Goal: Task Accomplishment & Management: Manage account settings

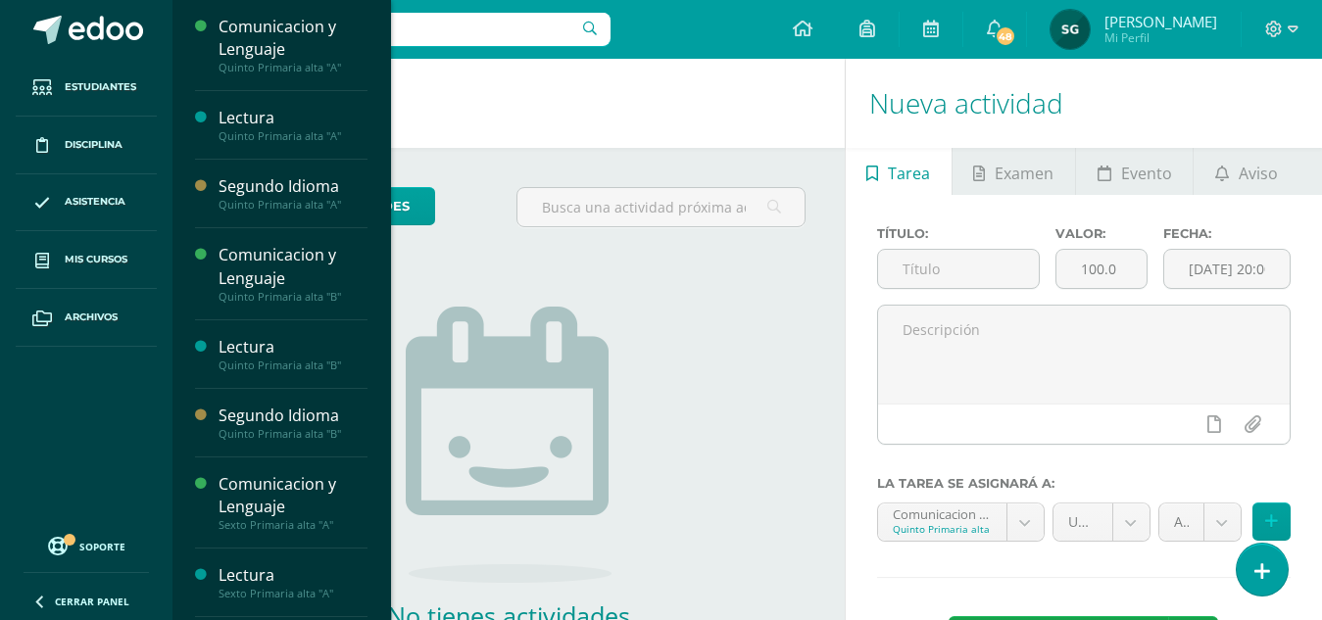
scroll to position [295, 0]
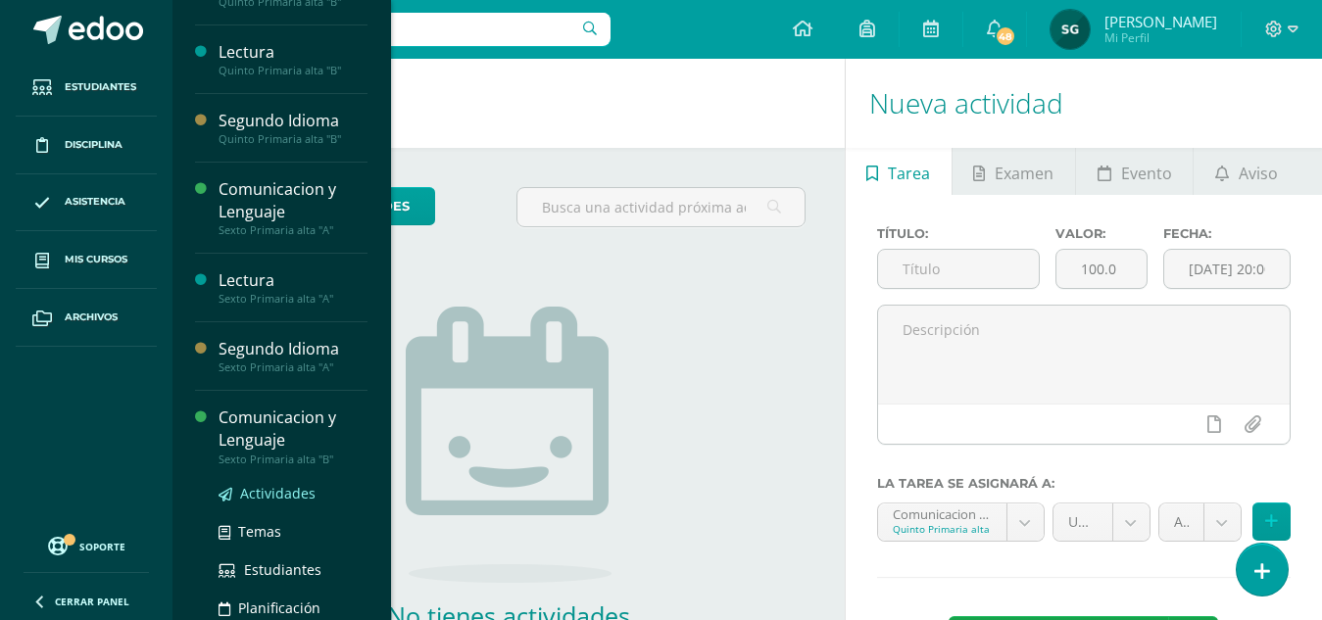
click at [273, 483] on link "Actividades" at bounding box center [292, 493] width 149 height 23
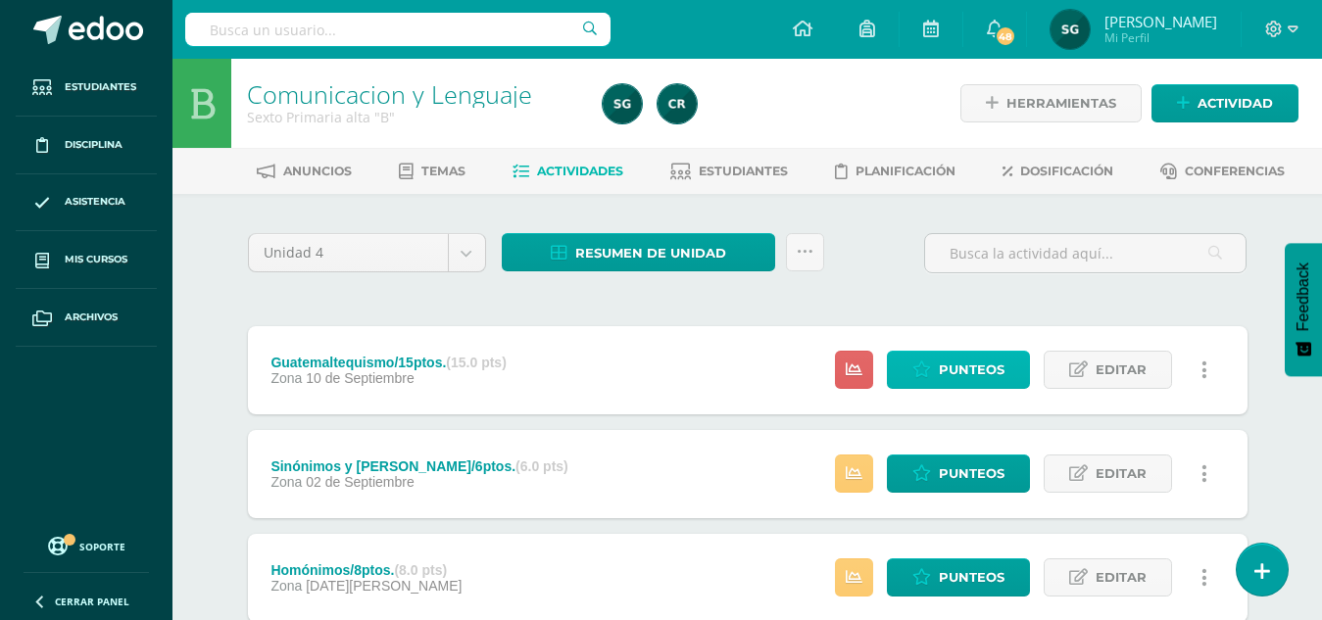
click at [969, 381] on span "Punteos" at bounding box center [972, 370] width 66 height 36
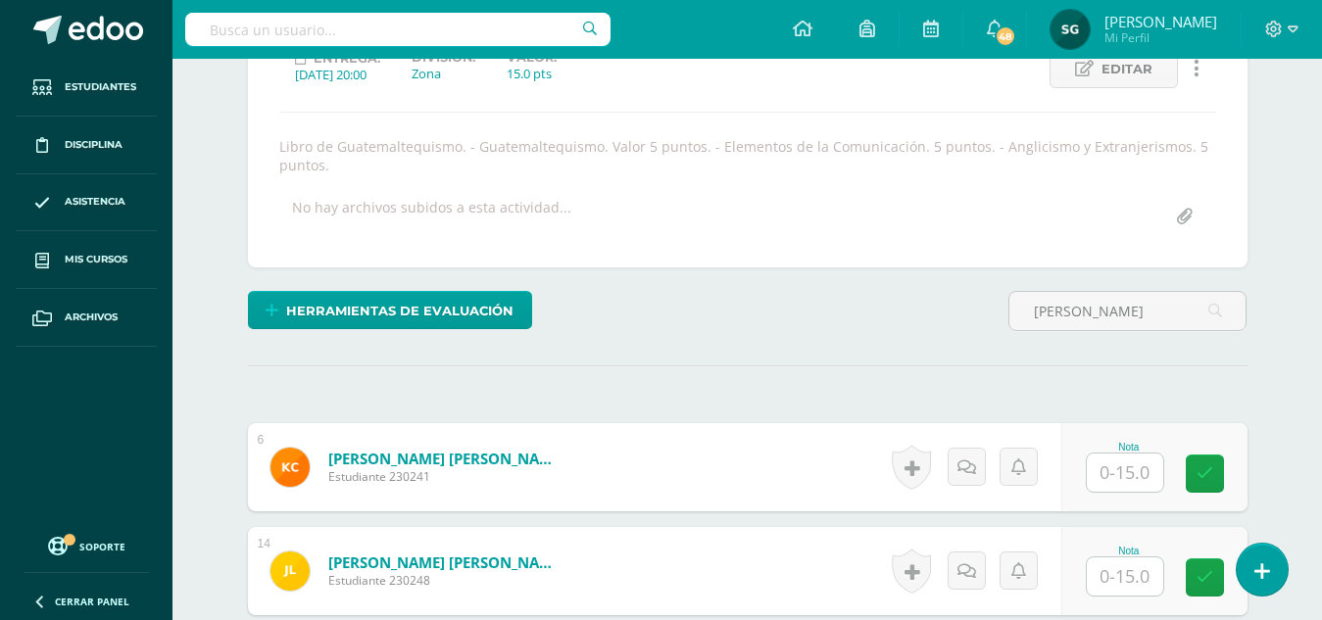
scroll to position [296, 0]
type input "jimena"
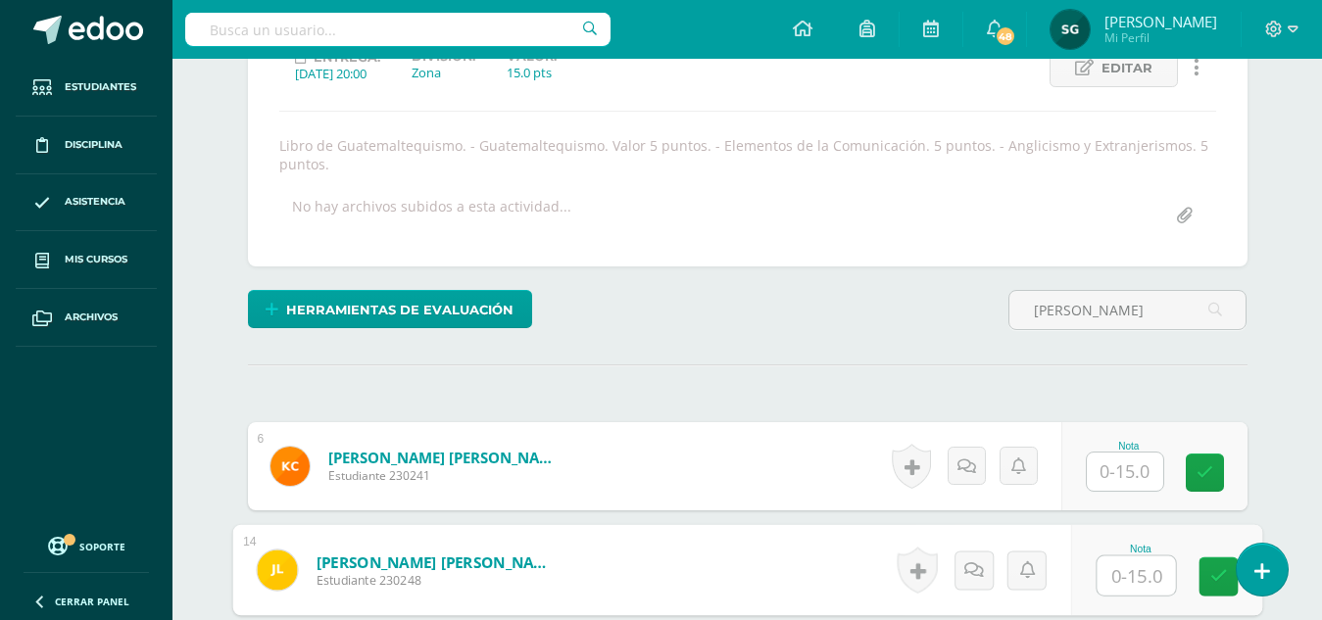
click at [1114, 565] on input "text" at bounding box center [1135, 575] width 78 height 39
type input "14"
click at [969, 562] on icon at bounding box center [973, 569] width 20 height 17
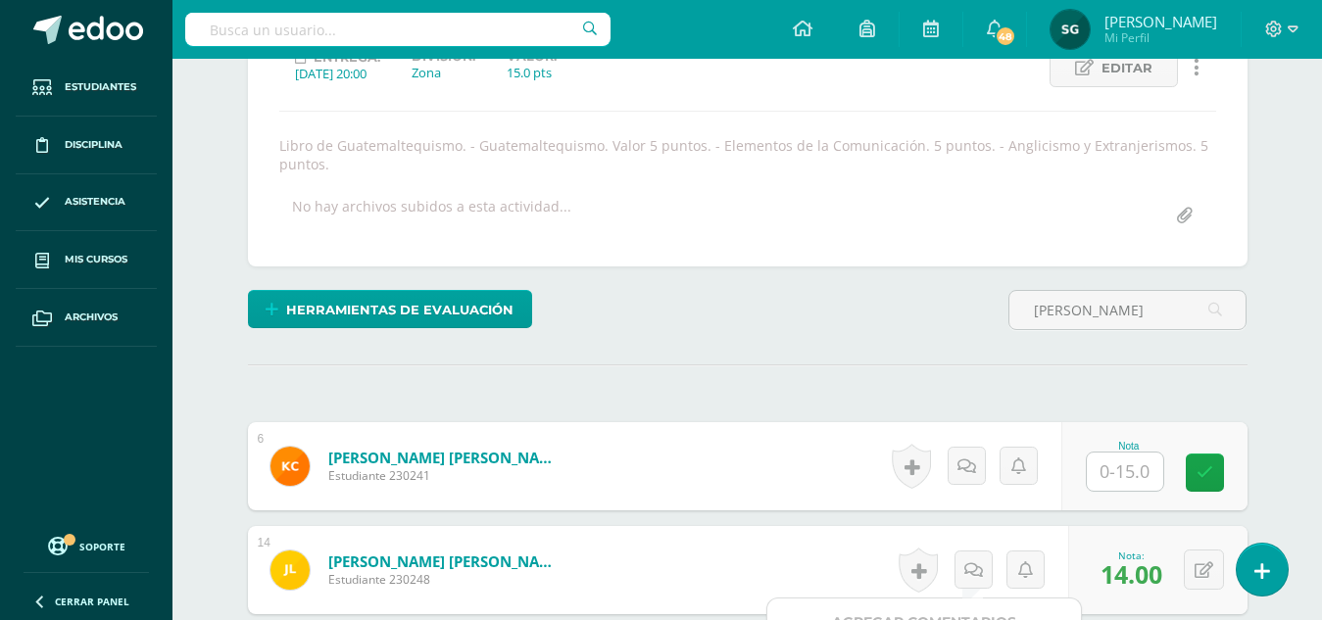
click at [950, 608] on div "Agregar Comentarios" at bounding box center [924, 623] width 314 height 48
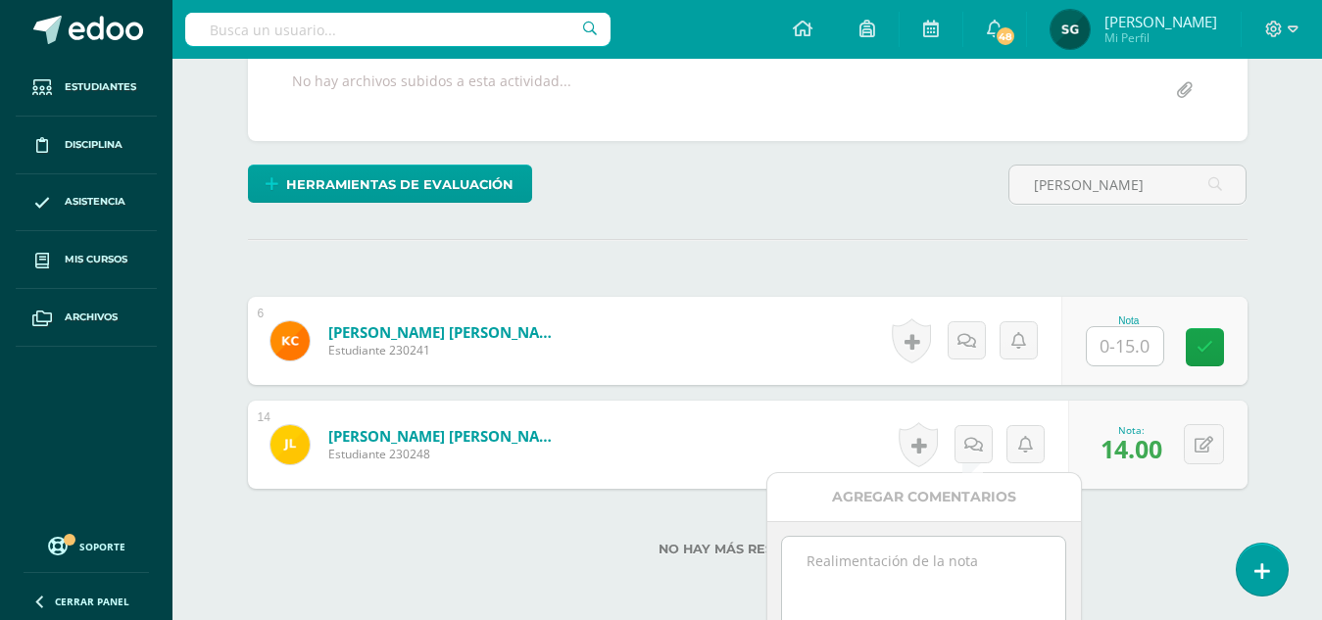
scroll to position [453, 0]
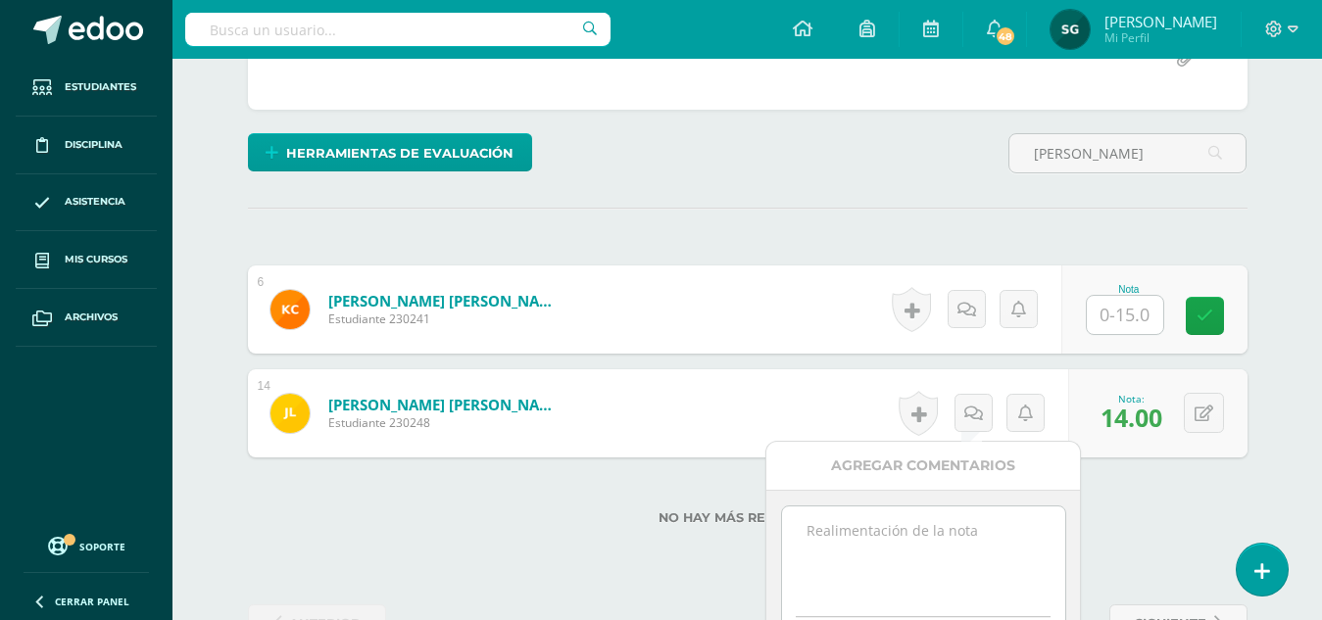
click at [897, 531] on textarea at bounding box center [923, 556] width 283 height 98
click at [834, 528] on textarea "Obsservación:" at bounding box center [923, 556] width 283 height 98
click at [817, 553] on textarea "Observación:" at bounding box center [923, 556] width 283 height 98
type textarea "Observación: Elementos de la comunicación, faltó la retroalimentación."
click at [948, 459] on div "Agregar Comentarios" at bounding box center [923, 466] width 314 height 48
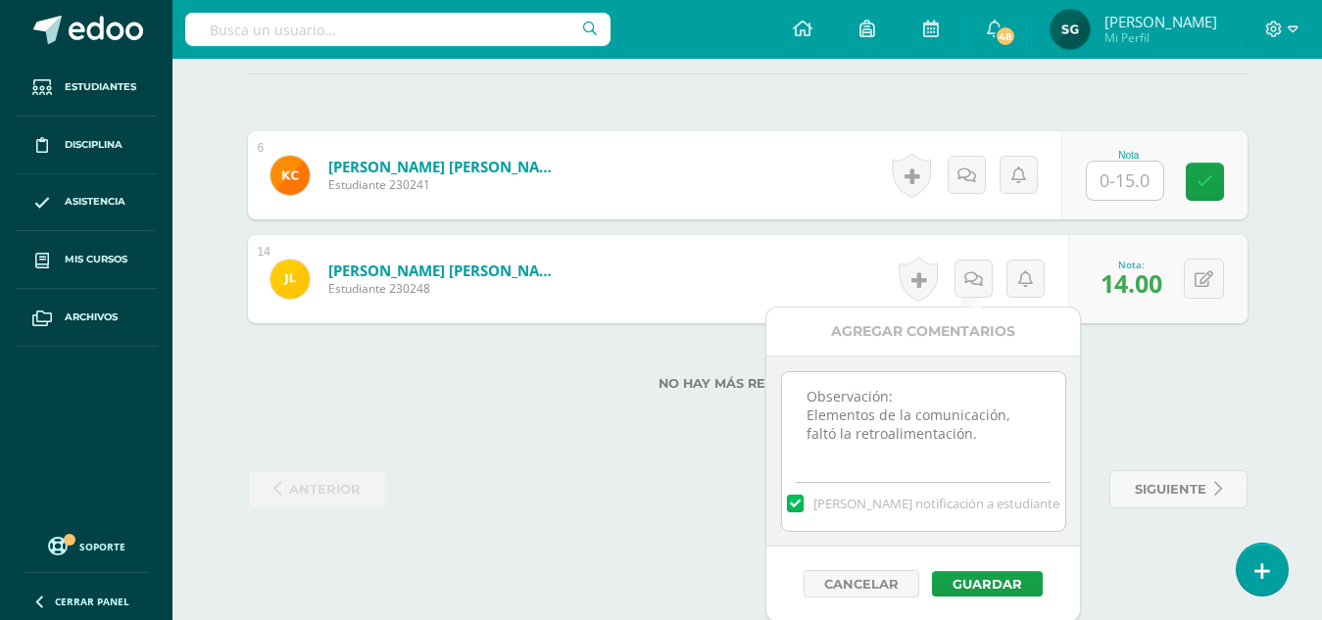
scroll to position [589, 0]
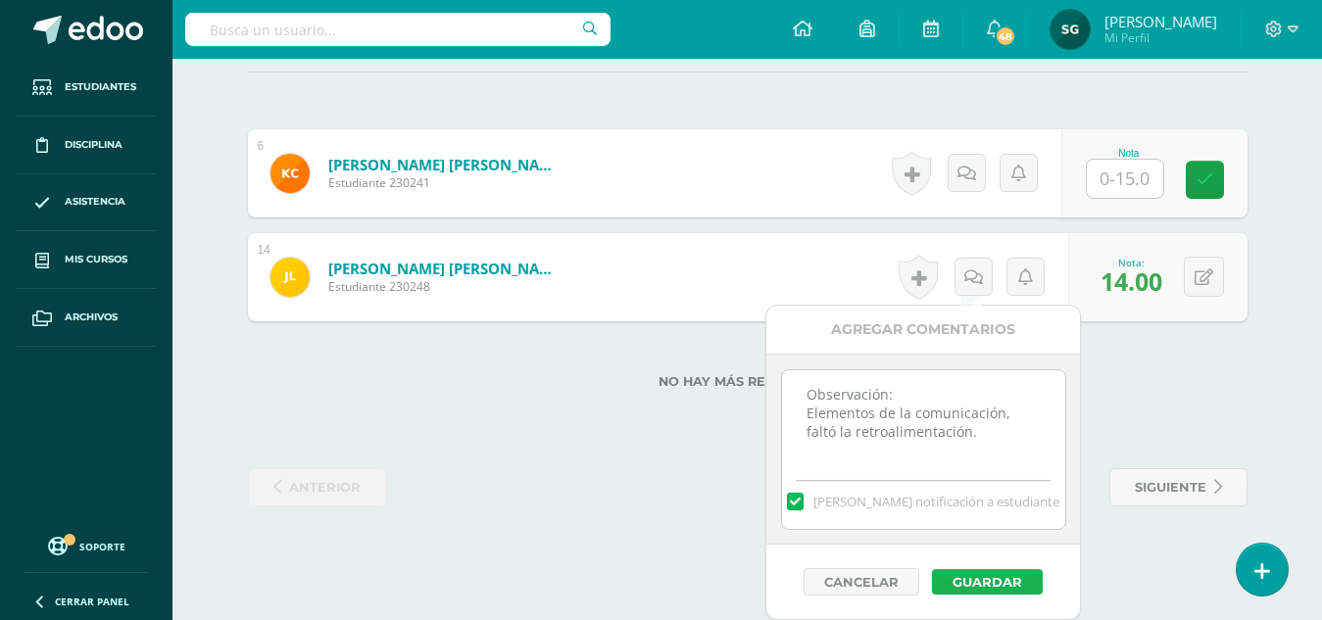
click at [983, 579] on button "Guardar" at bounding box center [987, 581] width 111 height 25
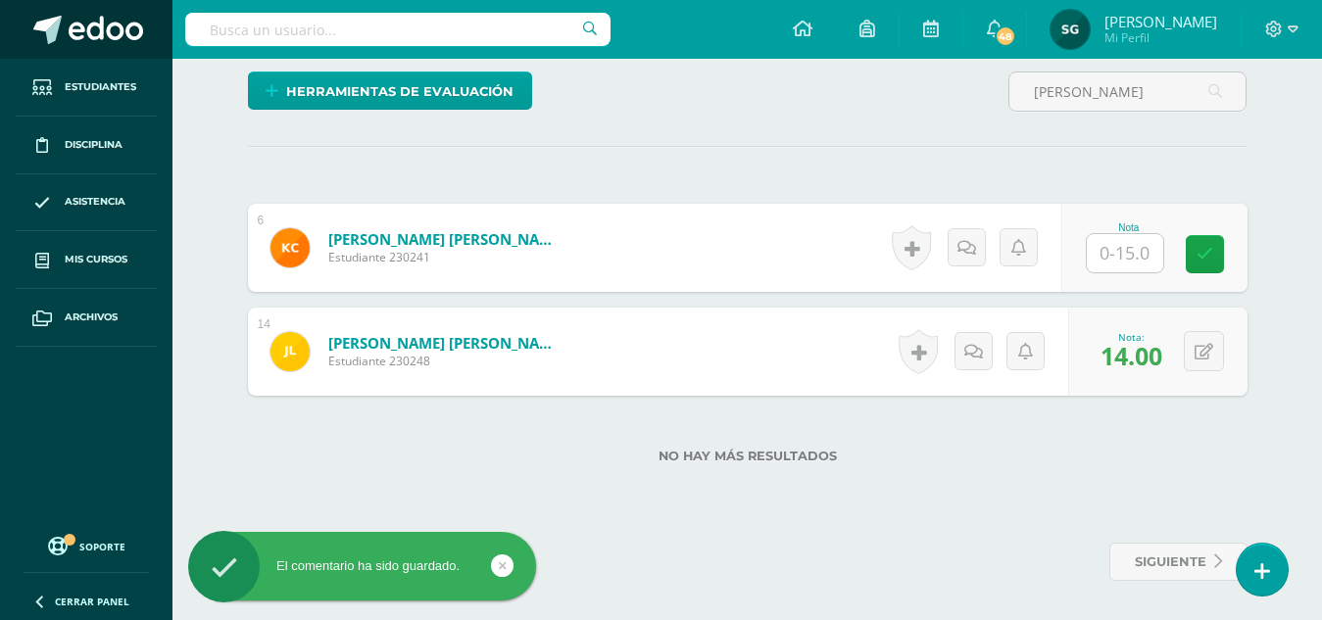
scroll to position [514, 0]
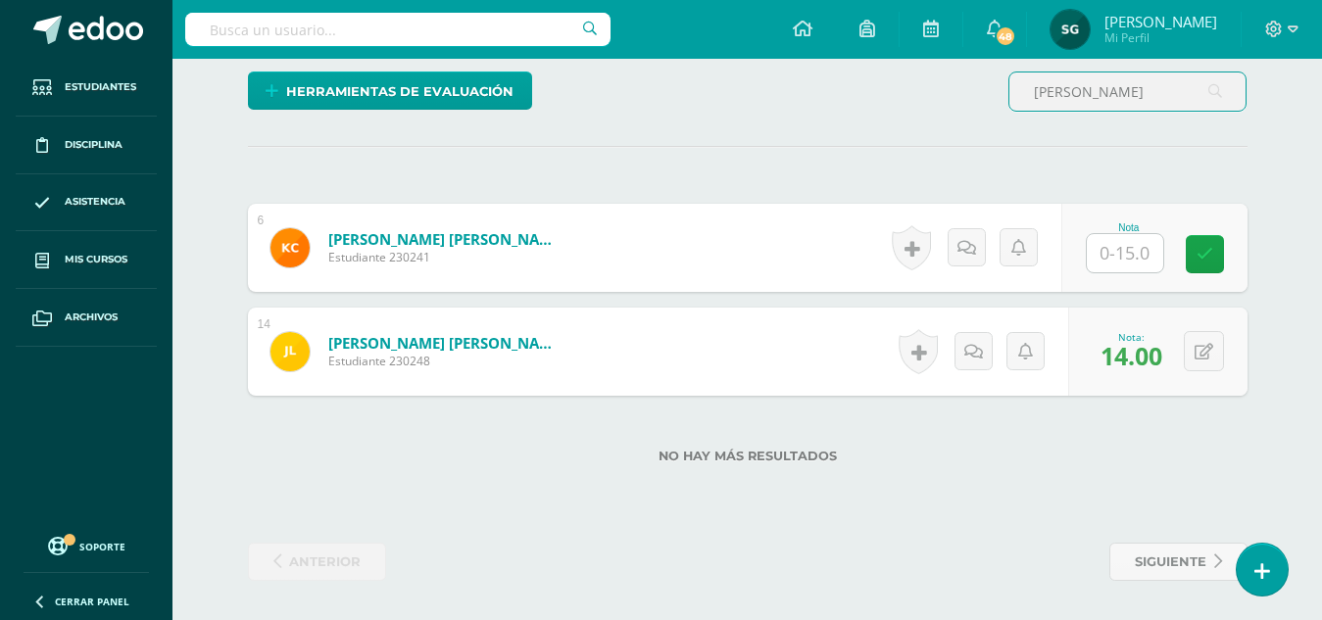
click at [1107, 91] on input "jimena" at bounding box center [1127, 91] width 236 height 38
type input "j"
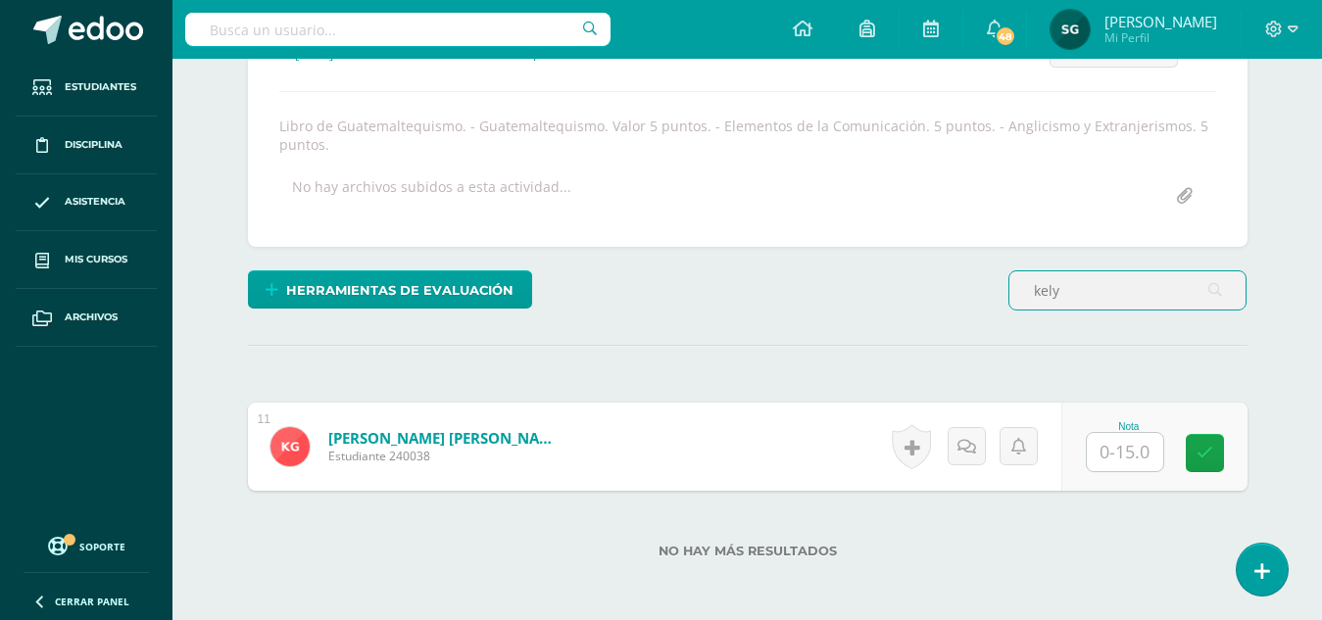
scroll to position [411, 0]
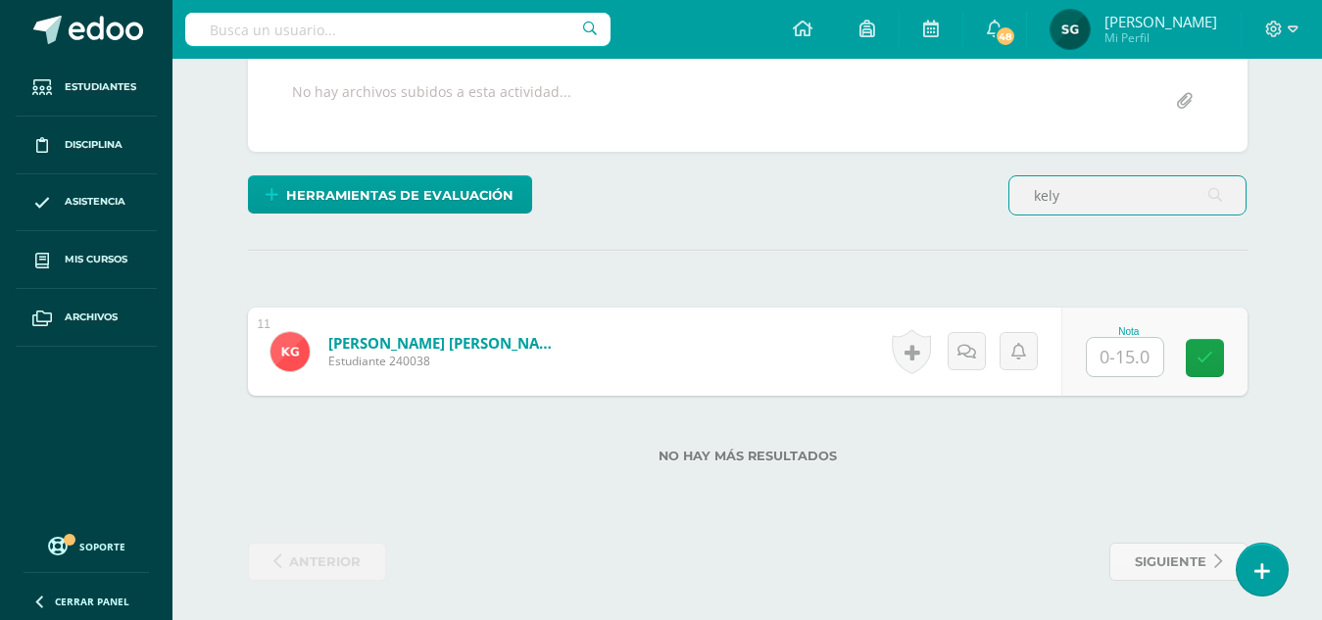
type input "kely"
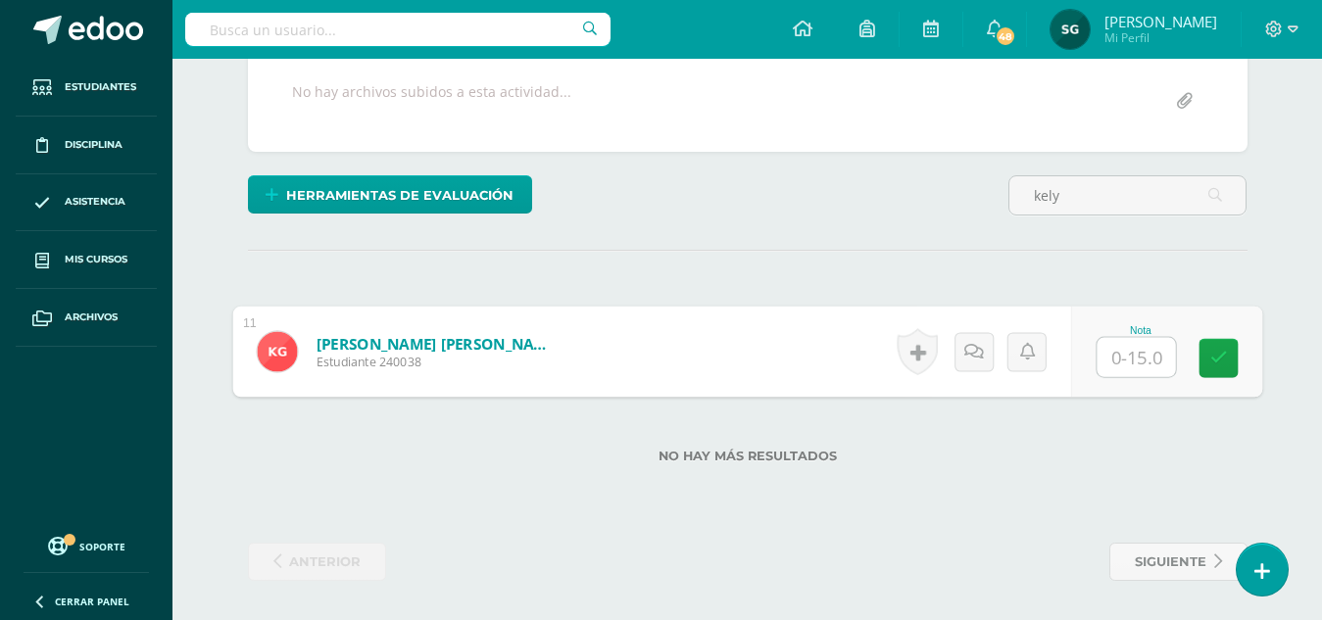
click at [1111, 358] on input "text" at bounding box center [1135, 357] width 78 height 39
type input "14"
click at [953, 360] on div "Historial de actividad No hay historial para esta actividad Agregar Comentarios…" at bounding box center [979, 352] width 181 height 91
click at [971, 357] on icon at bounding box center [981, 351] width 20 height 17
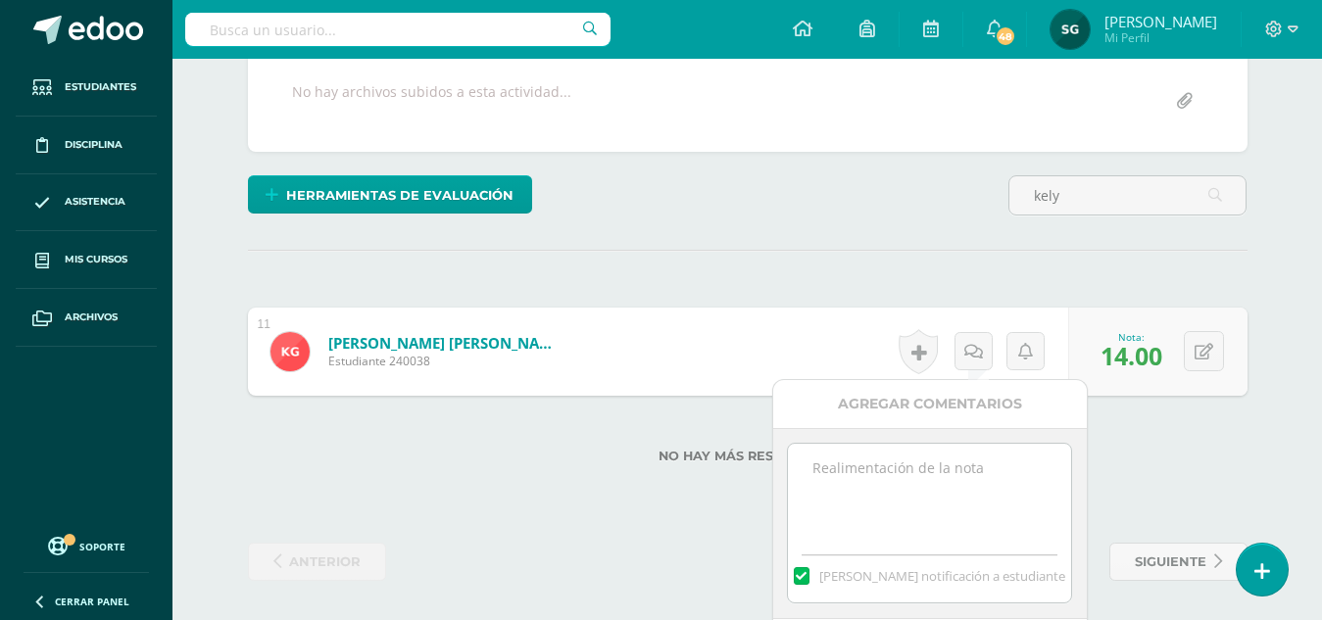
click at [945, 456] on textarea at bounding box center [929, 493] width 283 height 98
type textarea "Observación: Elementos de la comunicación, faltó retroalimentación."
click at [900, 406] on div "Agregar Comentarios" at bounding box center [930, 404] width 314 height 48
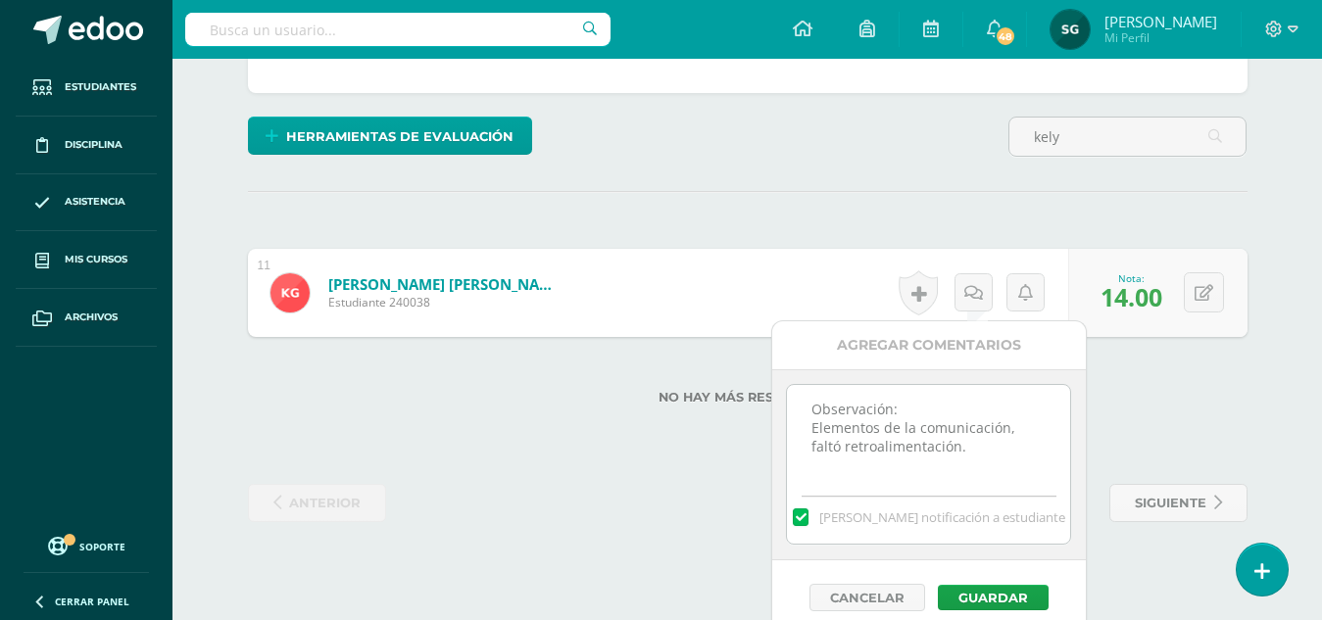
scroll to position [485, 0]
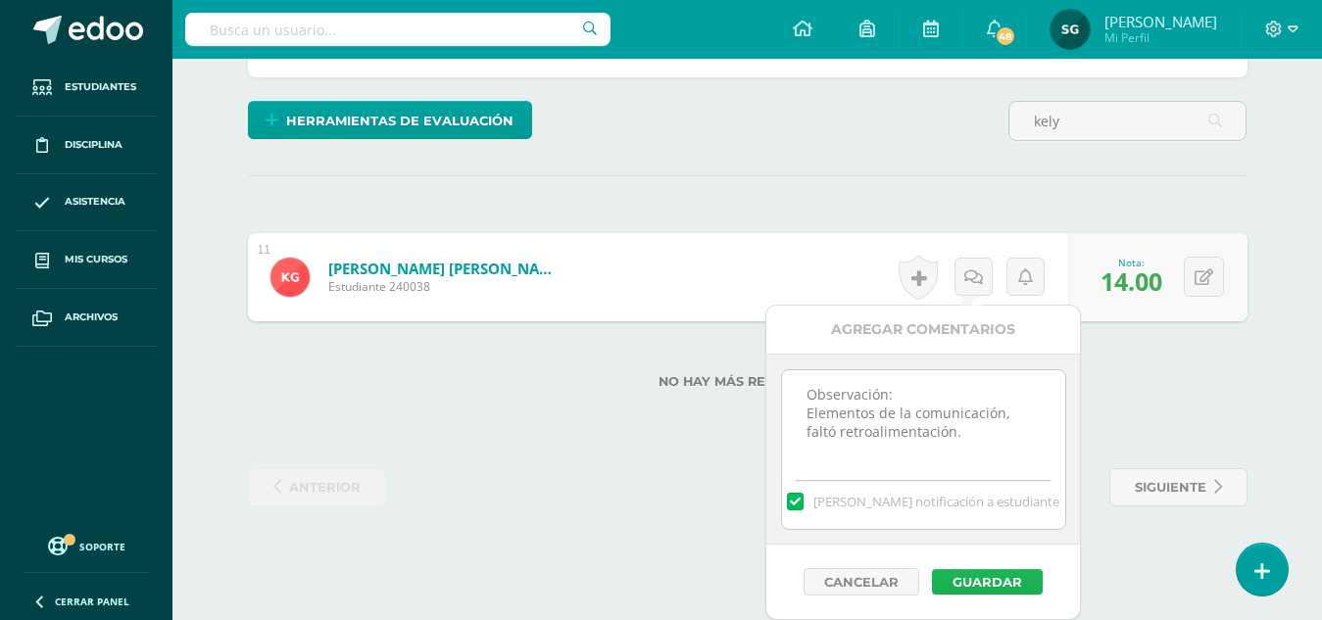
click at [972, 578] on button "Guardar" at bounding box center [987, 581] width 111 height 25
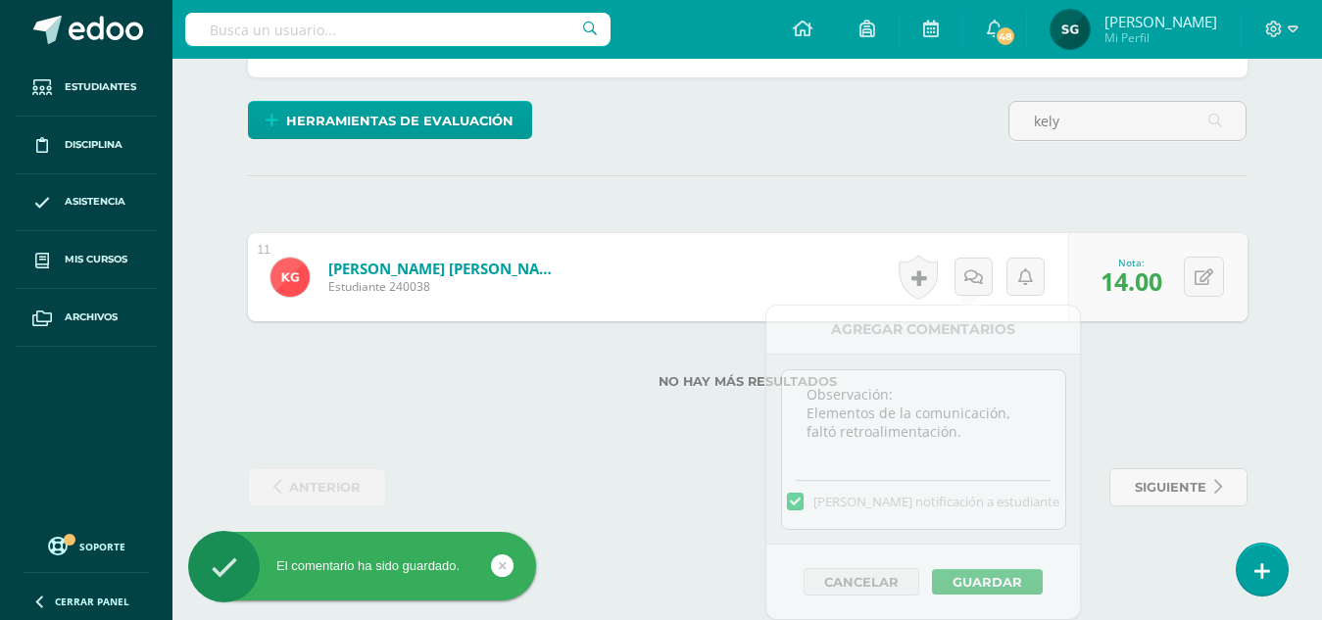
scroll to position [411, 0]
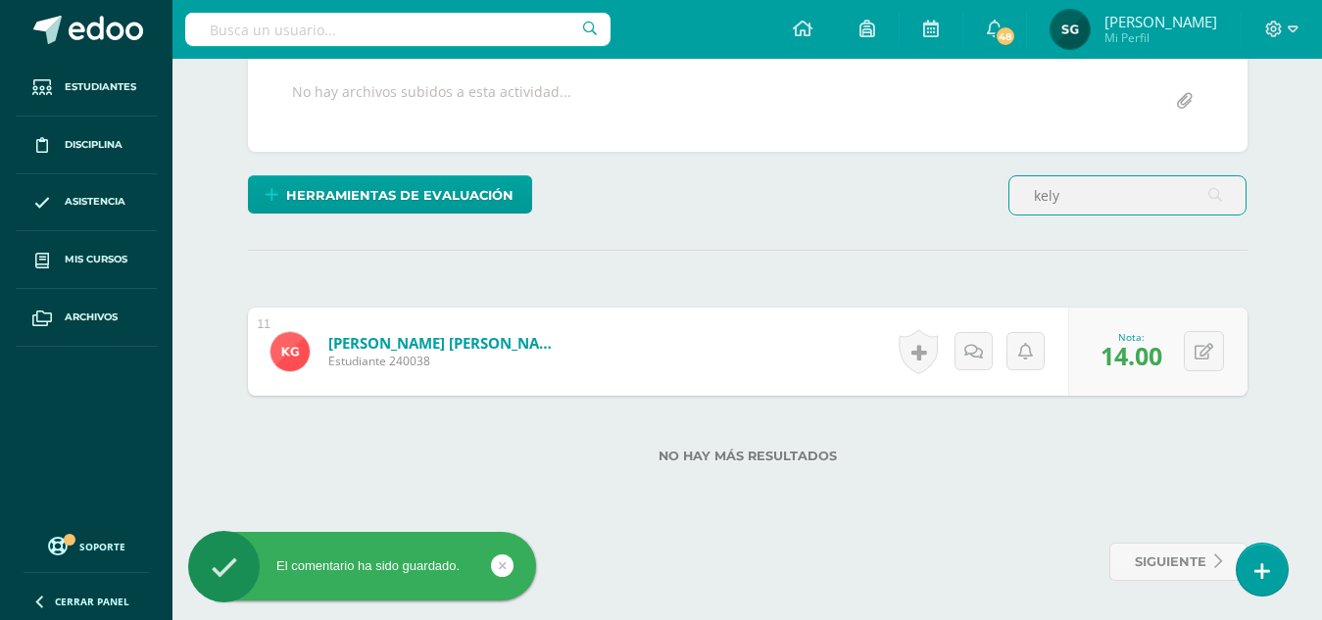
click at [1095, 193] on input "kely" at bounding box center [1127, 195] width 236 height 38
type input "k"
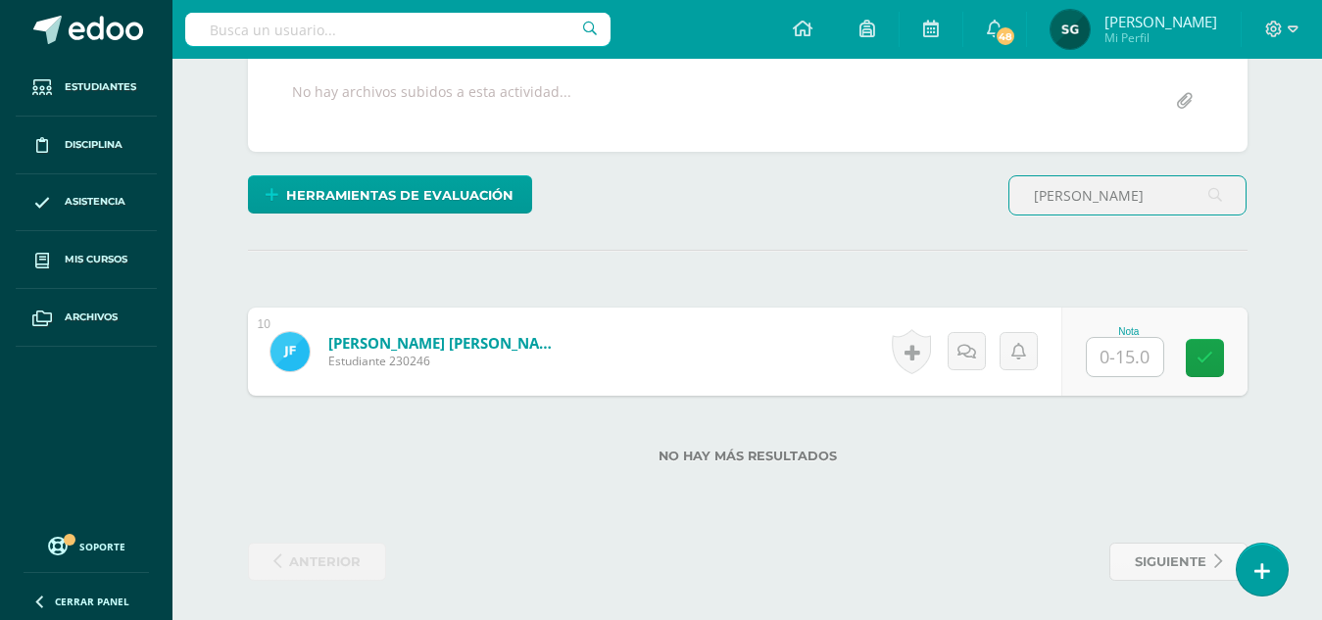
type input "luis"
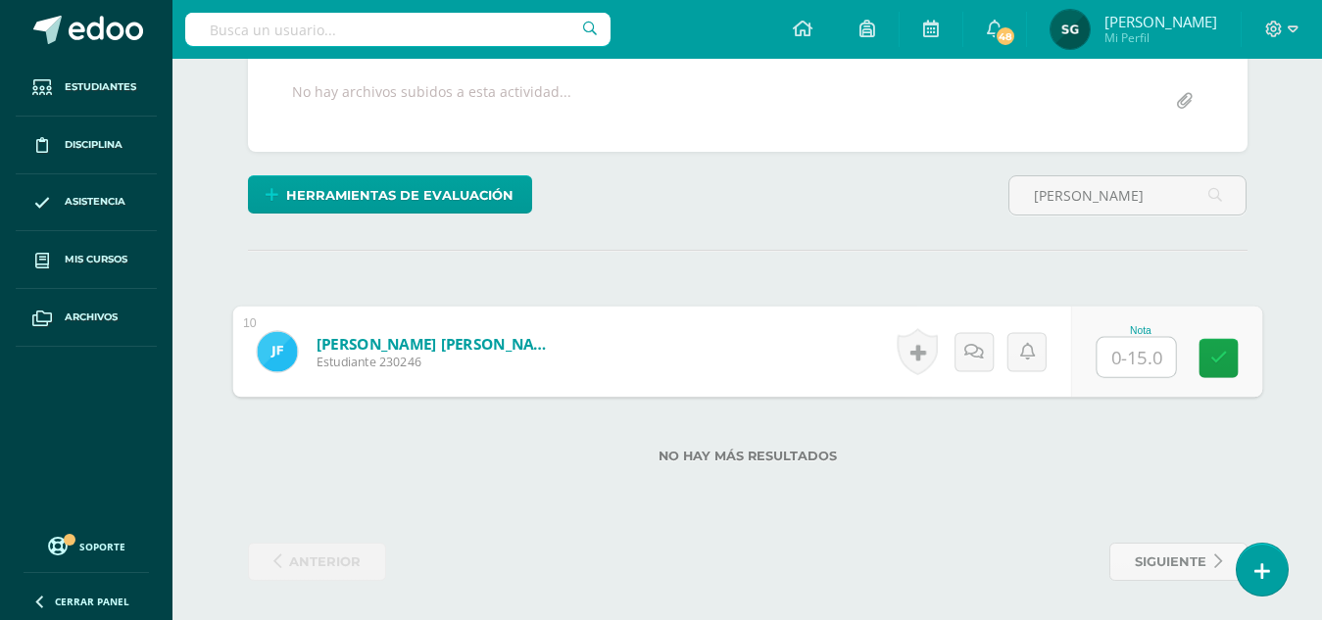
click at [1127, 351] on input "text" at bounding box center [1135, 357] width 78 height 39
type input "14.5"
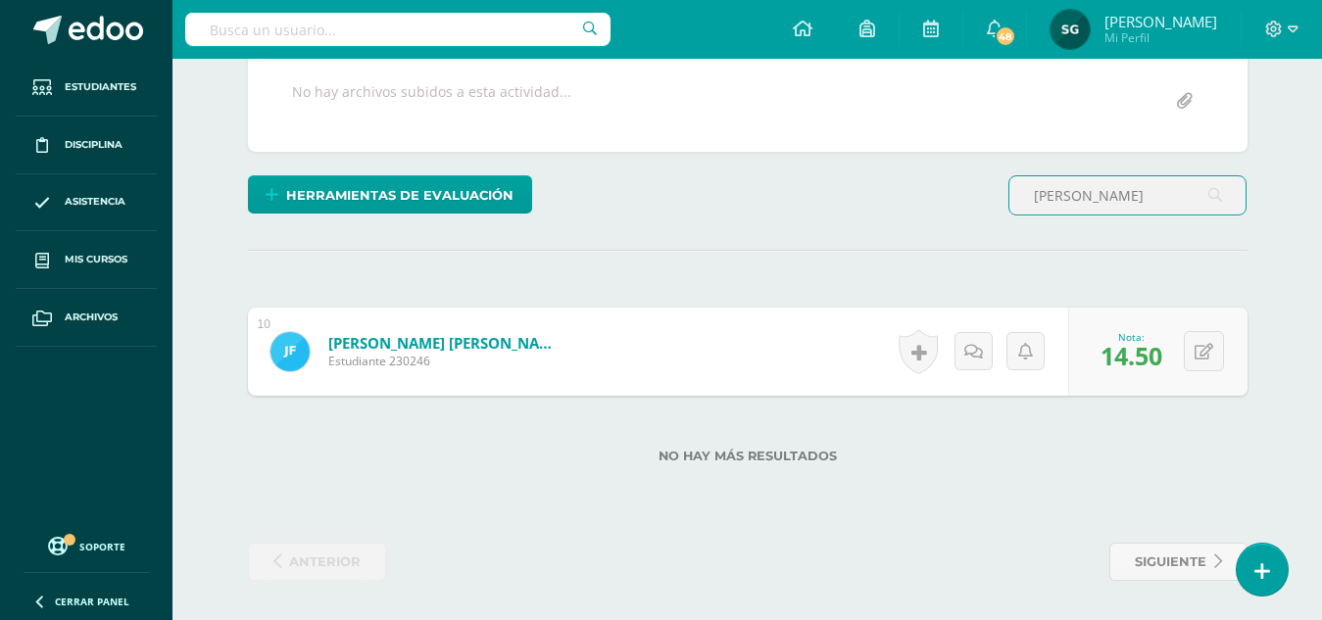
click at [1080, 204] on input "luis" at bounding box center [1127, 195] width 236 height 38
type input "l"
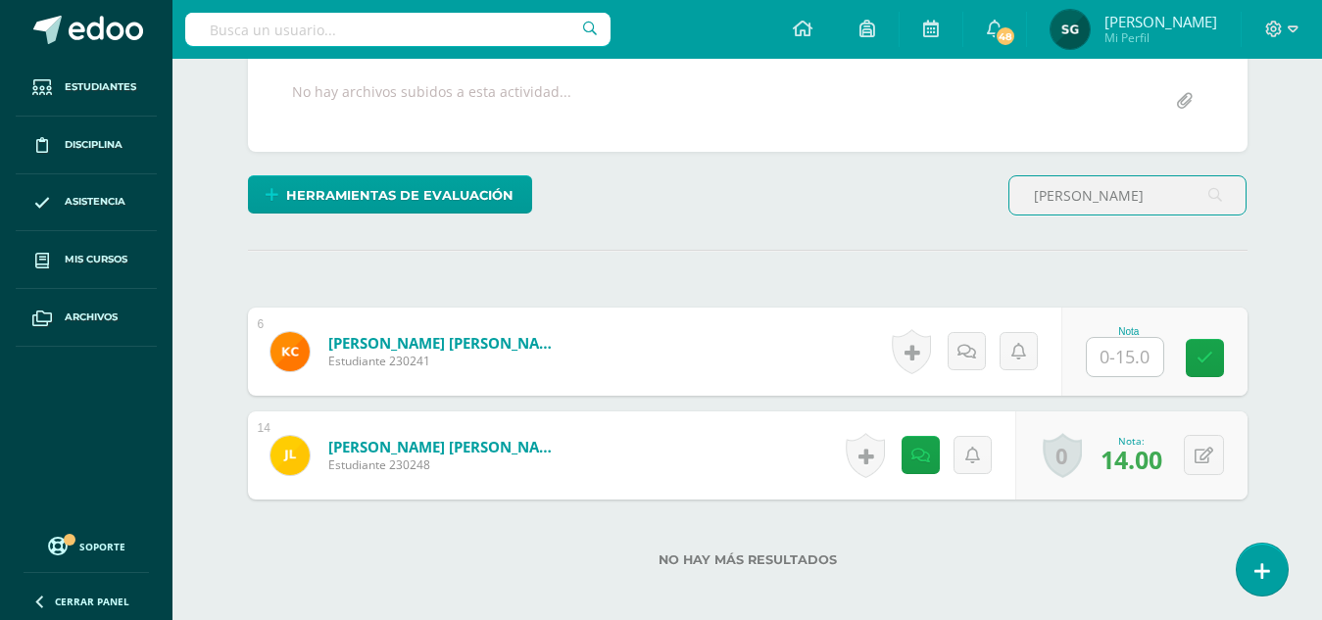
scroll to position [411, 0]
type input "jimena"
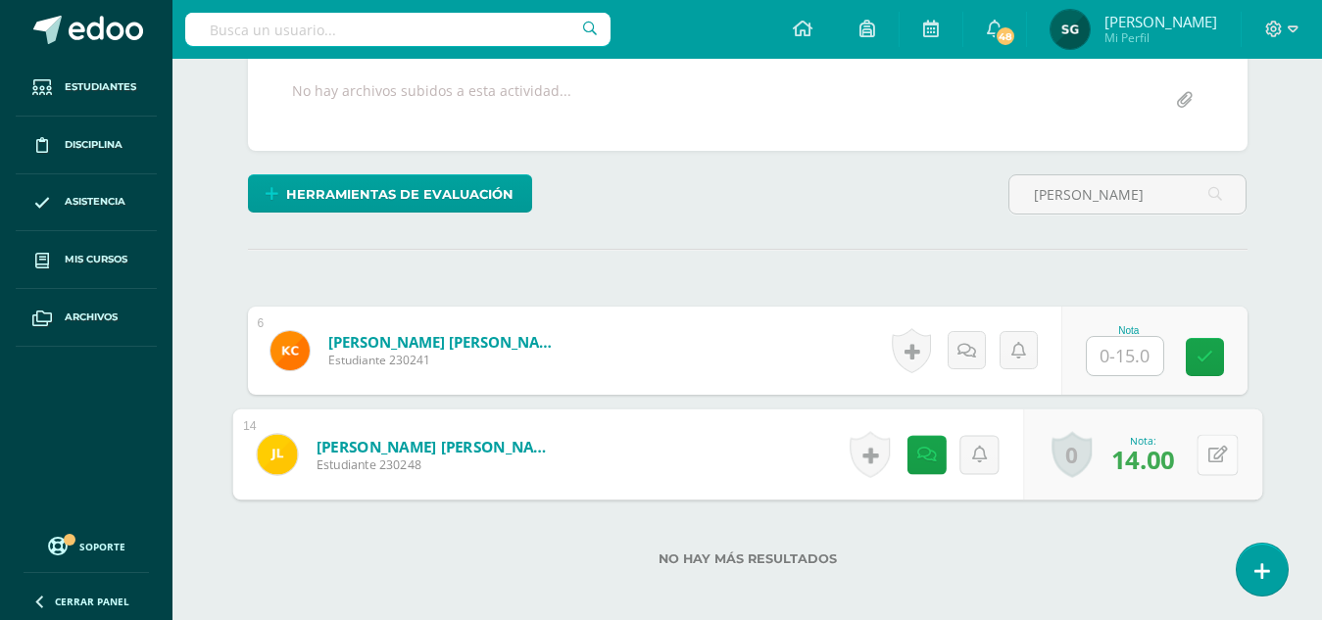
click at [1205, 457] on button at bounding box center [1216, 454] width 41 height 41
type input "14.5"
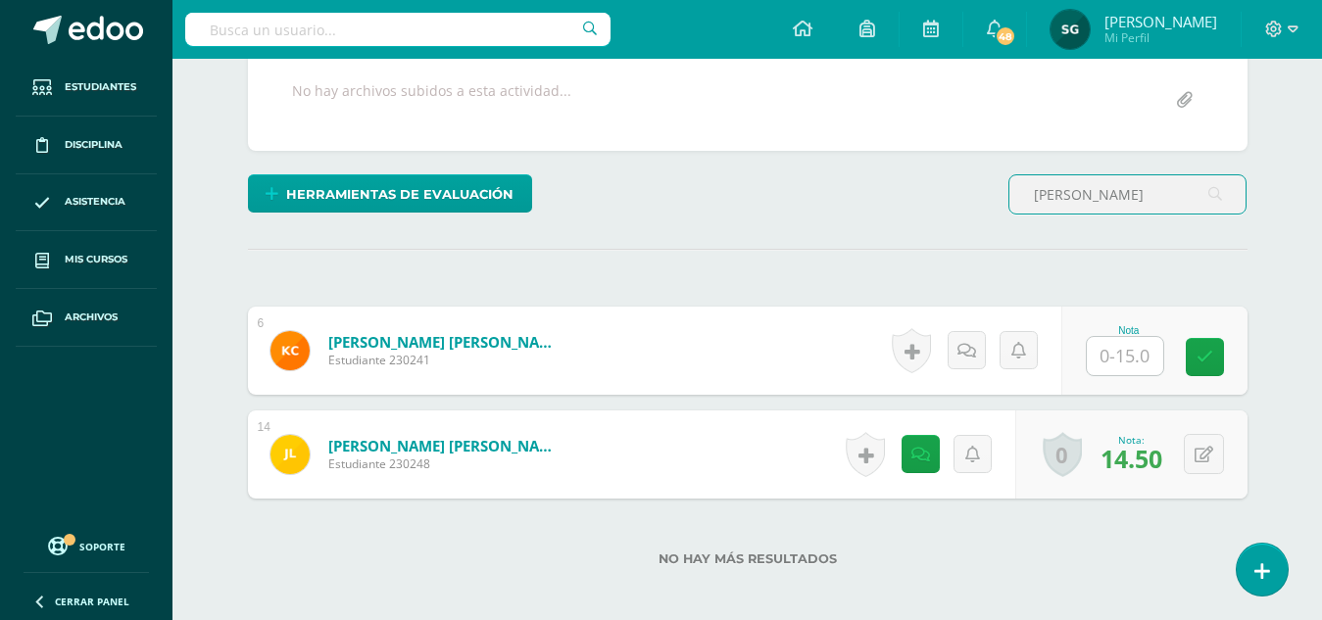
click at [1105, 191] on input "jimena" at bounding box center [1127, 194] width 236 height 38
type input "j"
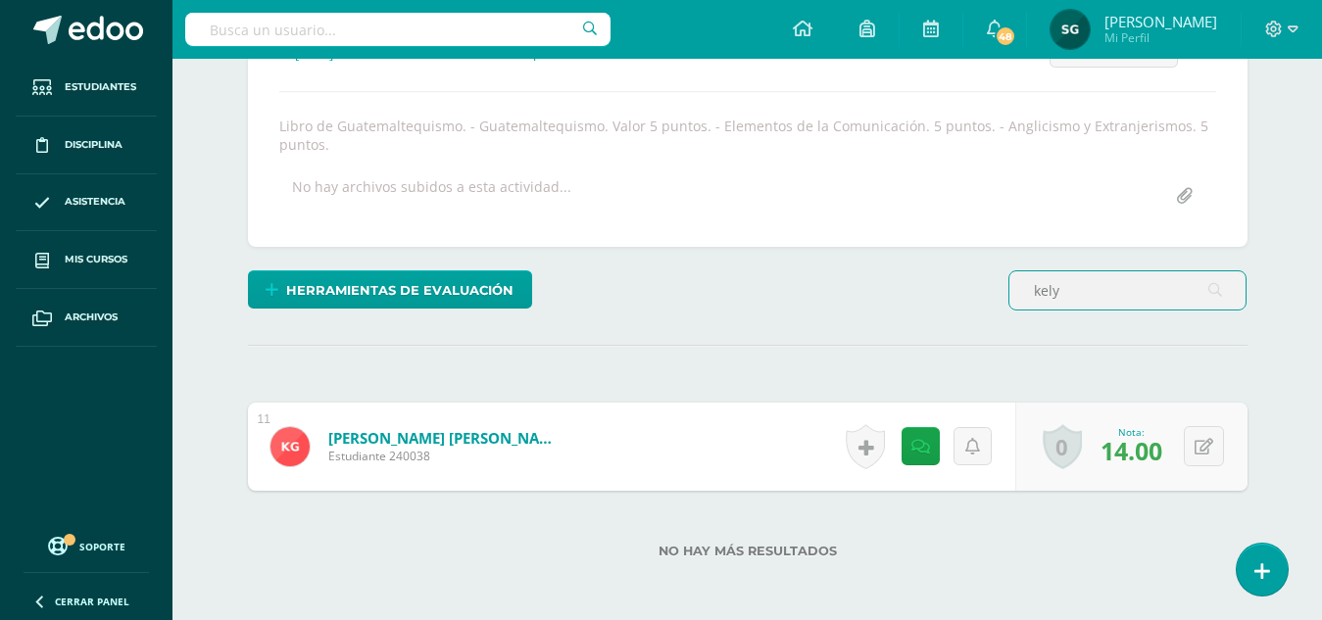
scroll to position [411, 0]
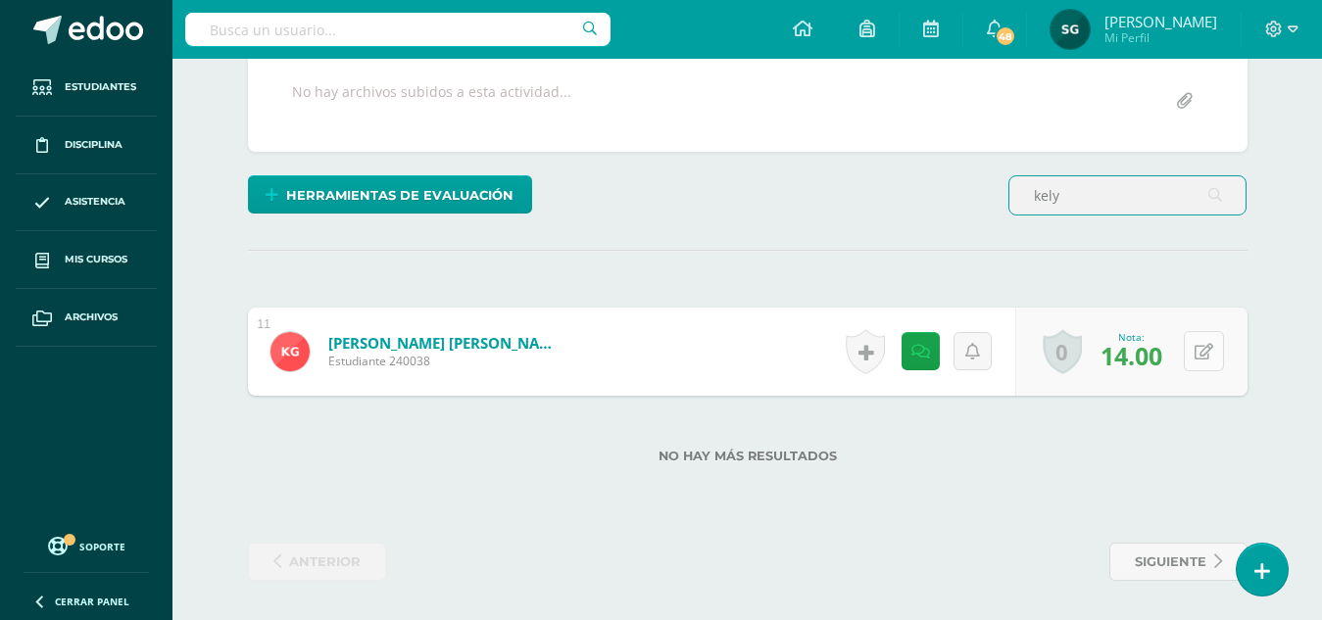
type input "kely"
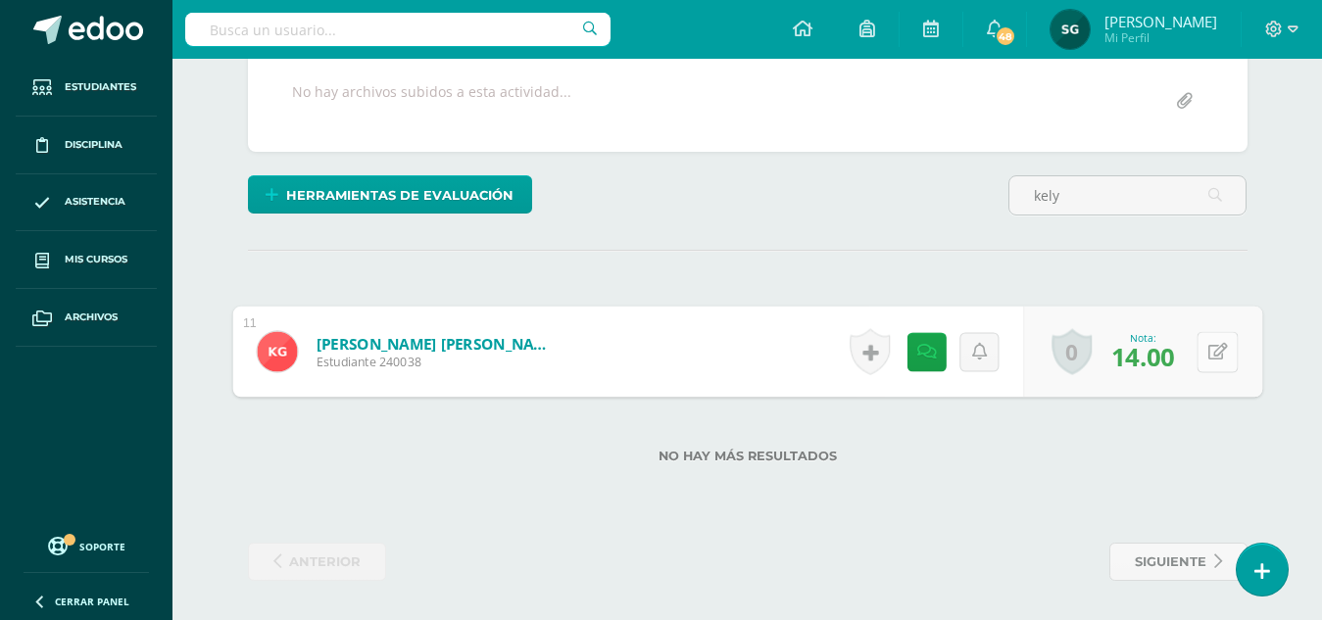
click at [1203, 346] on button at bounding box center [1216, 351] width 41 height 41
type input "14.5"
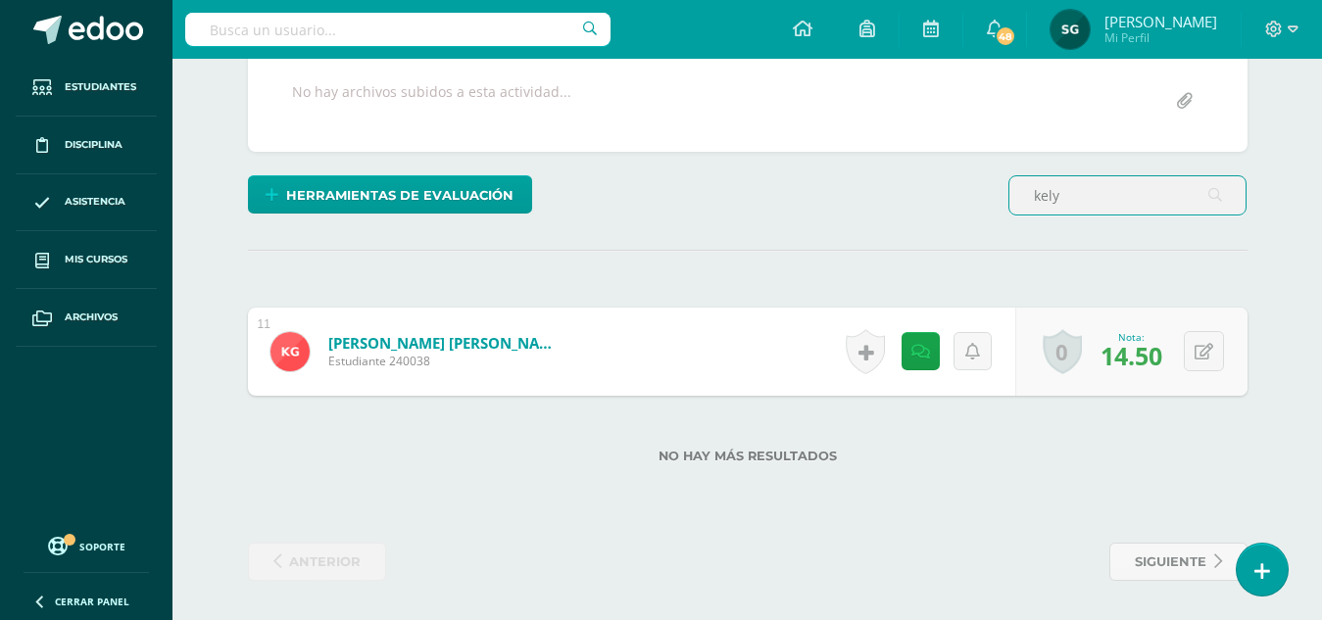
click at [1101, 191] on input "kely" at bounding box center [1127, 195] width 236 height 38
type input "k"
type input "l"
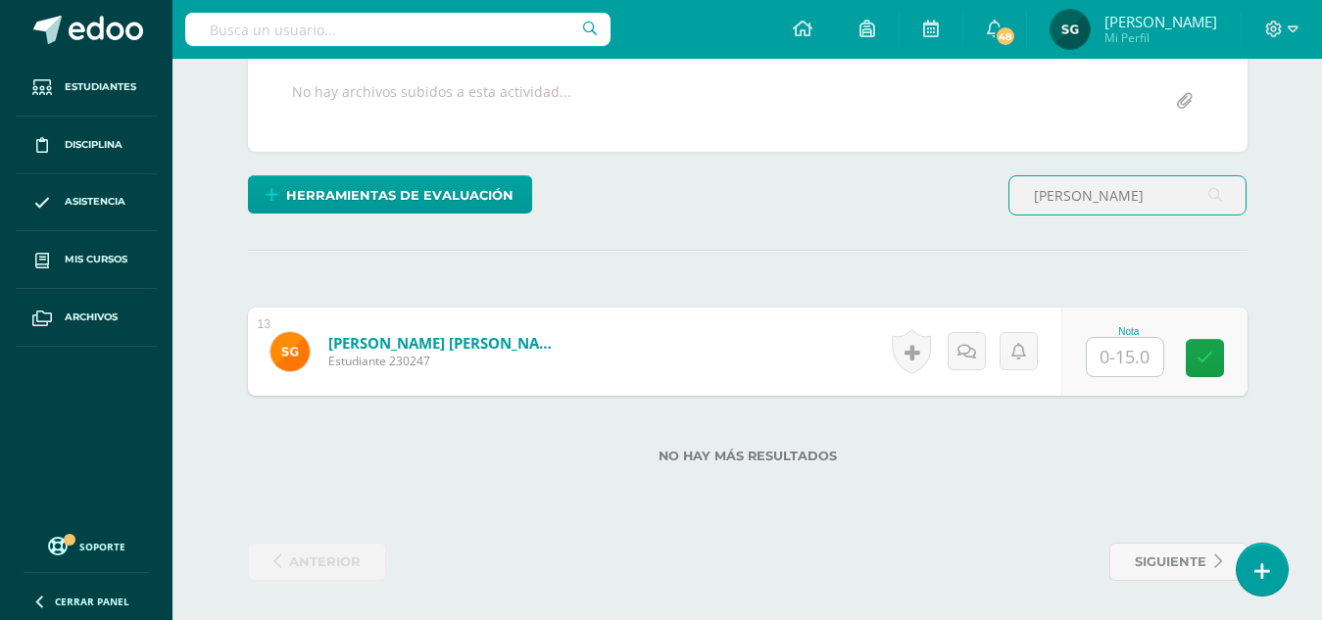
type input "sergio"
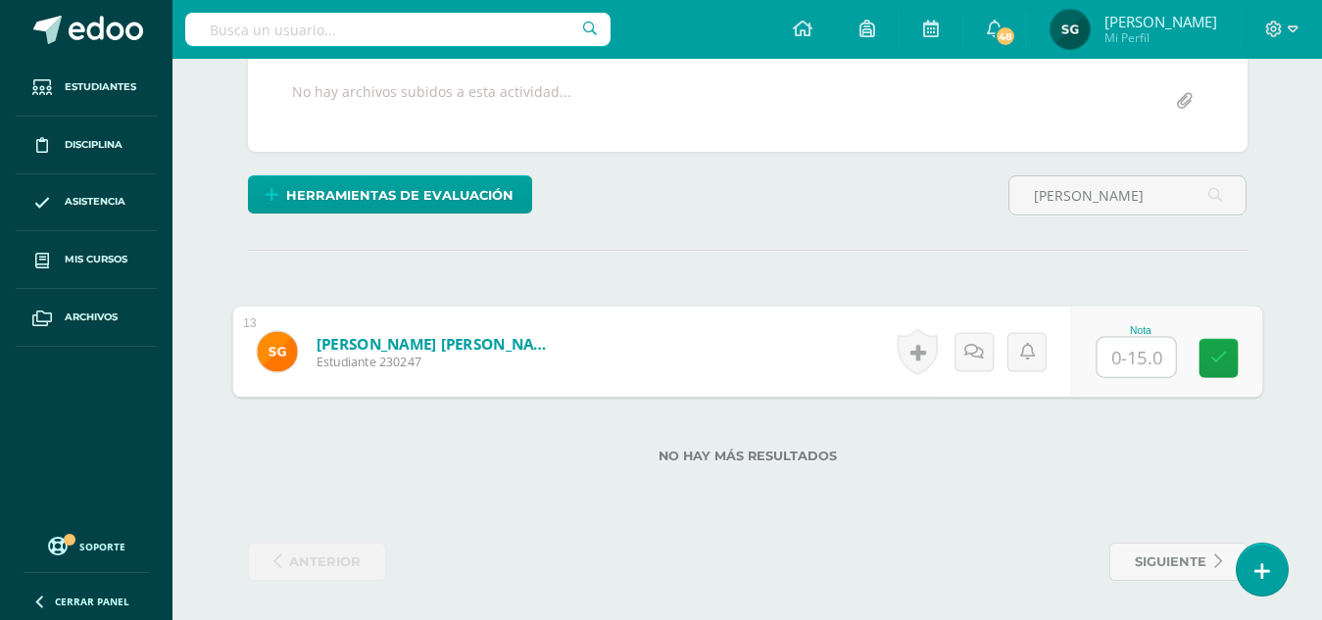
click at [1127, 349] on input "text" at bounding box center [1135, 357] width 78 height 39
type input "15"
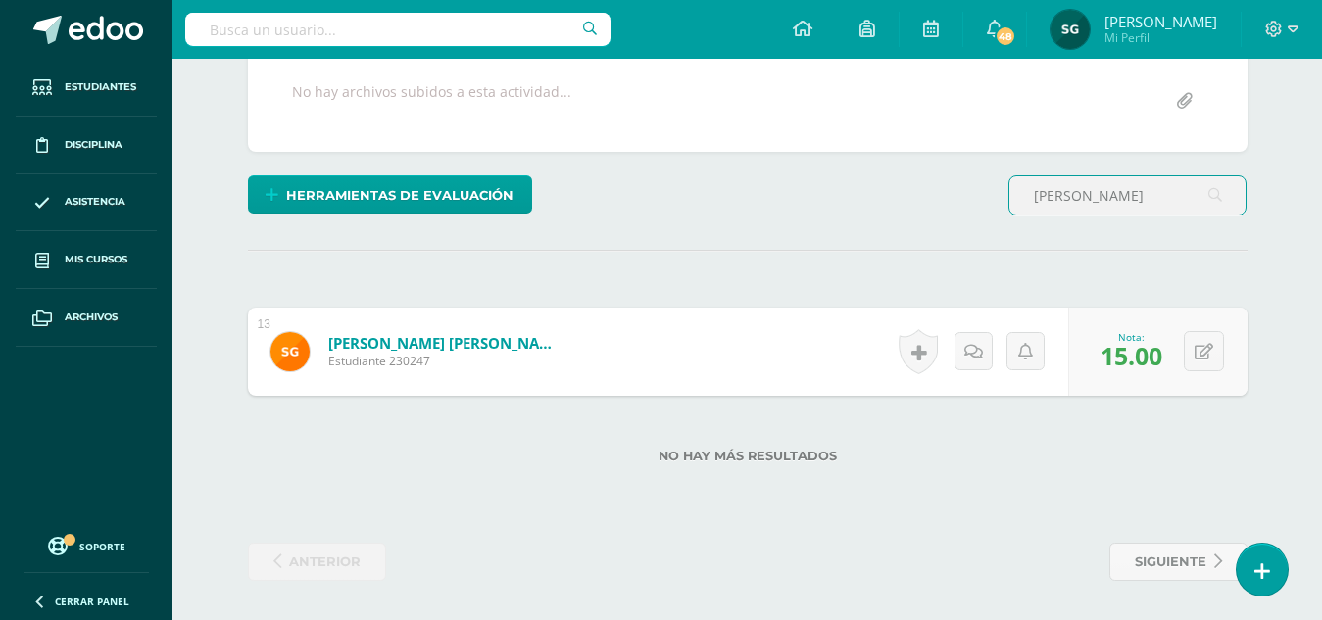
click at [1094, 194] on input "sergio" at bounding box center [1127, 195] width 236 height 38
type input "s"
type input "elkin"
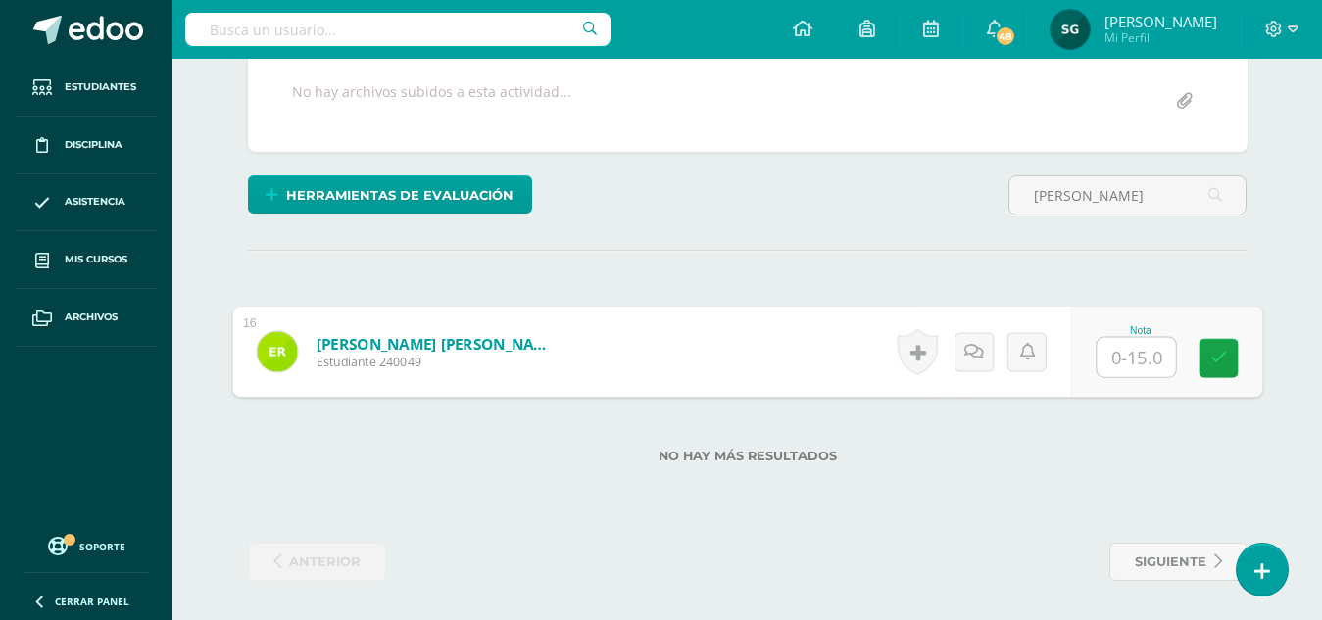
click at [1125, 358] on input "text" at bounding box center [1135, 357] width 78 height 39
type input "14.5"
click at [981, 351] on icon at bounding box center [973, 351] width 20 height 17
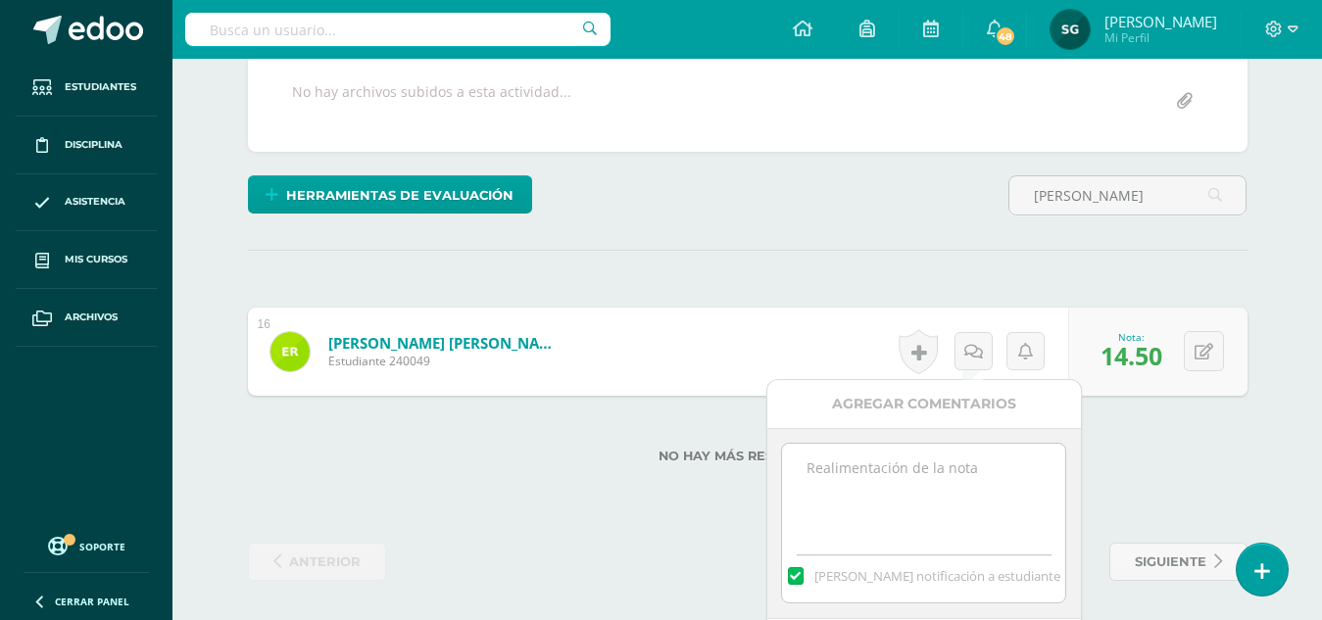
click at [965, 464] on textarea at bounding box center [923, 493] width 283 height 98
type textarea "Obsrvación: Elementos de la comunicación, faltó la retroalimentación."
click at [919, 411] on div "Agregar Comentarios" at bounding box center [924, 404] width 314 height 48
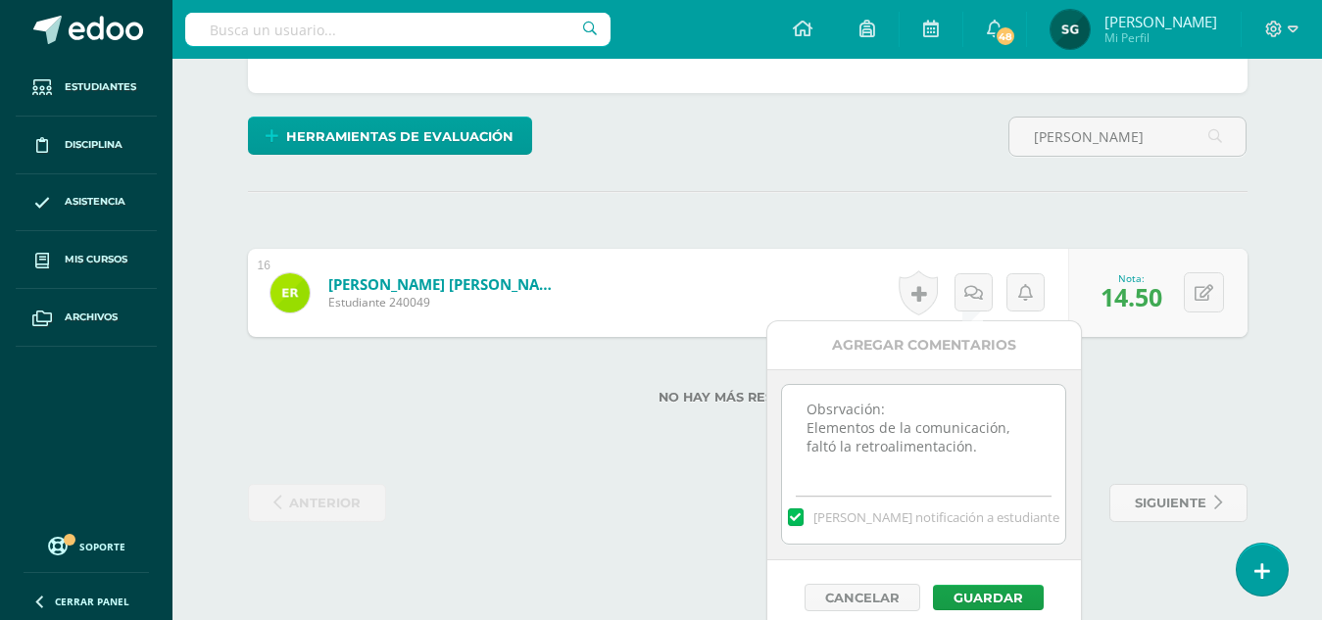
scroll to position [485, 0]
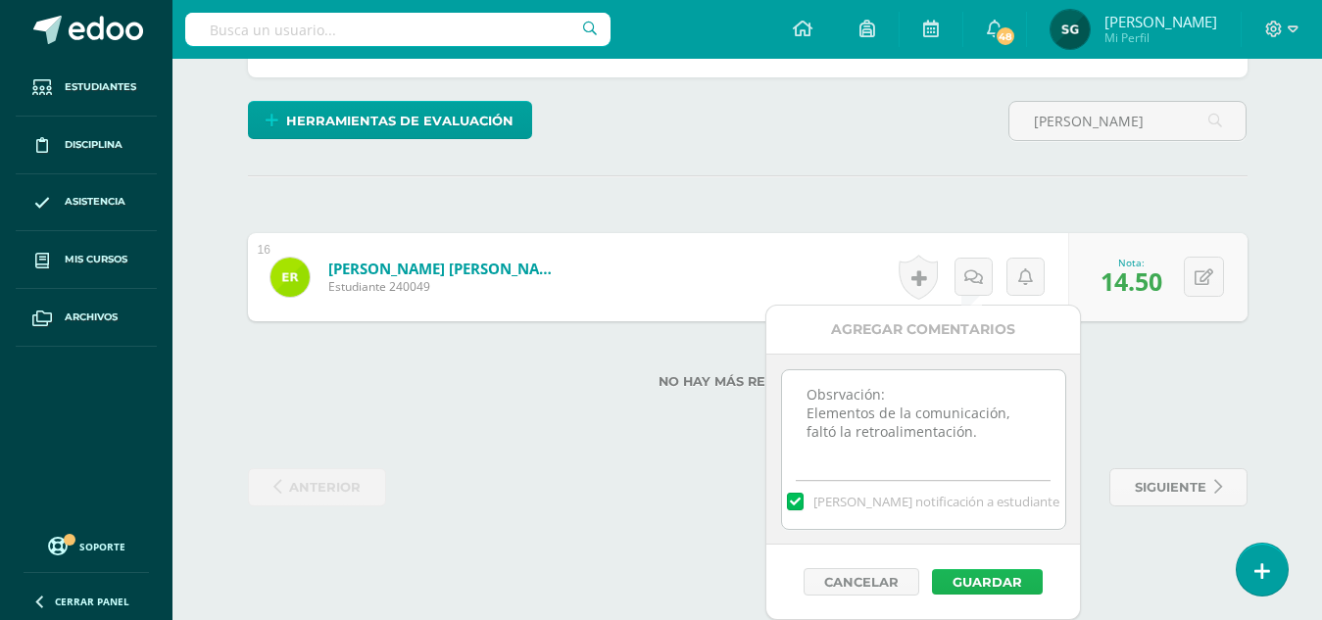
click at [980, 586] on button "Guardar" at bounding box center [987, 581] width 111 height 25
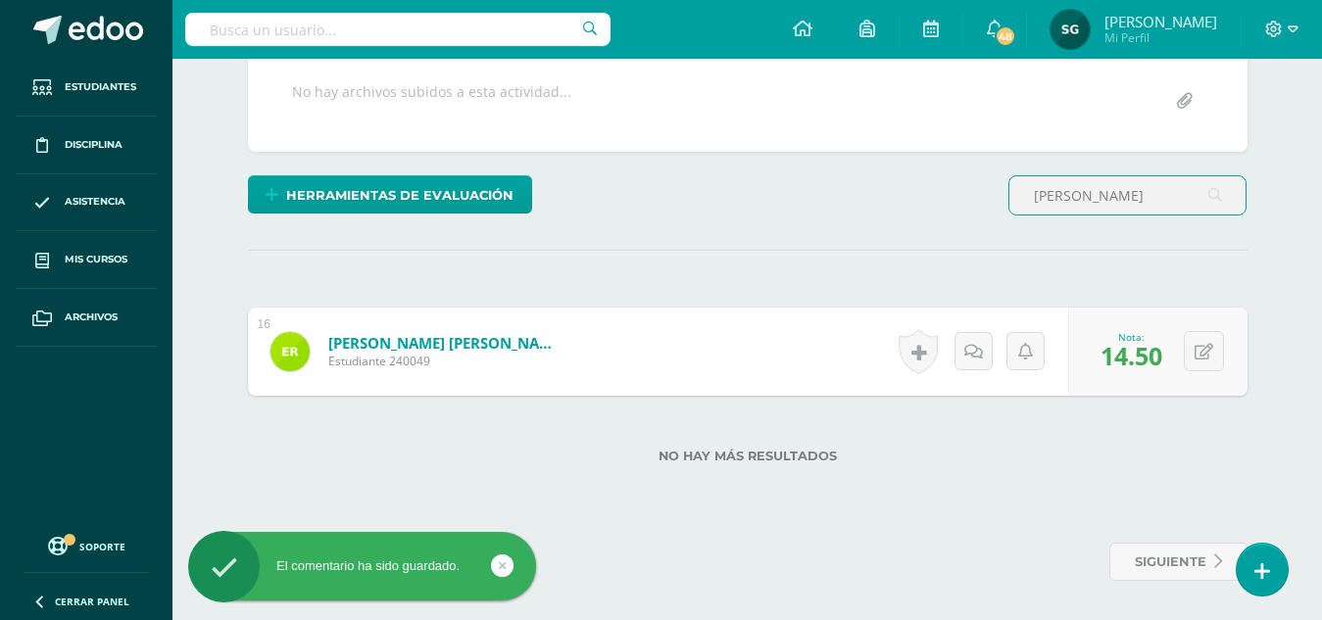
click at [1098, 202] on input "elkin" at bounding box center [1127, 195] width 236 height 38
type input "e"
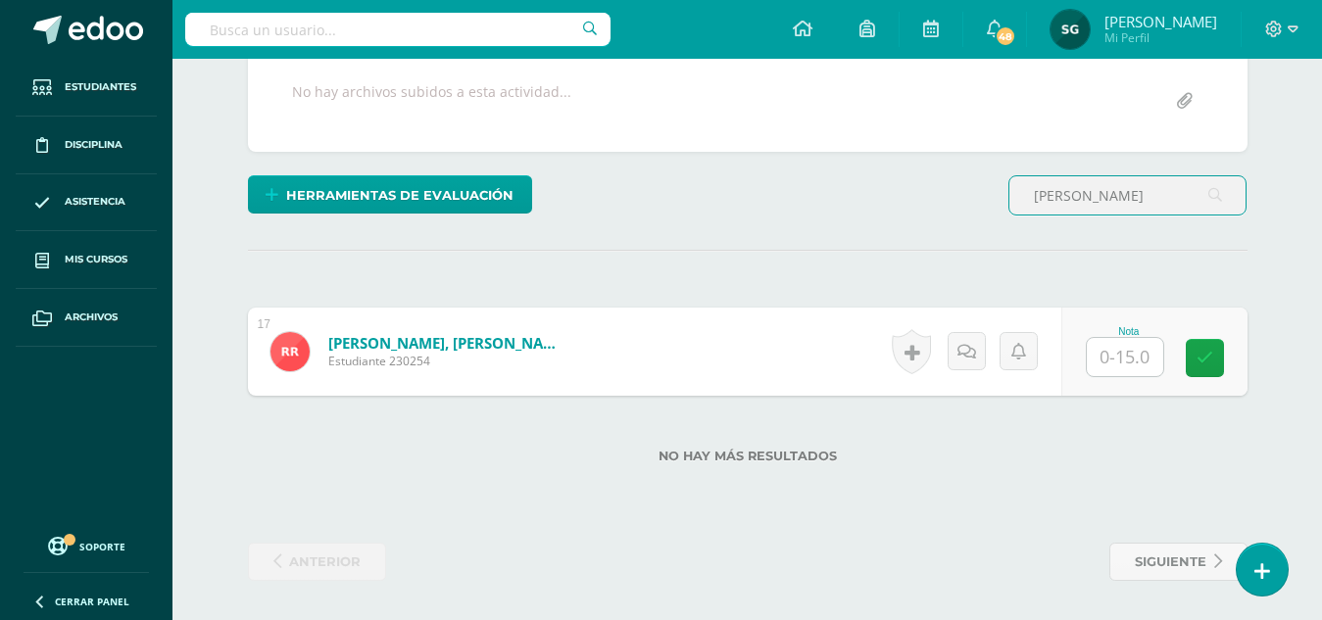
type input "rony"
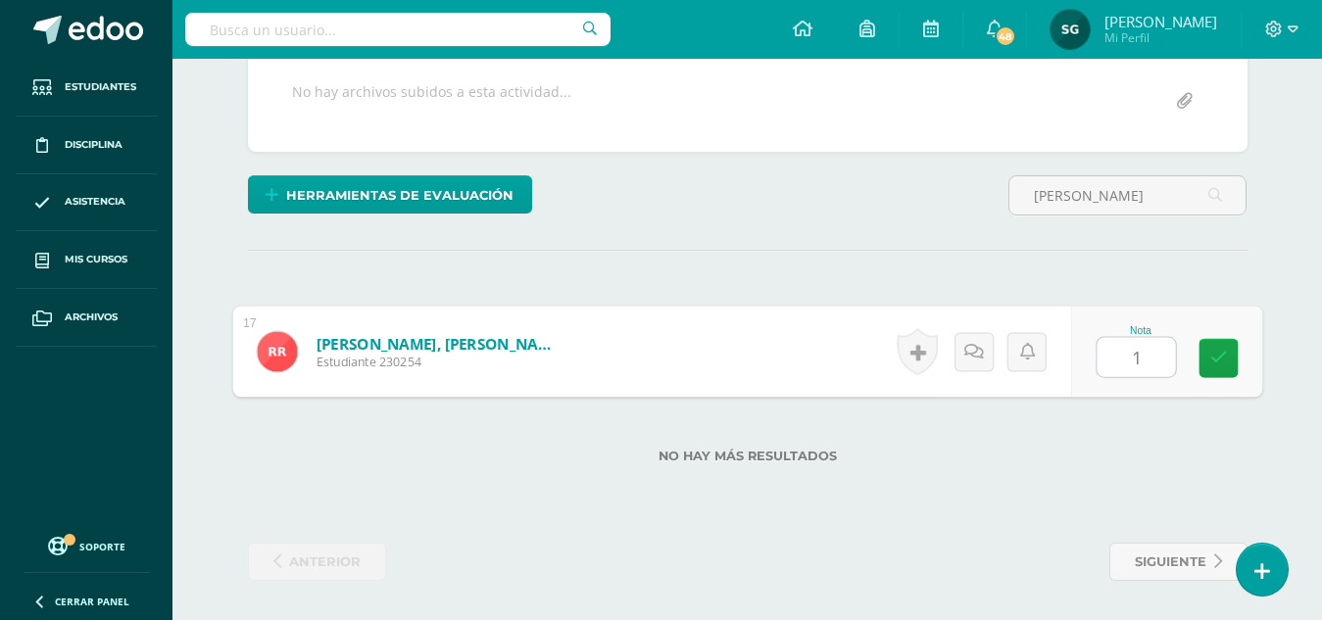
click at [1116, 355] on input "1" at bounding box center [1135, 357] width 78 height 39
type input "12"
click at [975, 345] on icon at bounding box center [973, 351] width 20 height 17
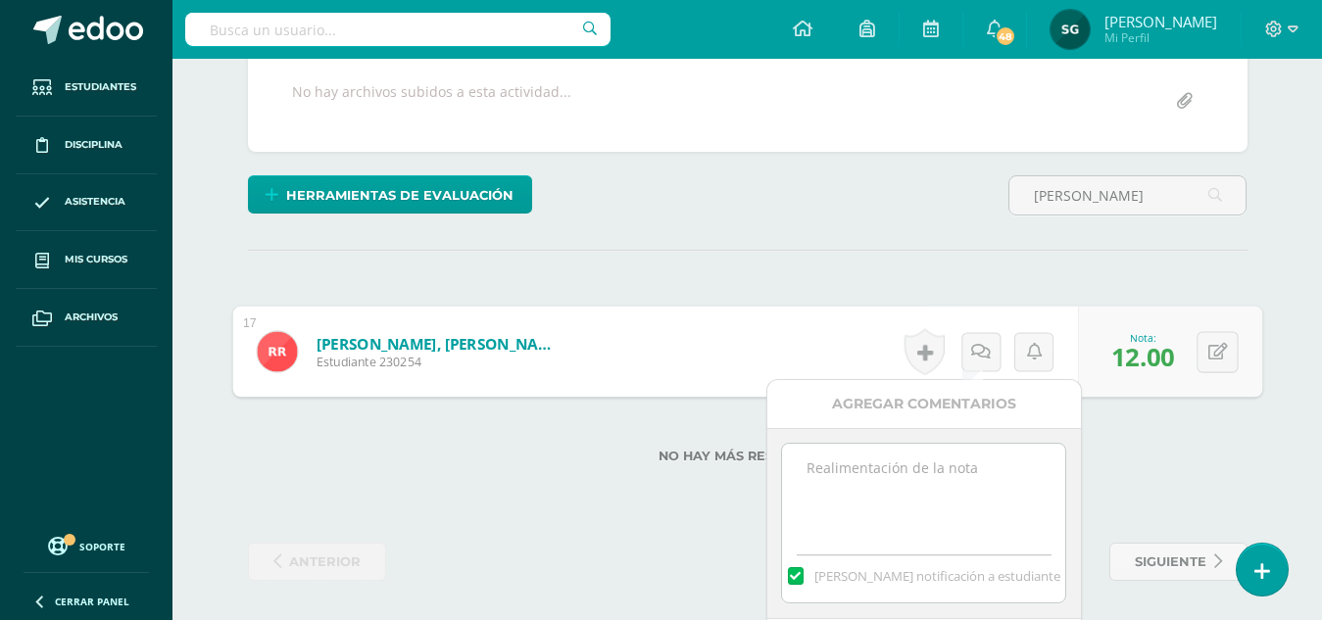
click at [950, 453] on textarea at bounding box center [923, 493] width 283 height 98
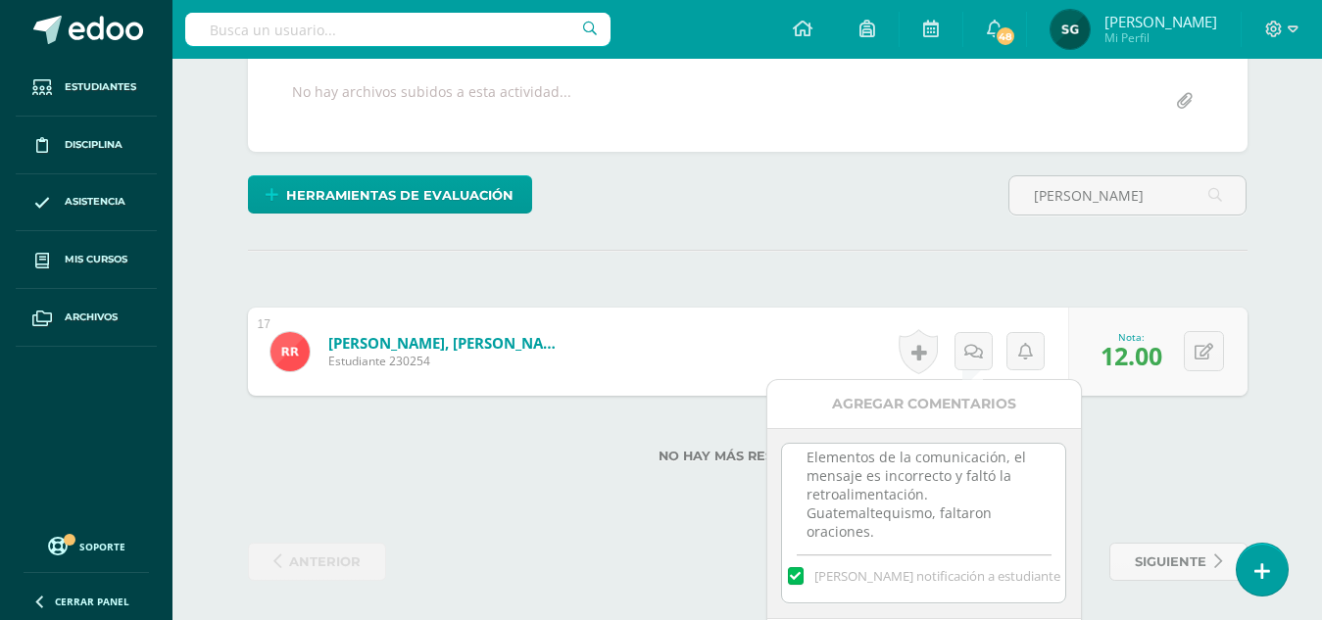
scroll to position [48, 0]
type textarea "Observación: Elementos de la comunicación, el mensaje es incorrecto y faltó la …"
click at [929, 403] on div "Agregar Comentarios" at bounding box center [924, 404] width 314 height 48
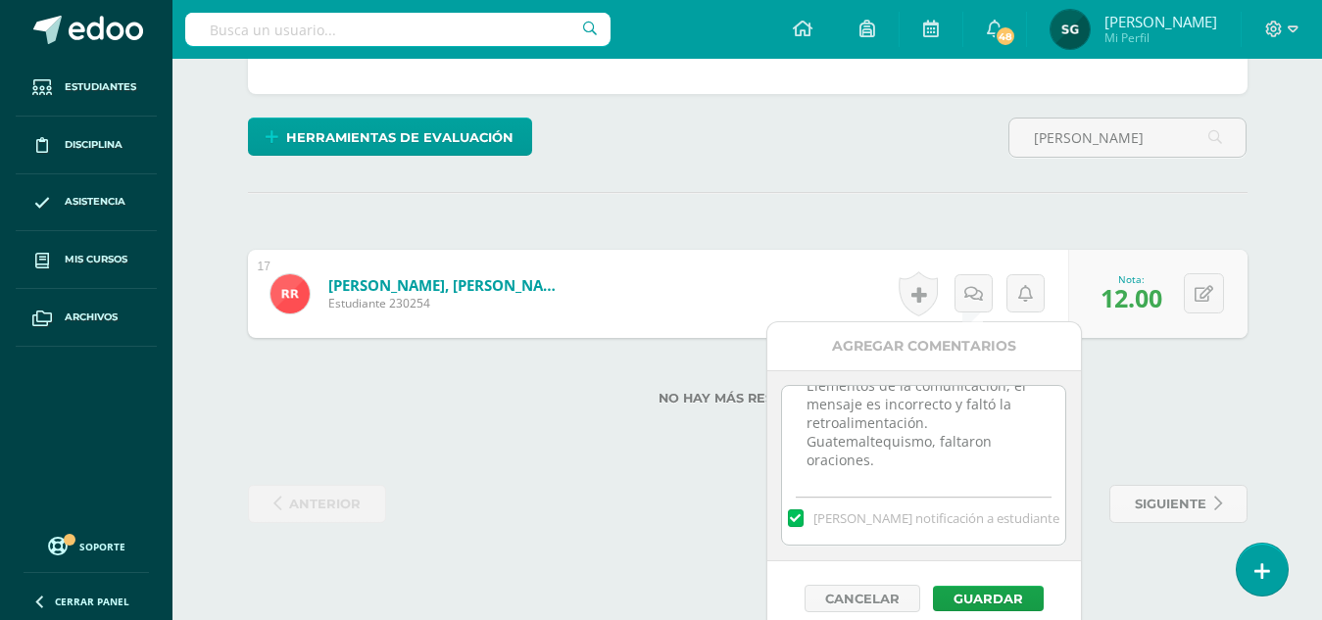
scroll to position [485, 0]
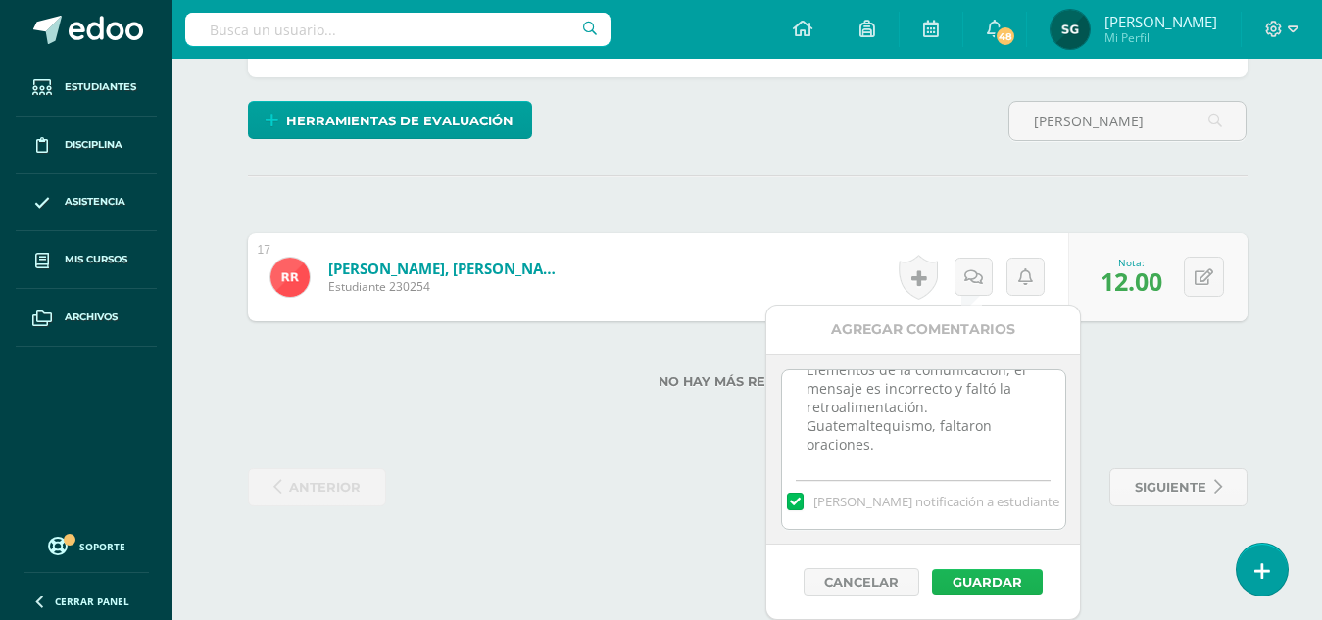
click at [982, 573] on button "Guardar" at bounding box center [987, 581] width 111 height 25
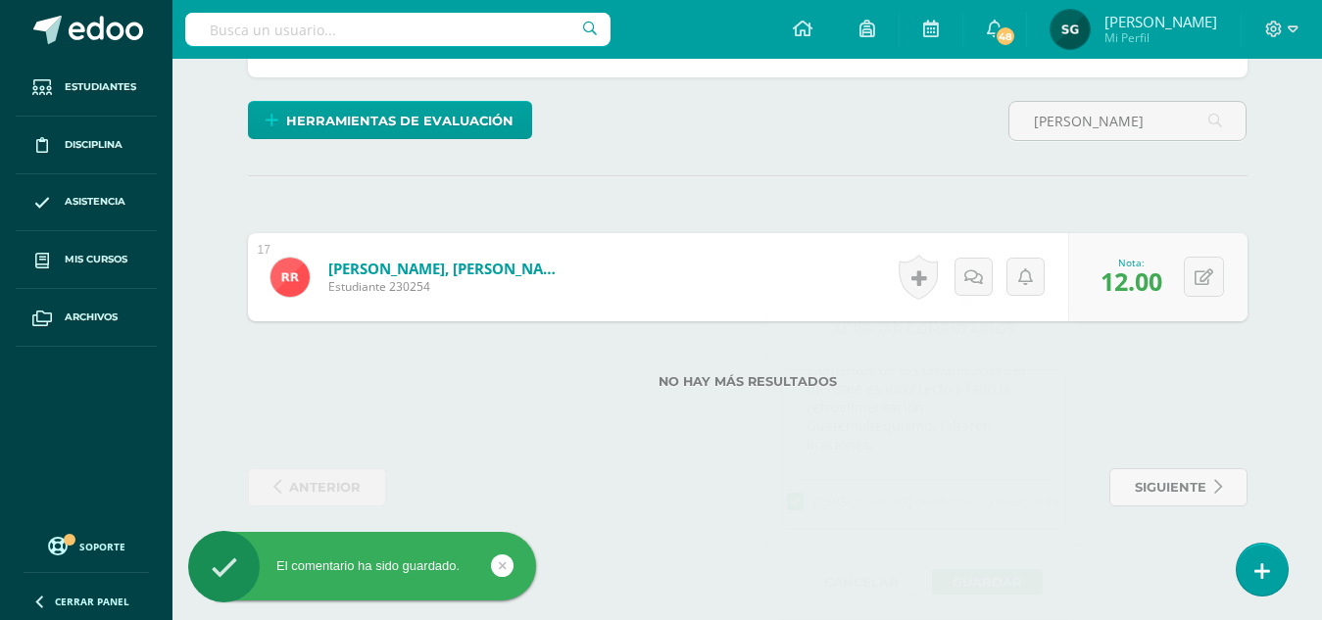
scroll to position [411, 0]
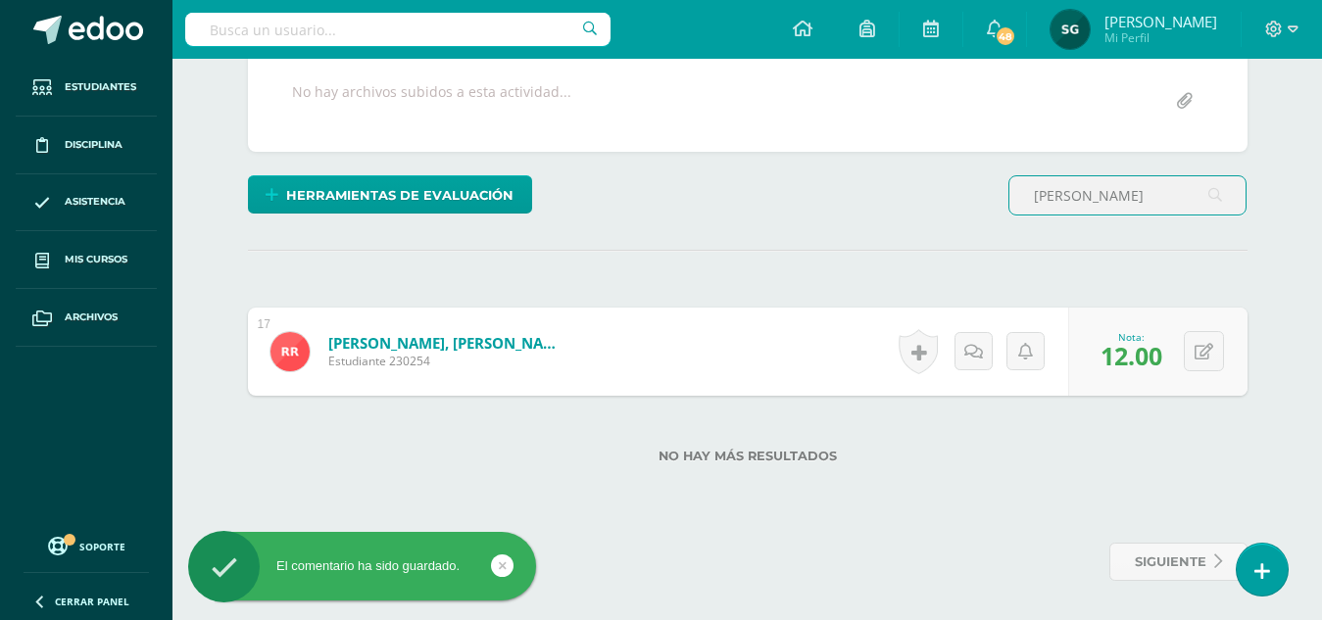
click at [1099, 204] on input "rony" at bounding box center [1127, 195] width 236 height 38
type input "r"
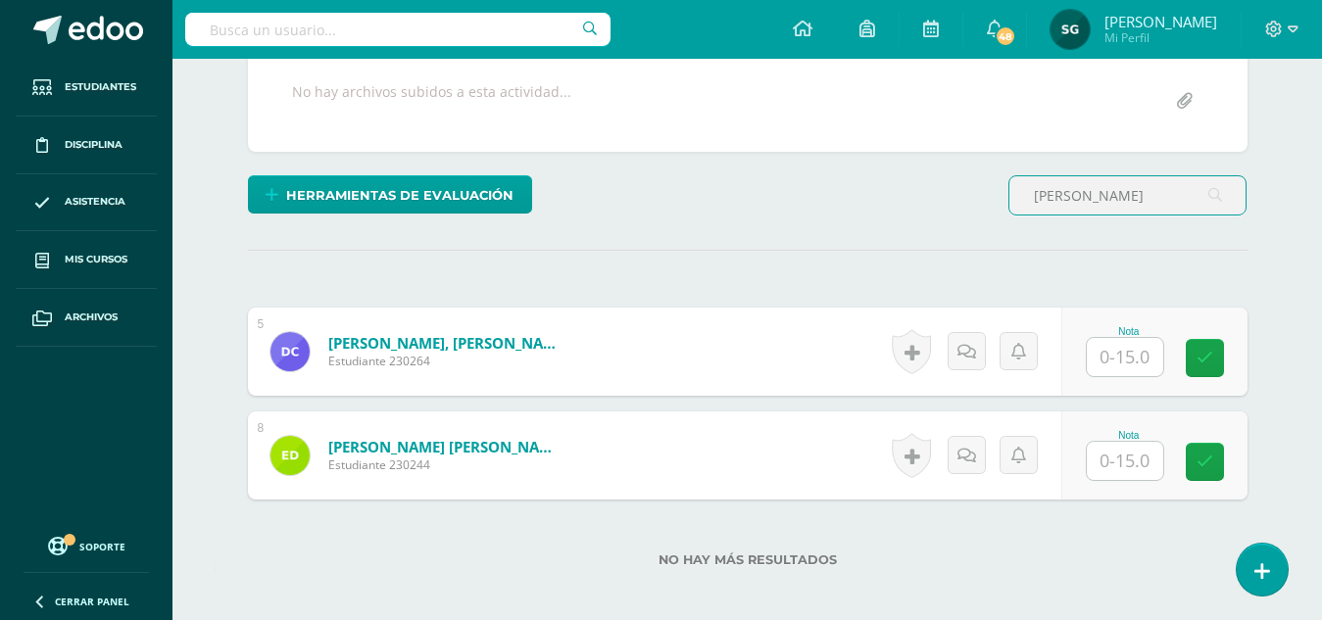
scroll to position [411, 0]
type input "denis"
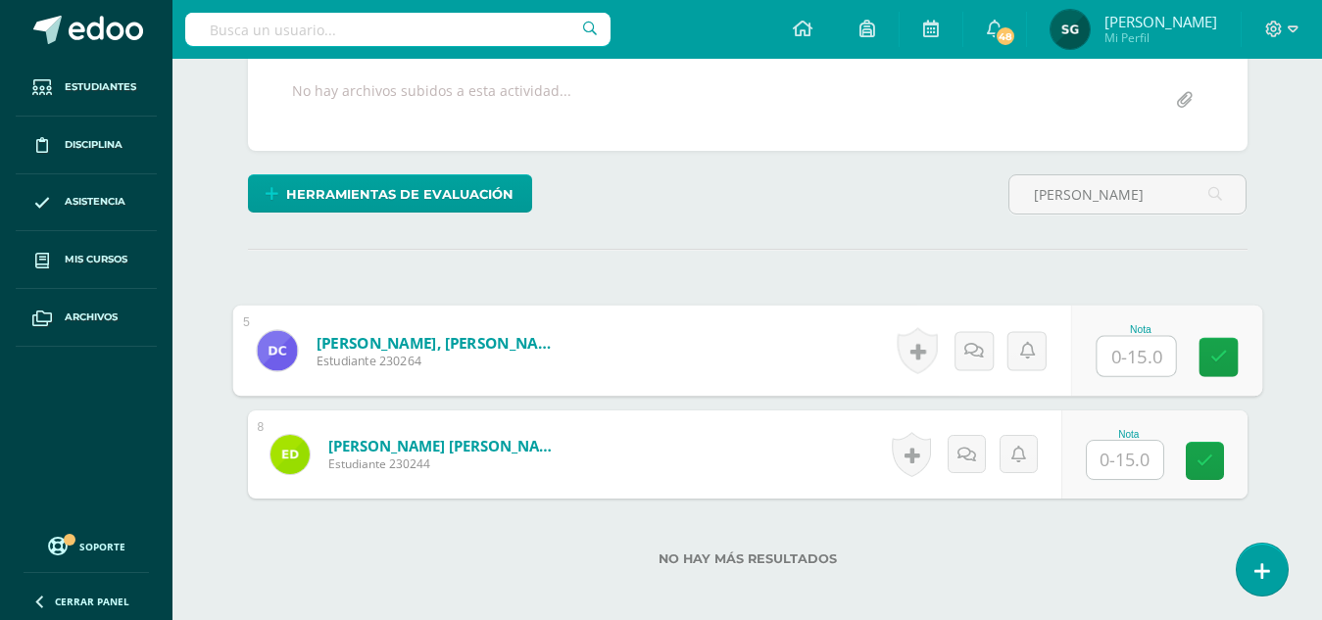
click at [1118, 362] on input "text" at bounding box center [1135, 356] width 78 height 39
type input "6"
click at [976, 349] on icon at bounding box center [973, 350] width 20 height 17
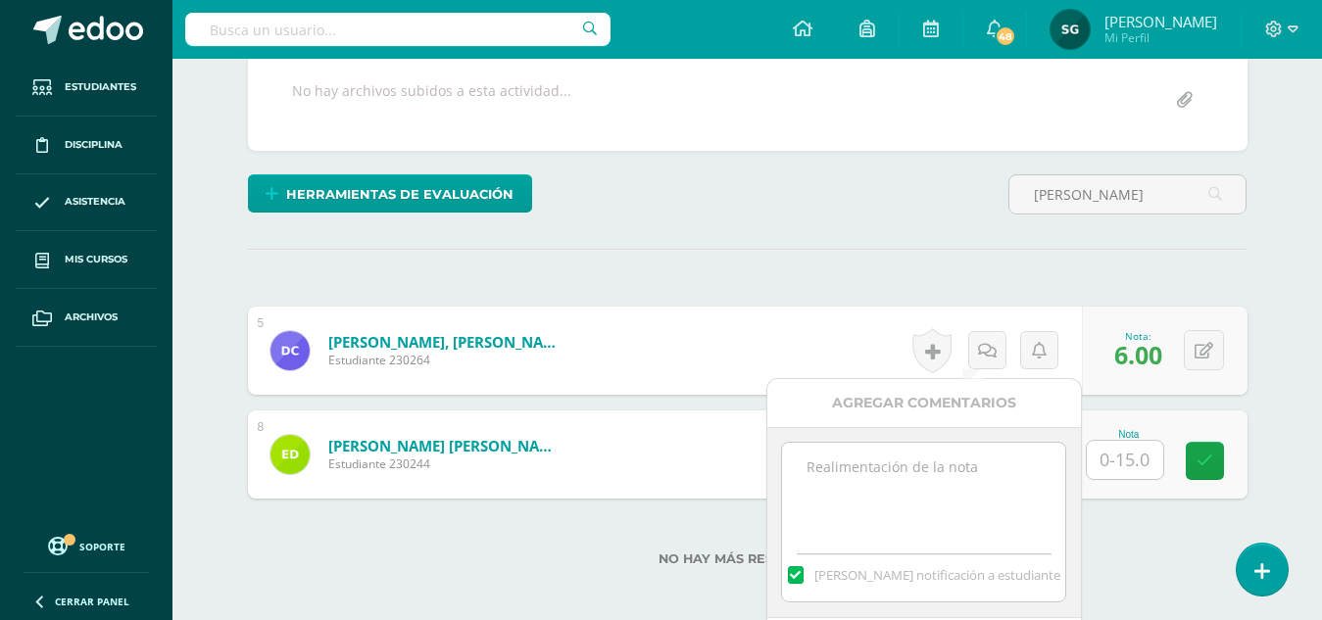
click at [960, 434] on div "[PERSON_NAME] notificación a estudiante" at bounding box center [924, 522] width 314 height 191
click at [951, 482] on textarea at bounding box center [923, 492] width 283 height 98
click at [1065, 490] on textarea "Observación: Elementos de la comunicación, no realizado. Guatemaltequismo, falt…" at bounding box center [923, 492] width 283 height 98
click at [1059, 492] on textarea "Observación: Elementos de la comunicación, no realizado. Guatemaltequismo, falt…" at bounding box center [923, 492] width 283 height 98
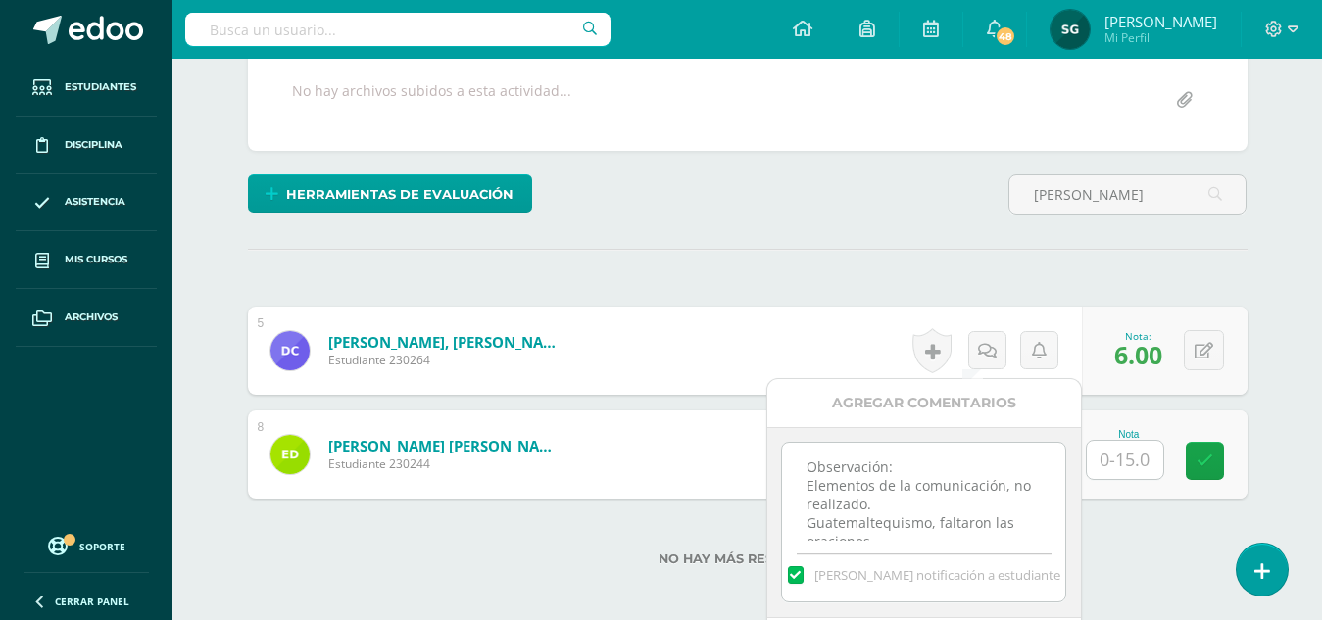
scroll to position [62, 0]
drag, startPoint x: 802, startPoint y: 482, endPoint x: 968, endPoint y: 514, distance: 168.7
click at [968, 514] on textarea "Observación: Elementos de la comunicación, no realizado. Guatemaltequismo, falt…" at bounding box center [923, 492] width 283 height 98
type textarea "Observación: Elementos de la comunicación, no realizado. Guatemaltequismo, falt…"
click at [942, 409] on div "Agregar Comentarios" at bounding box center [924, 403] width 314 height 48
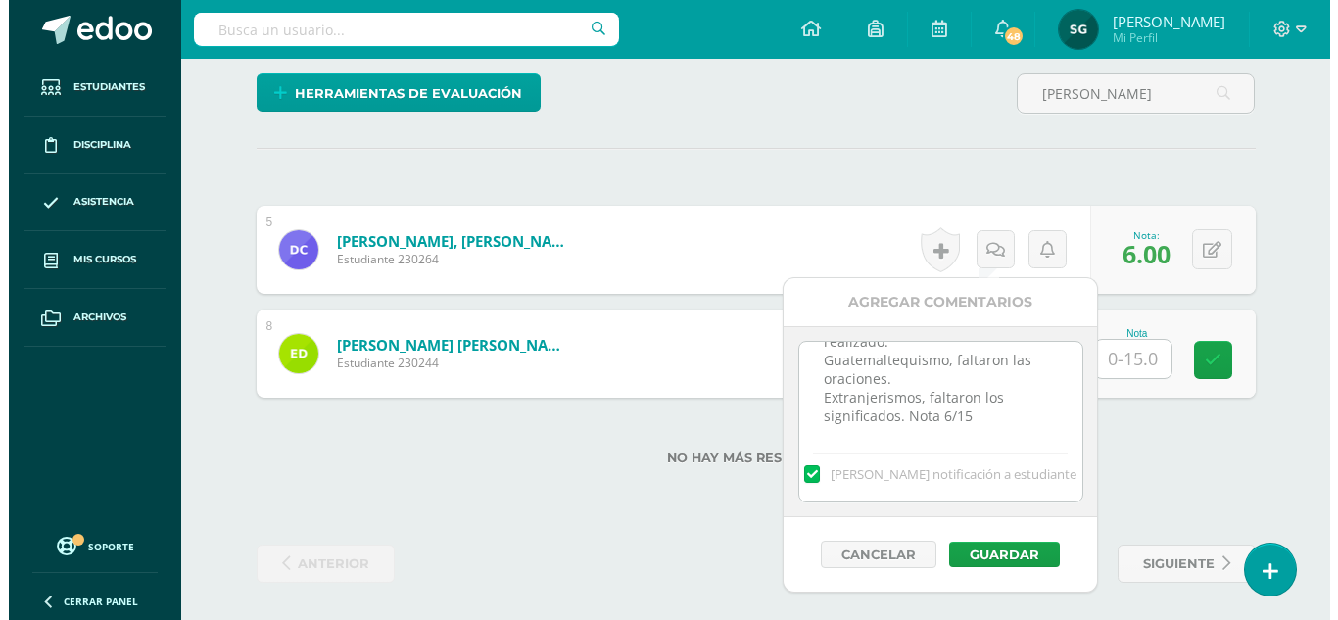
scroll to position [514, 0]
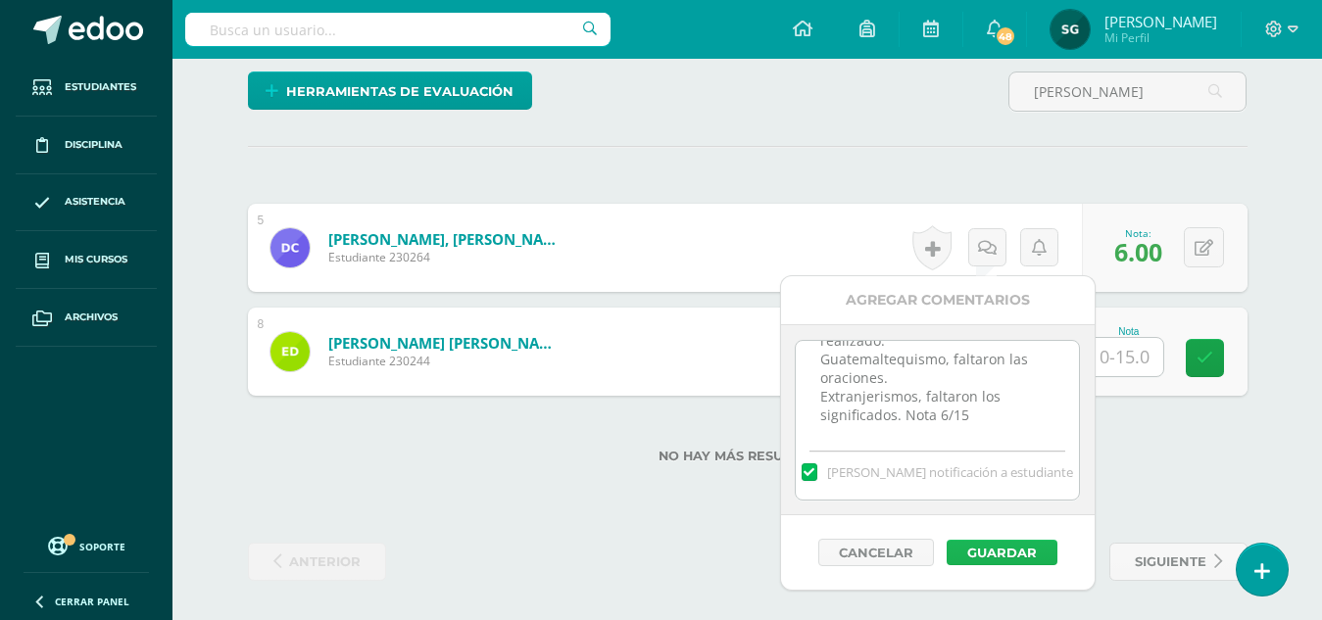
click at [1004, 555] on button "Guardar" at bounding box center [1001, 552] width 111 height 25
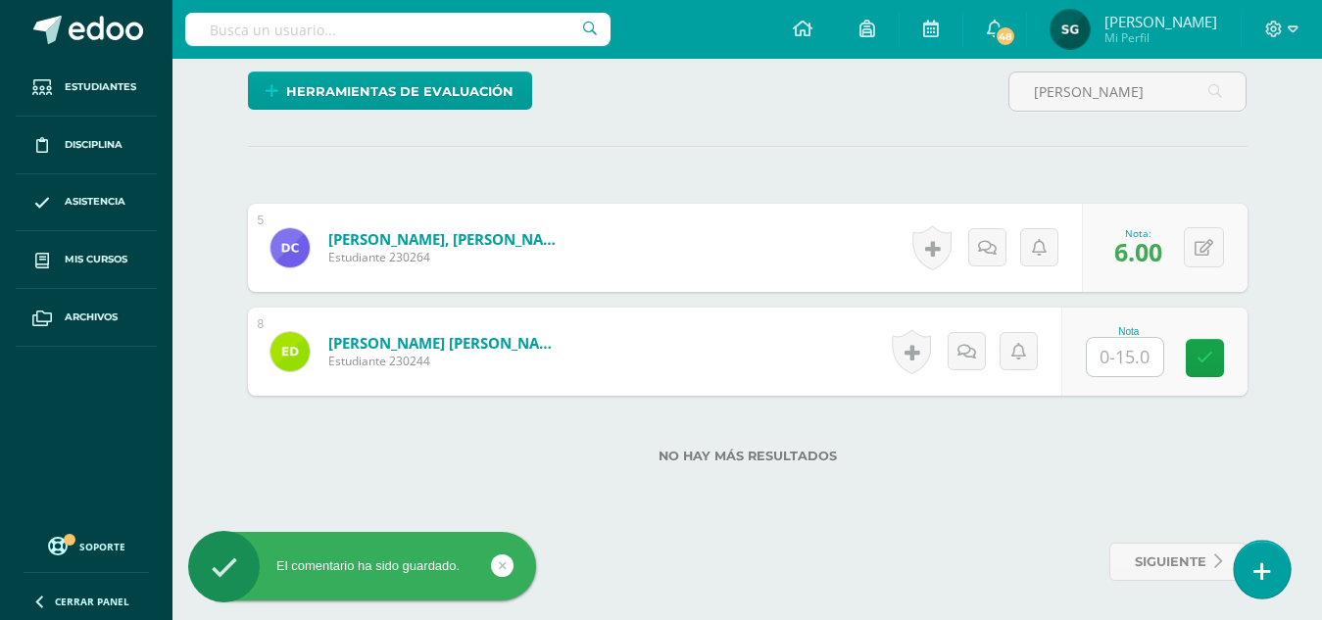
click at [1267, 568] on icon at bounding box center [1262, 571] width 18 height 23
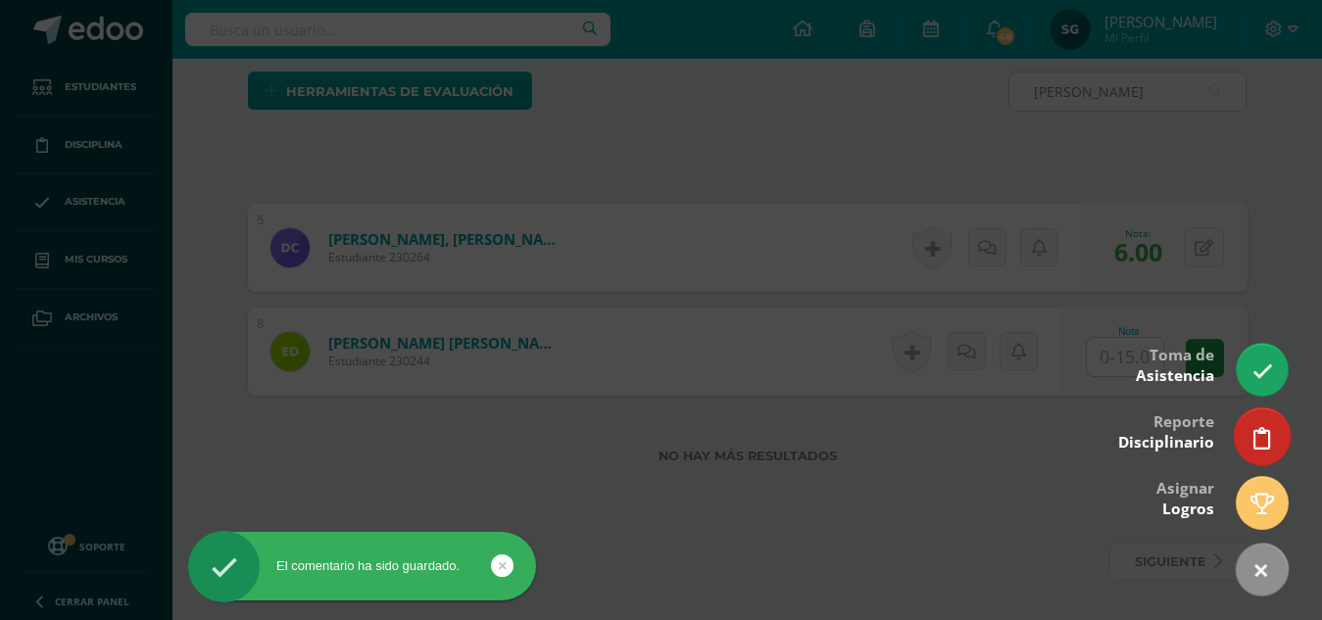
click at [1276, 441] on link at bounding box center [1261, 436] width 56 height 57
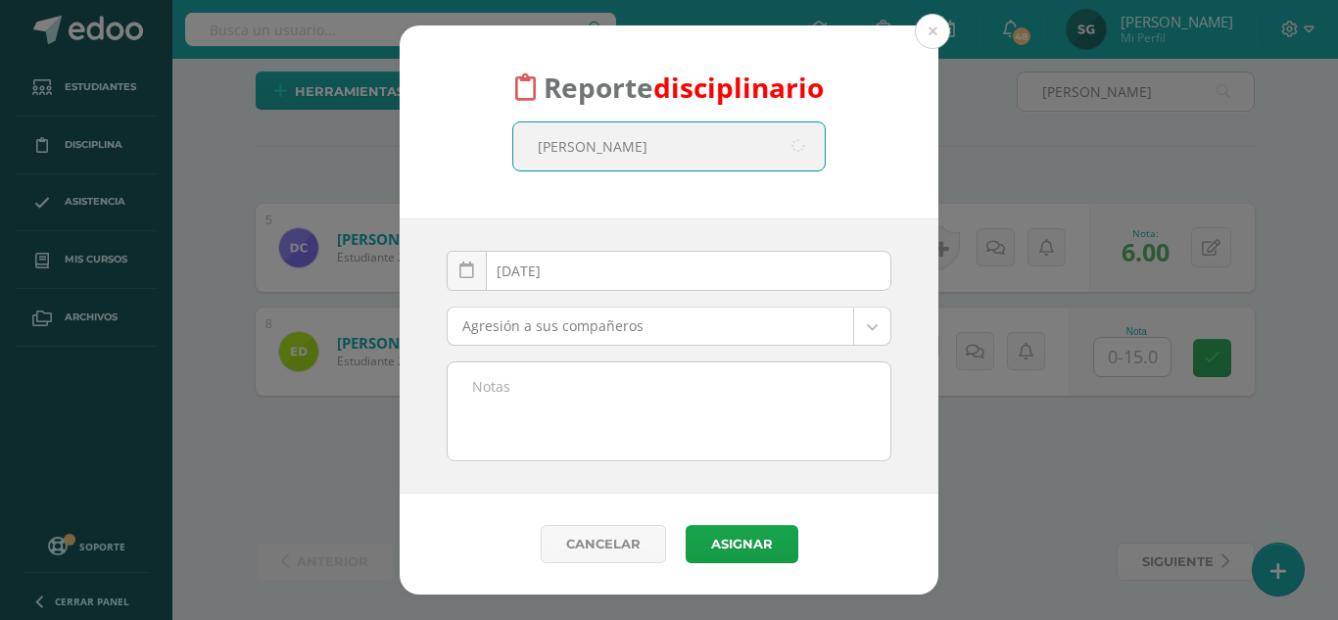
type input "denis chian"
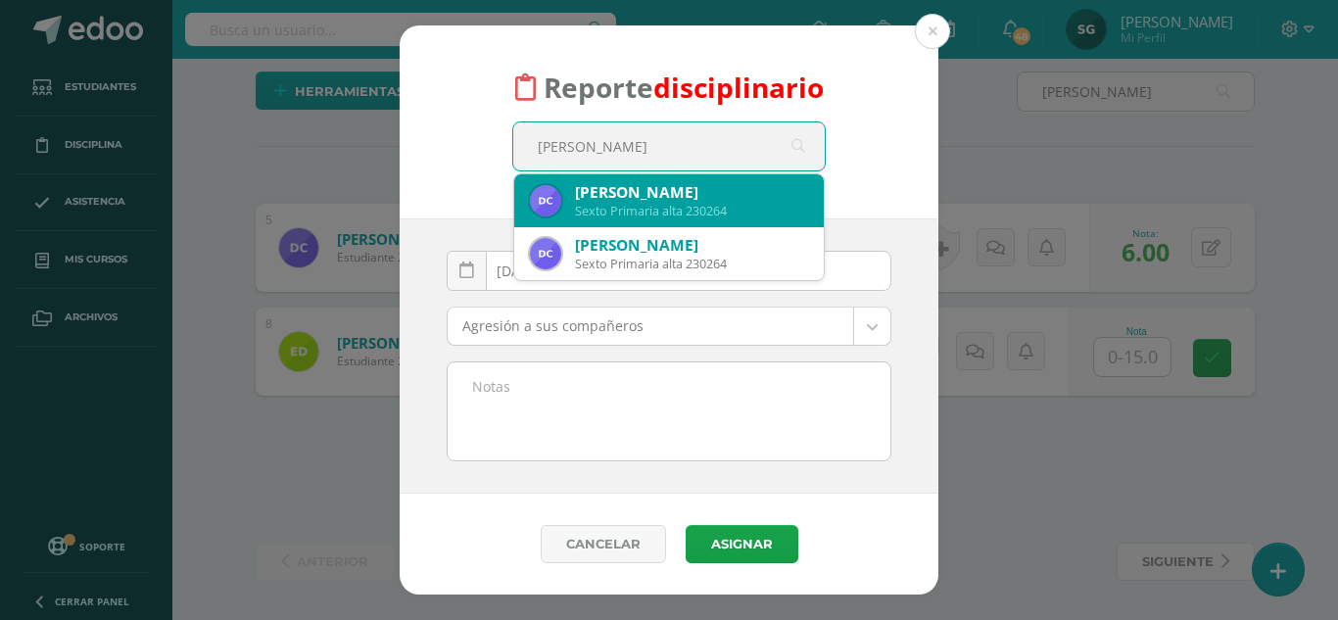
click at [657, 204] on div "Sexto Primaria alta 230264" at bounding box center [691, 211] width 233 height 17
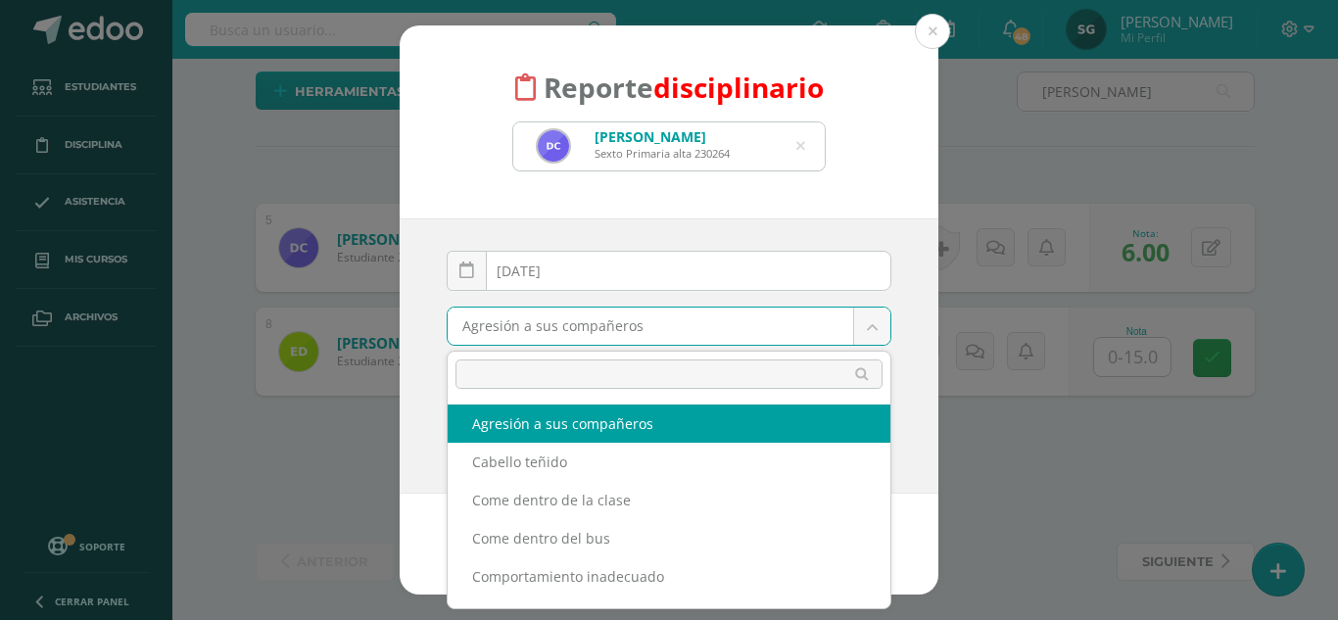
click at [863, 318] on body "Reporte disciplinario Denis Andres Chián Cermeño Sexto Primaria alta 230264 den…" at bounding box center [669, 53] width 1338 height 1135
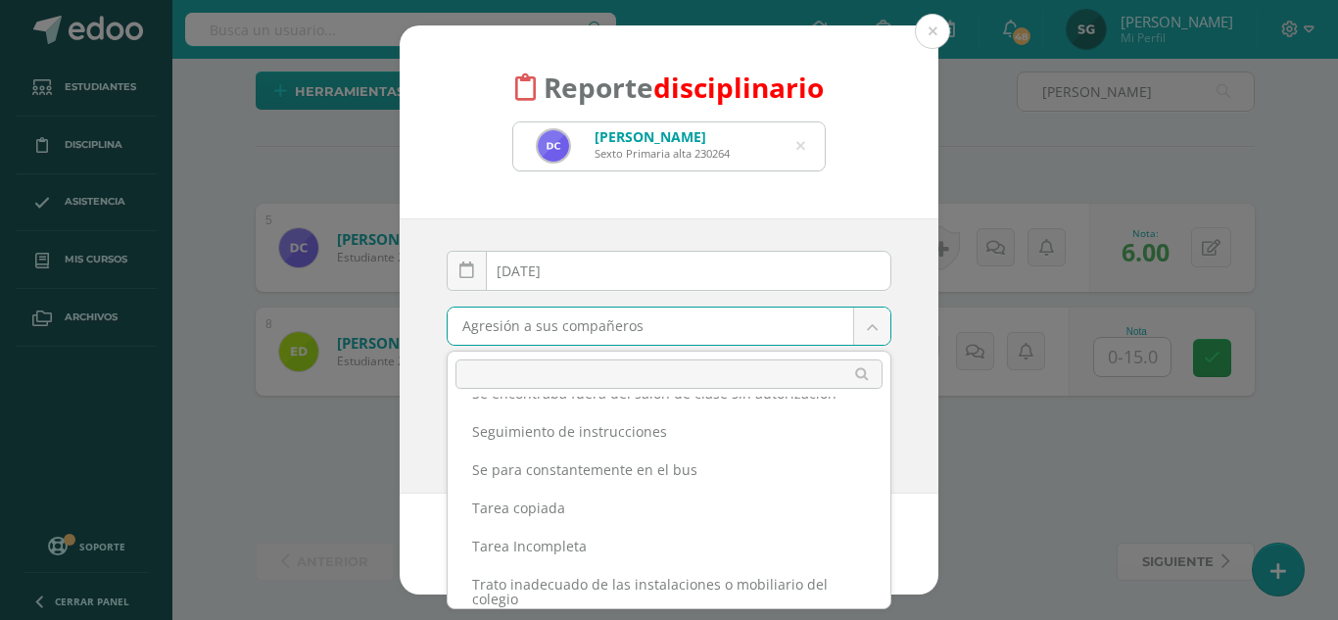
scroll to position [880, 0]
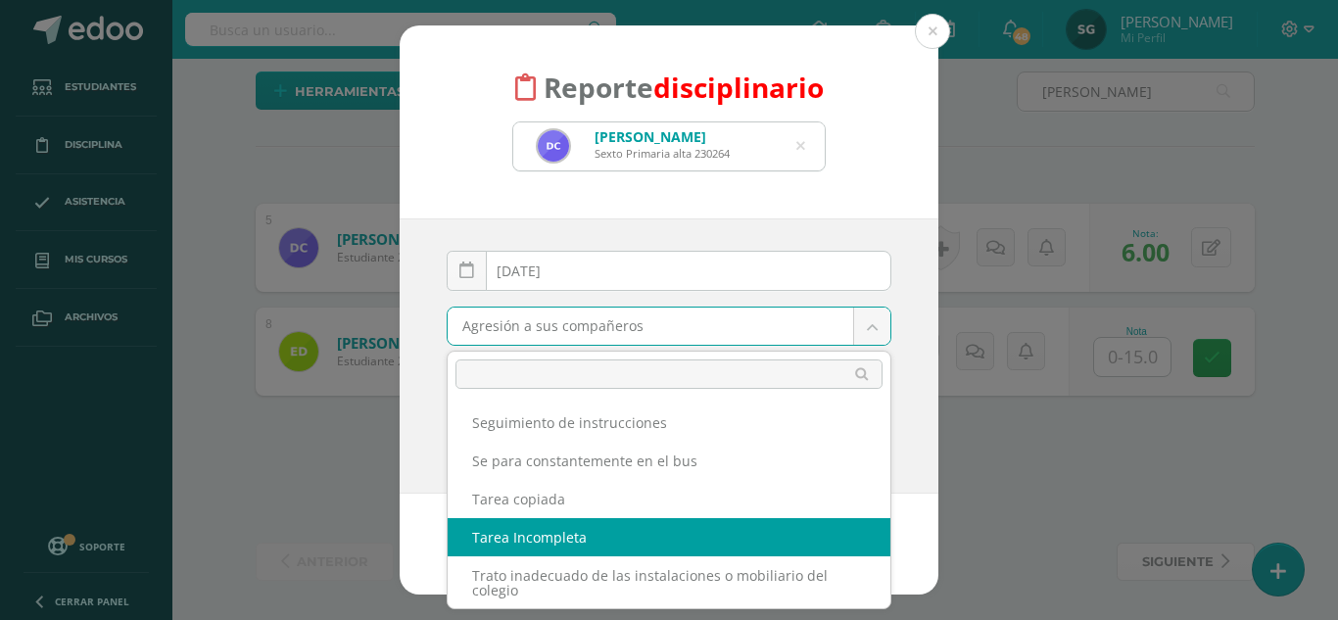
select select "7"
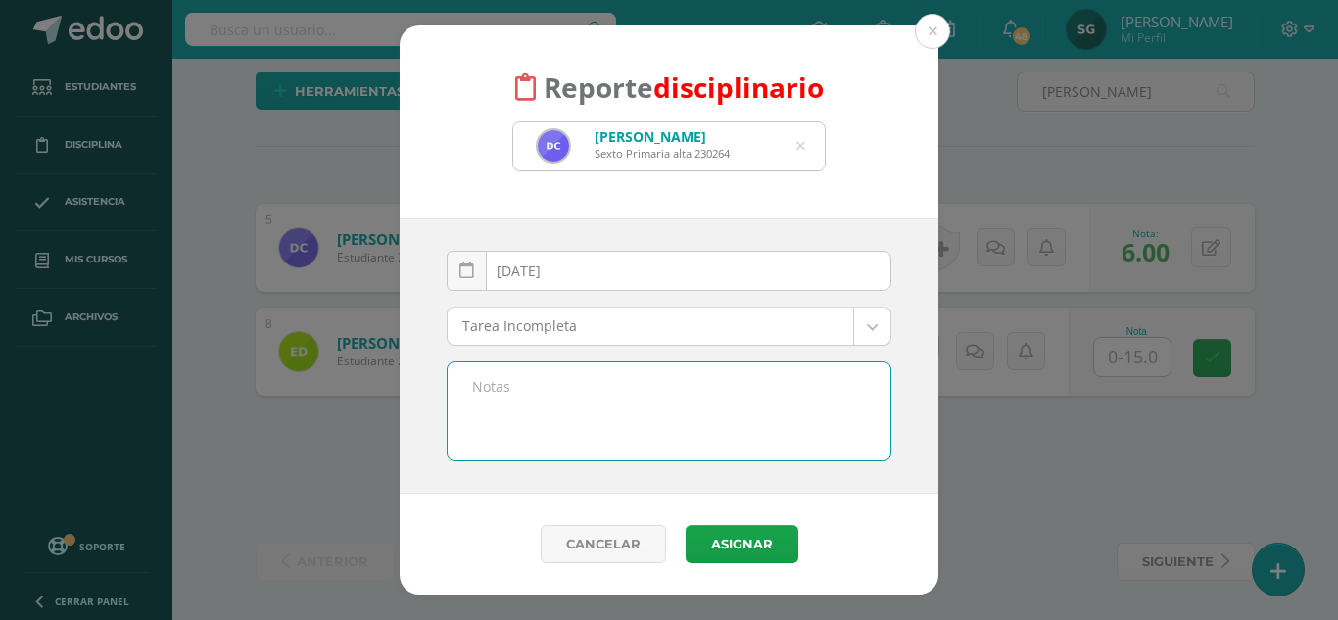
click at [530, 389] on textarea at bounding box center [669, 411] width 443 height 98
paste textarea "Elementos de la comunicación, no realizado. Guatemaltequismo, faltaron las orac…"
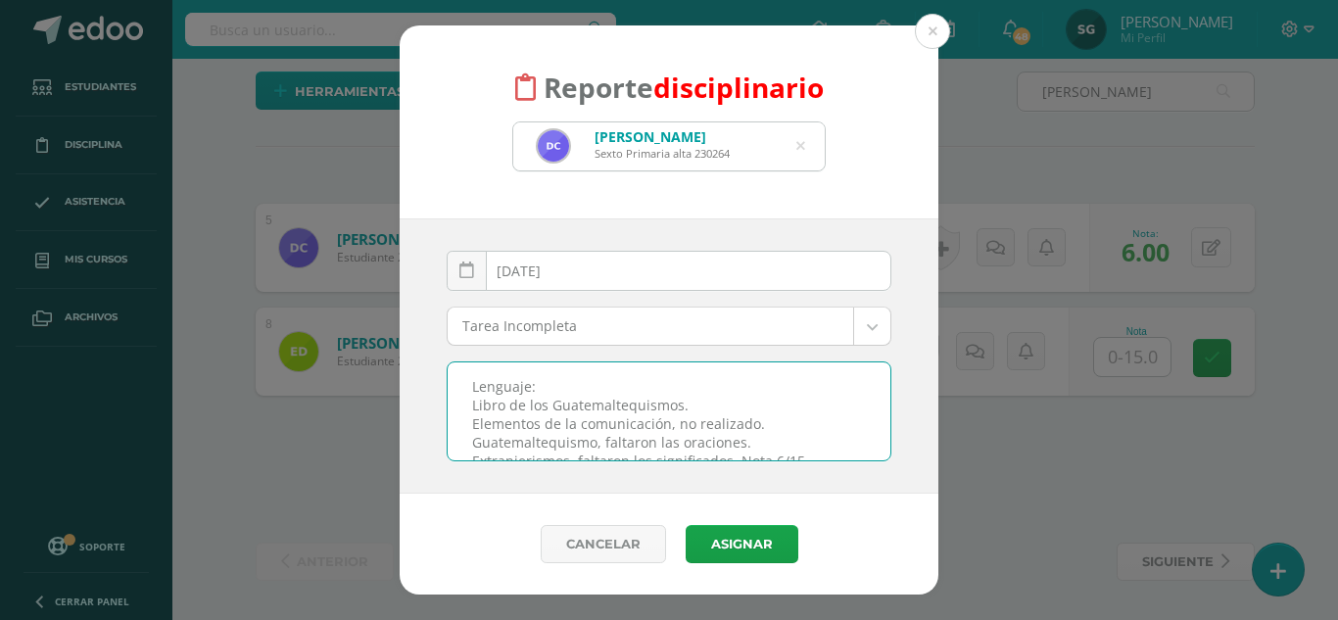
scroll to position [10, 0]
type textarea "Lenguaje: Libro de los Guatemaltequismos. Elementos de la comunicación, no real…"
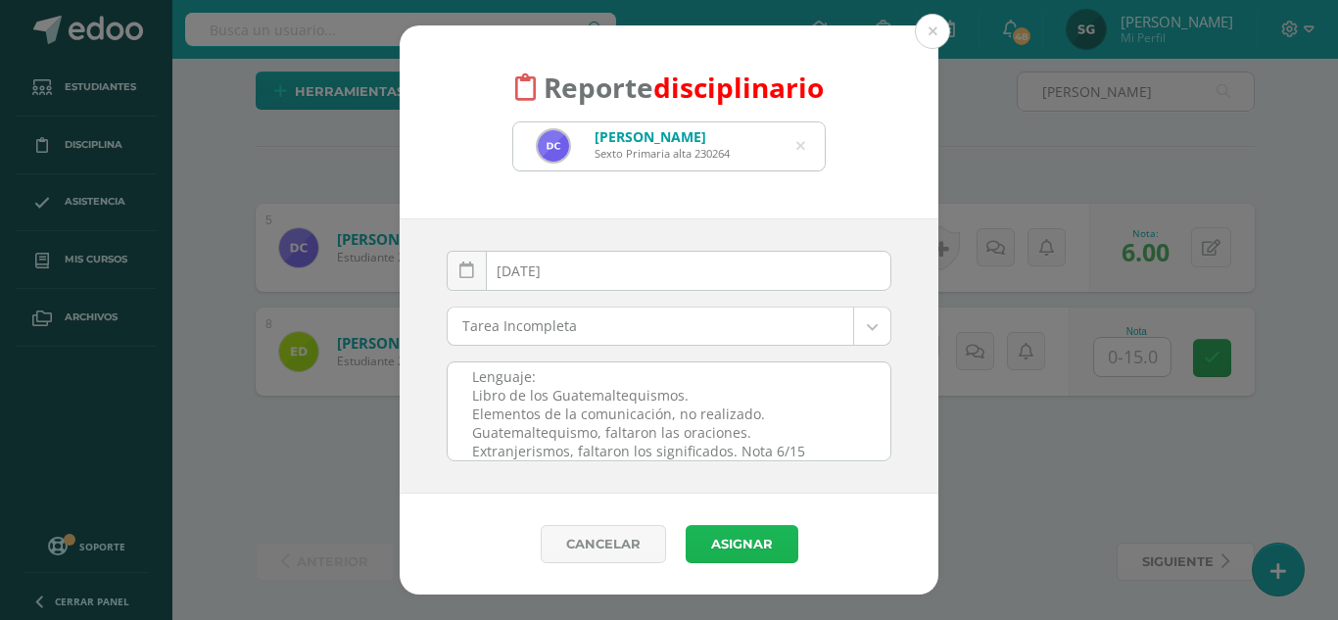
click at [732, 539] on button "Asignar" at bounding box center [742, 544] width 113 height 38
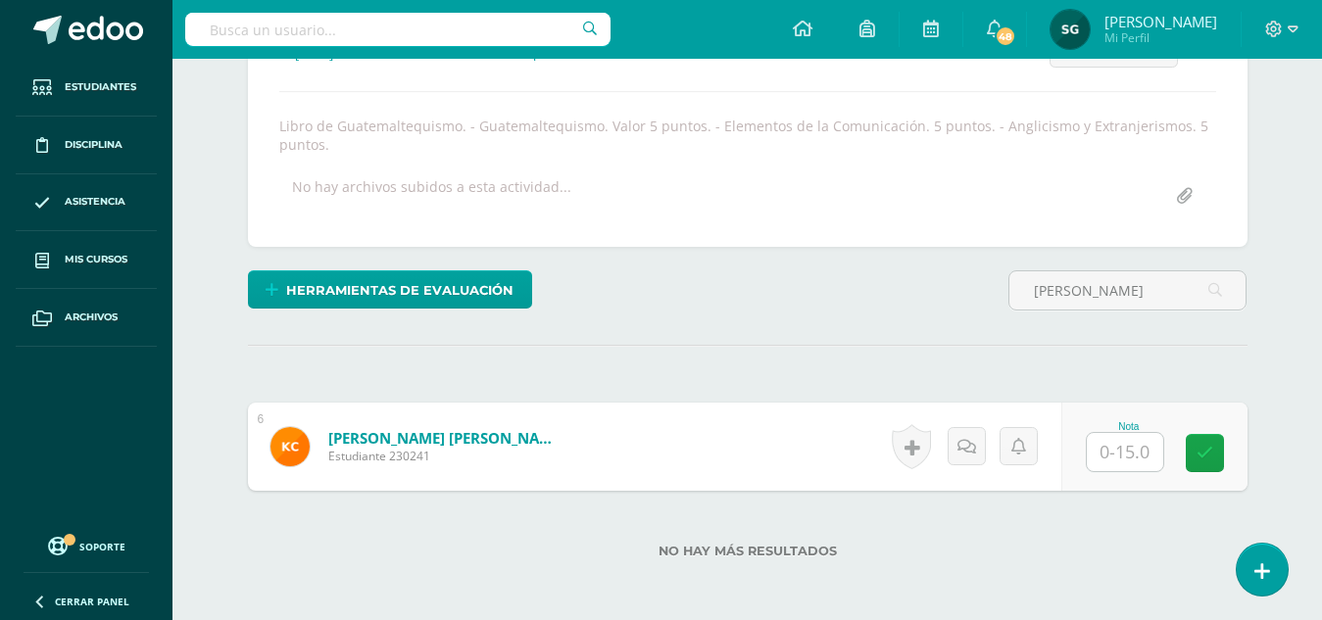
scroll to position [334, 0]
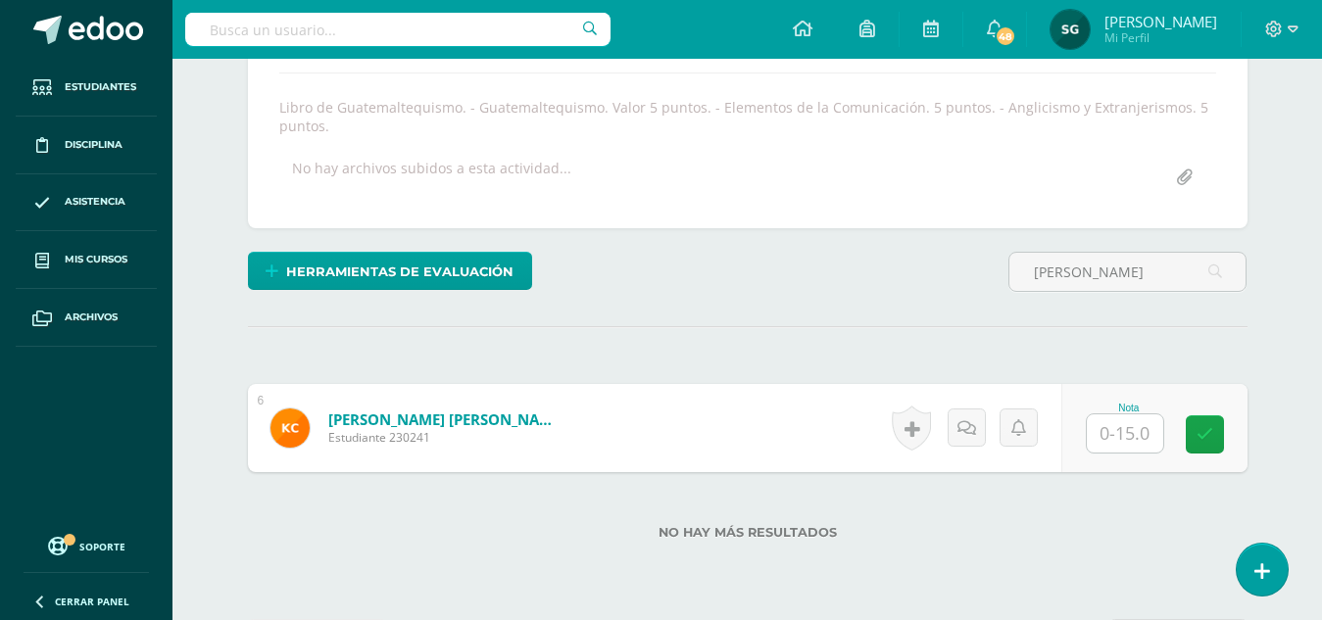
type input "[PERSON_NAME]"
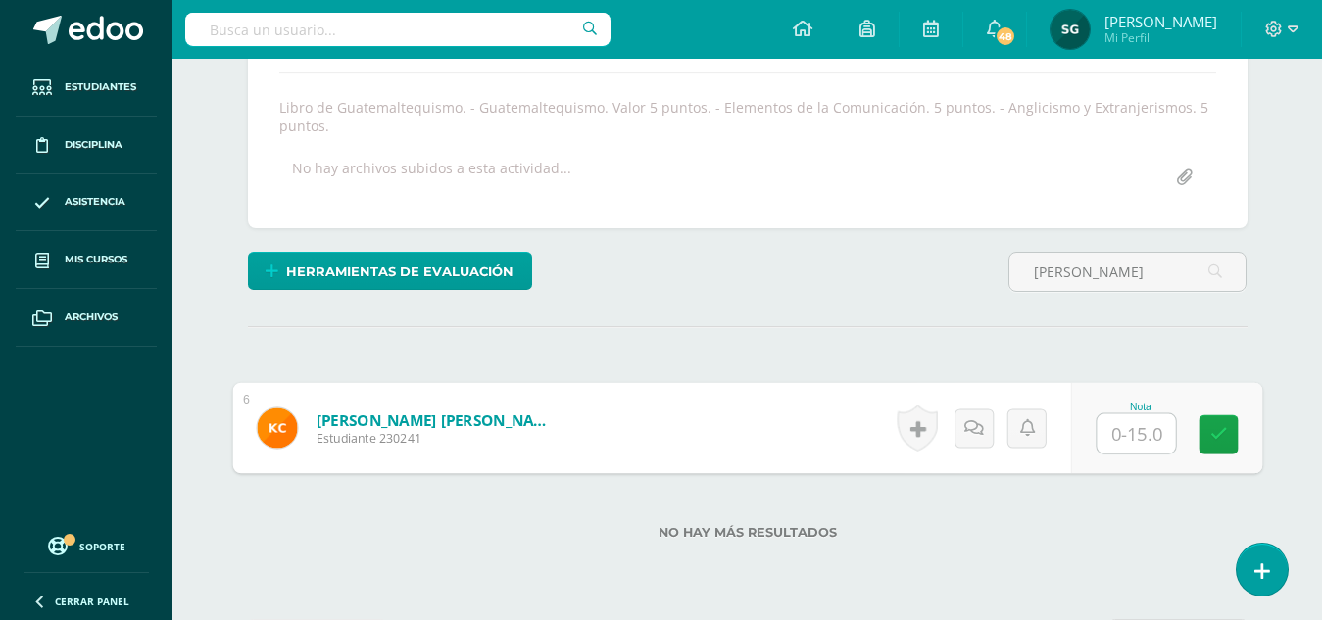
click at [1134, 423] on input "text" at bounding box center [1135, 433] width 78 height 39
type input "15"
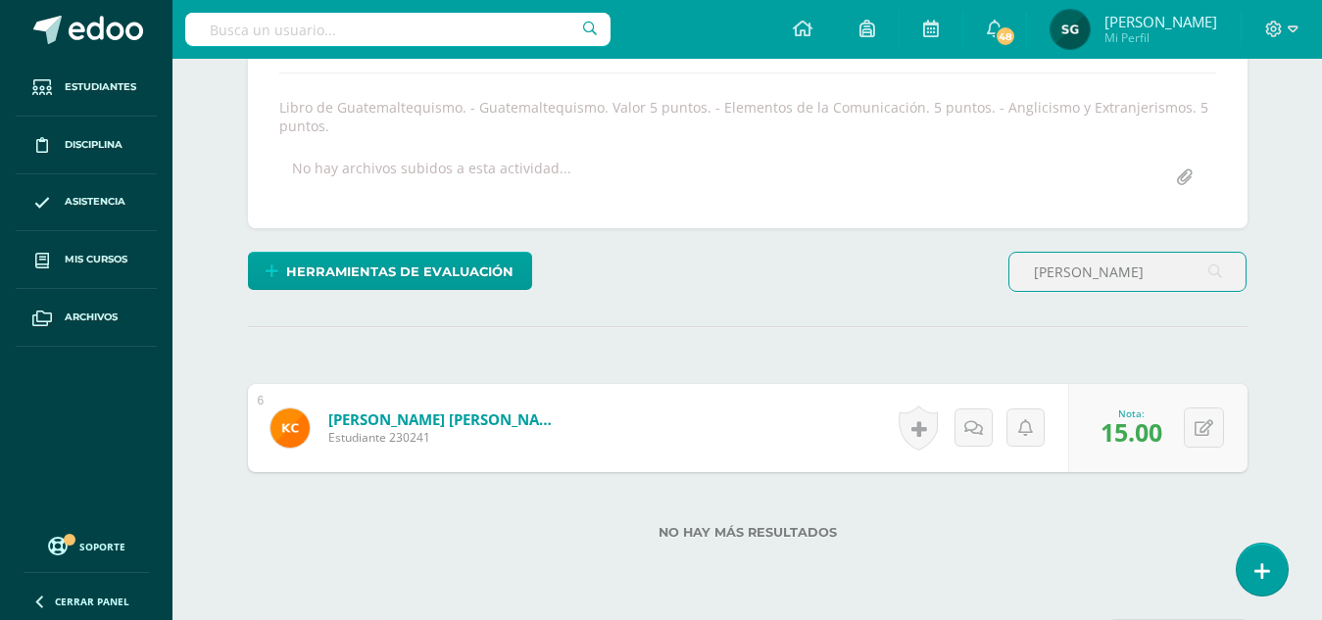
click at [1117, 266] on input "[PERSON_NAME]" at bounding box center [1127, 272] width 236 height 38
type input "k"
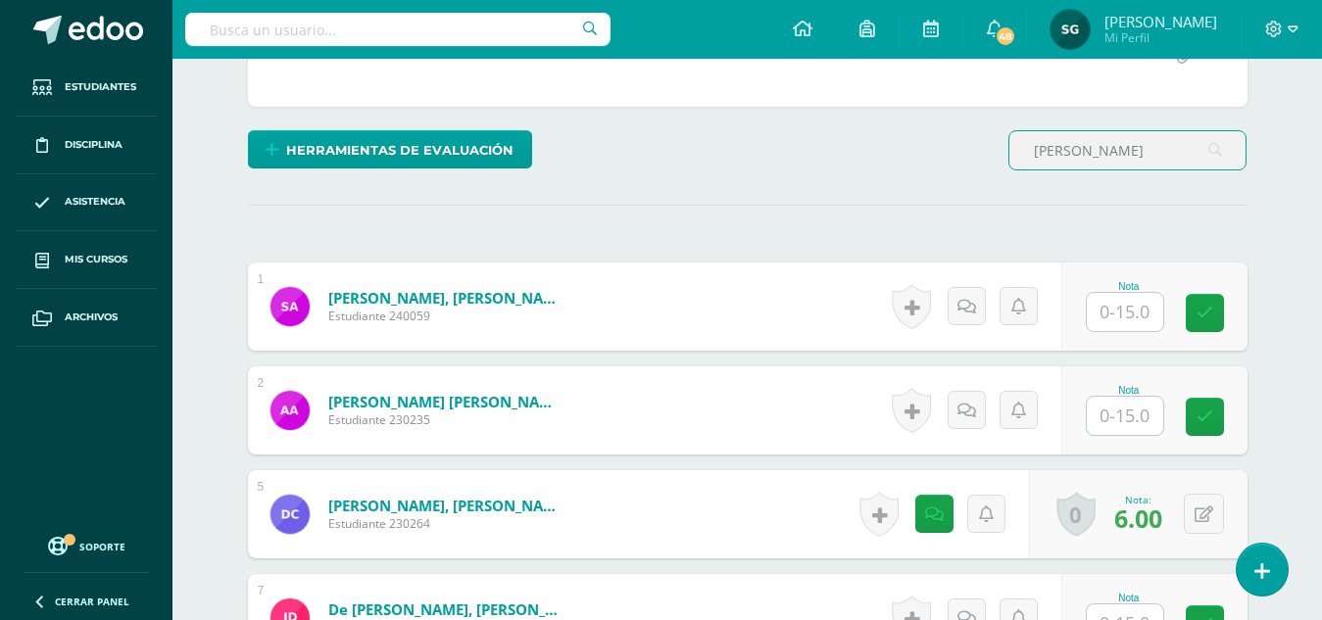
scroll to position [533, 0]
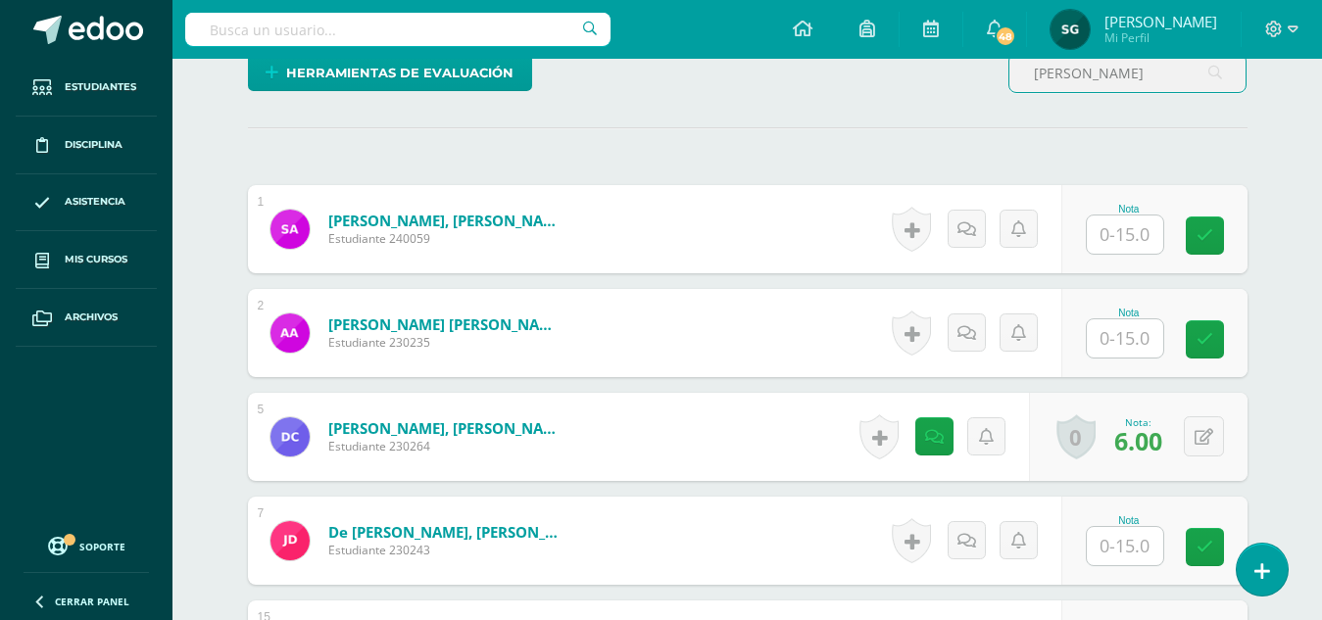
type input "andres"
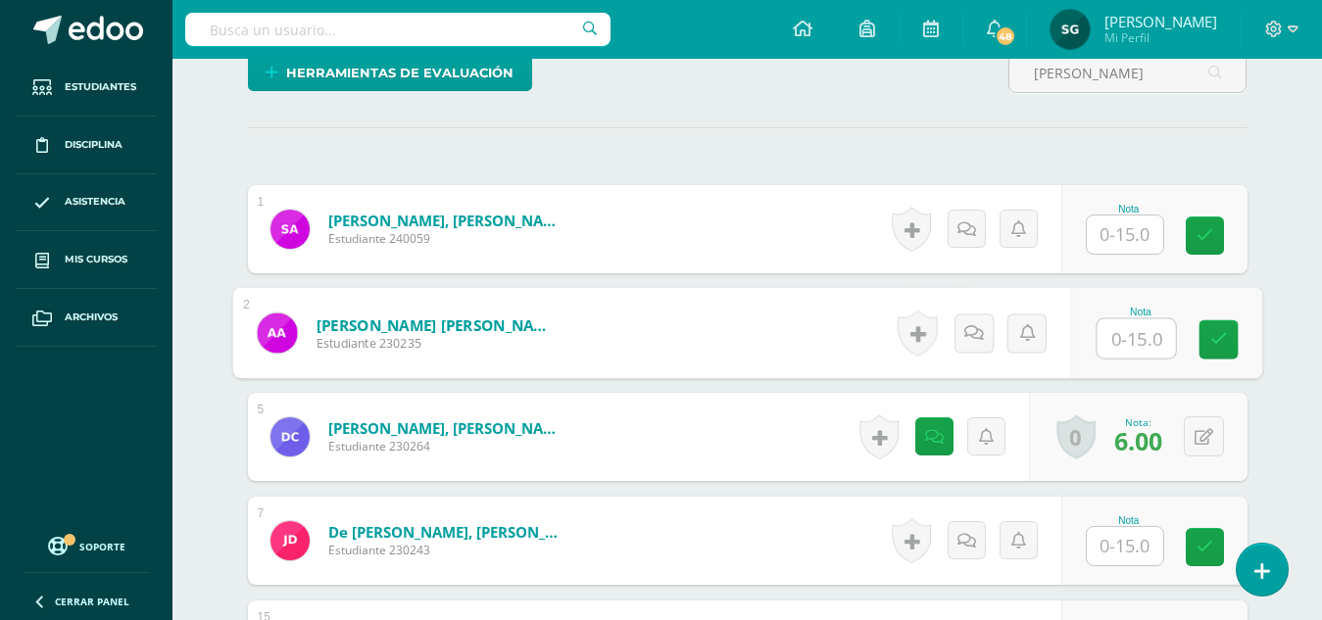
click at [1132, 345] on input "text" at bounding box center [1135, 338] width 78 height 39
type input "14"
click at [979, 338] on icon at bounding box center [973, 332] width 20 height 17
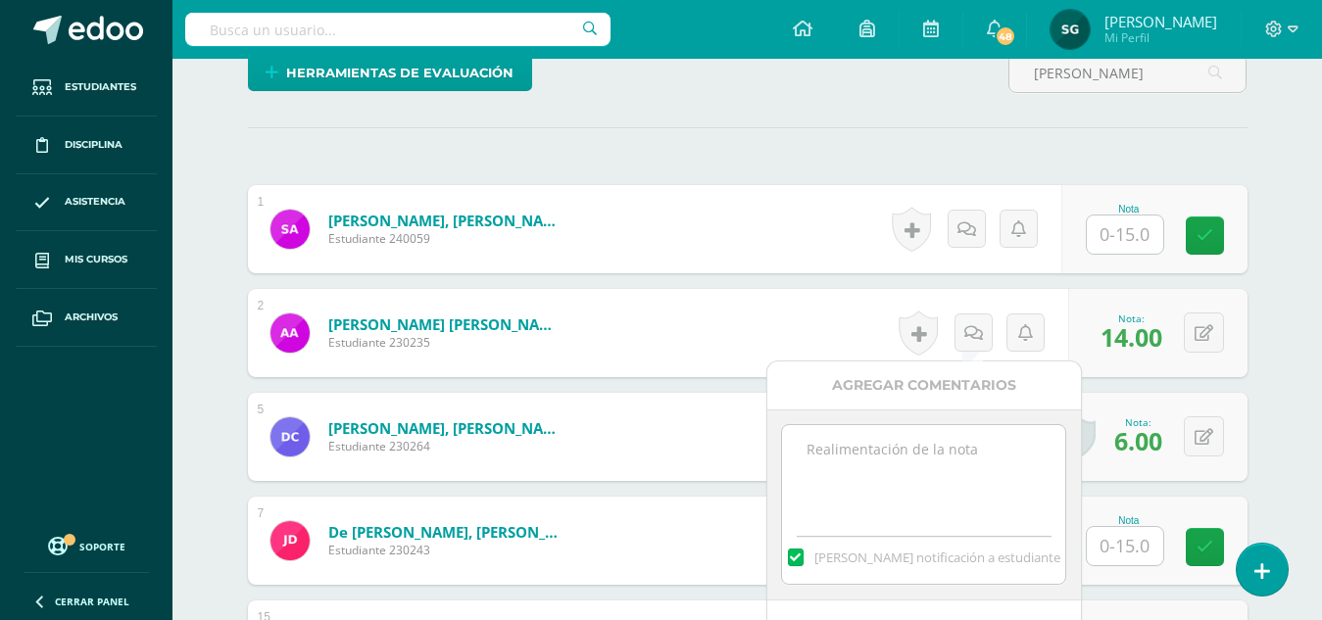
click at [950, 450] on textarea at bounding box center [923, 474] width 283 height 98
type textarea "Observación: Elementos de la comunicación, mensaje incorrecto."
click at [915, 374] on div "Agregar Comentarios" at bounding box center [924, 386] width 314 height 48
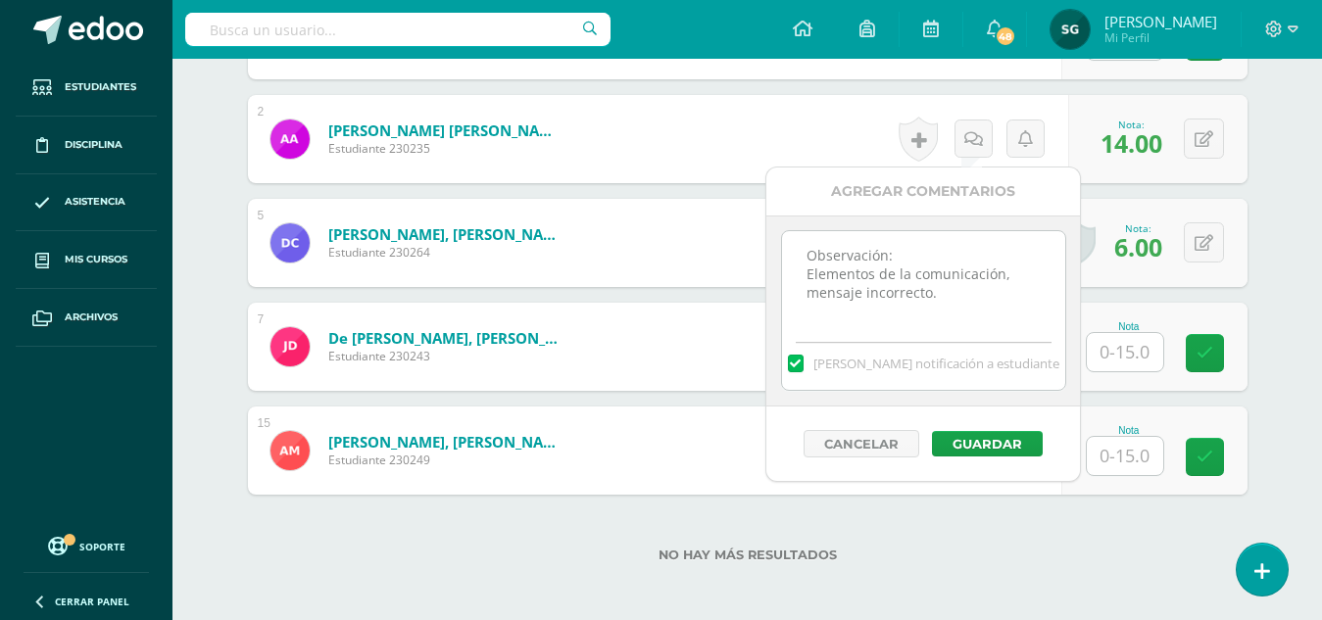
scroll to position [729, 0]
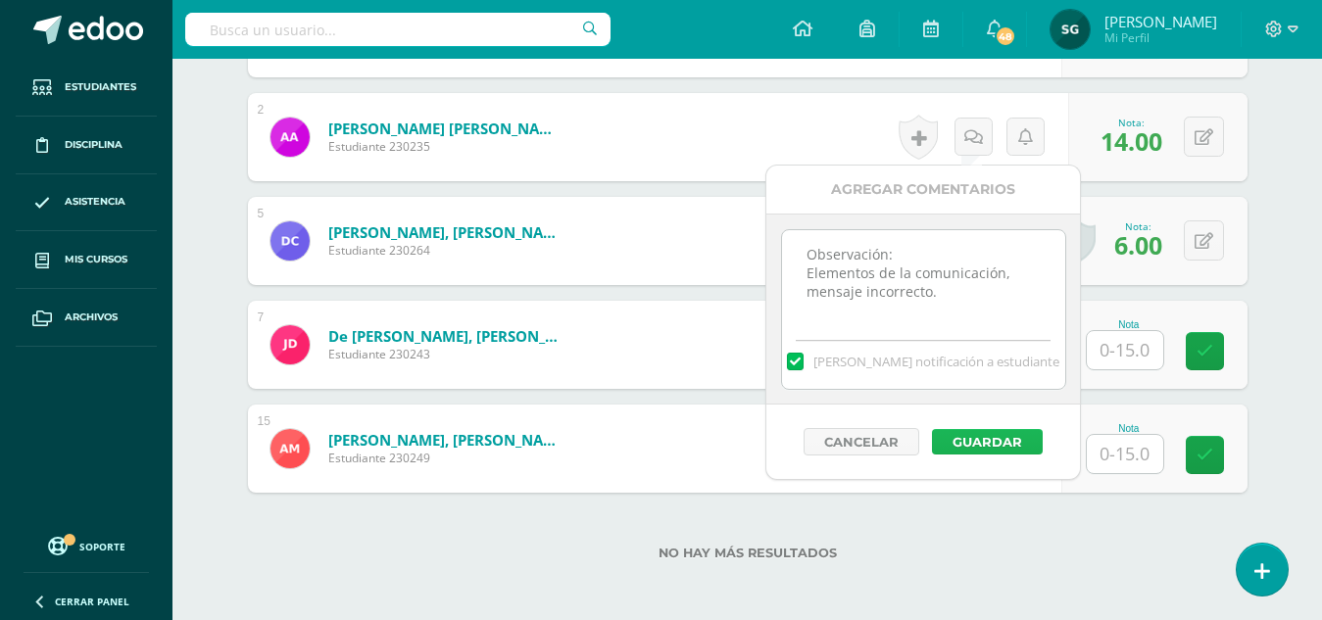
click at [994, 437] on button "Guardar" at bounding box center [987, 441] width 111 height 25
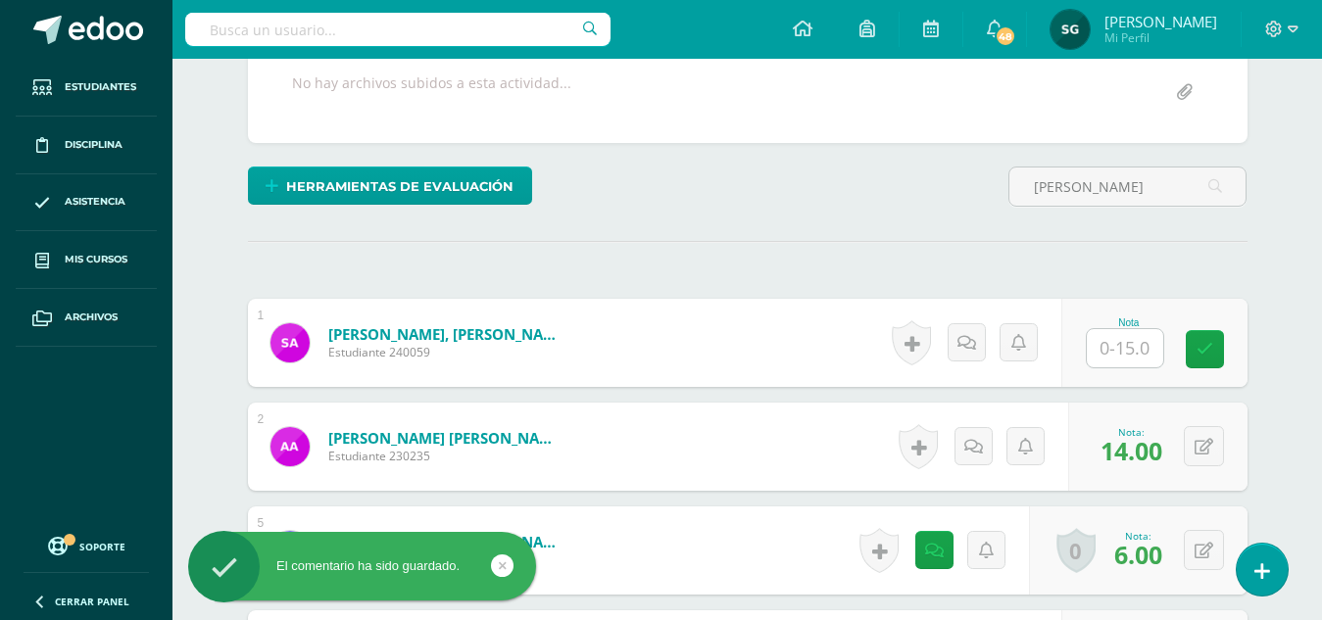
scroll to position [388, 0]
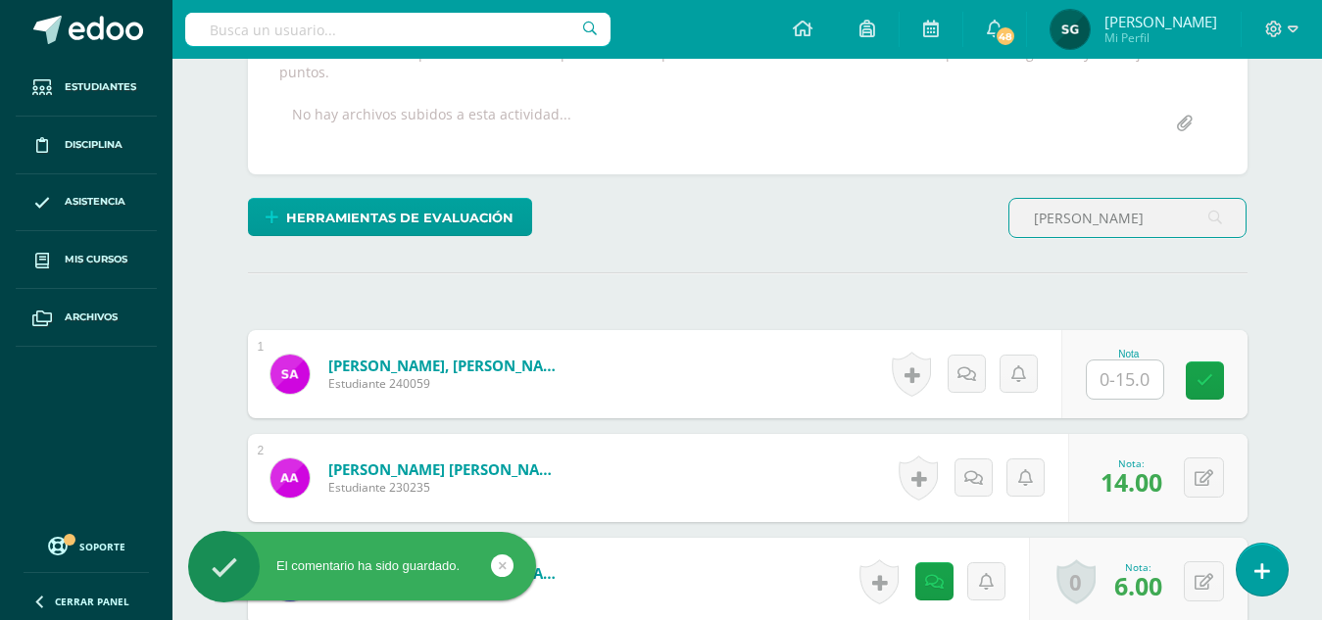
click at [1130, 222] on input "andres" at bounding box center [1127, 218] width 236 height 38
type input "a"
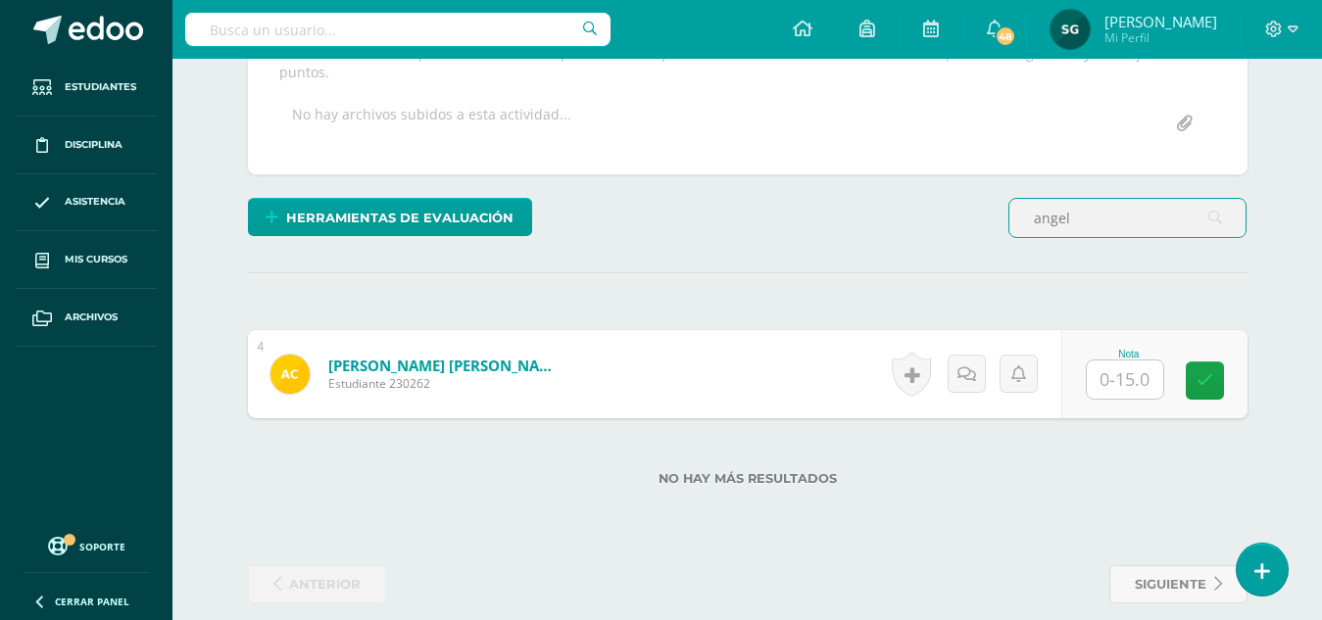
scroll to position [389, 0]
type input "angel"
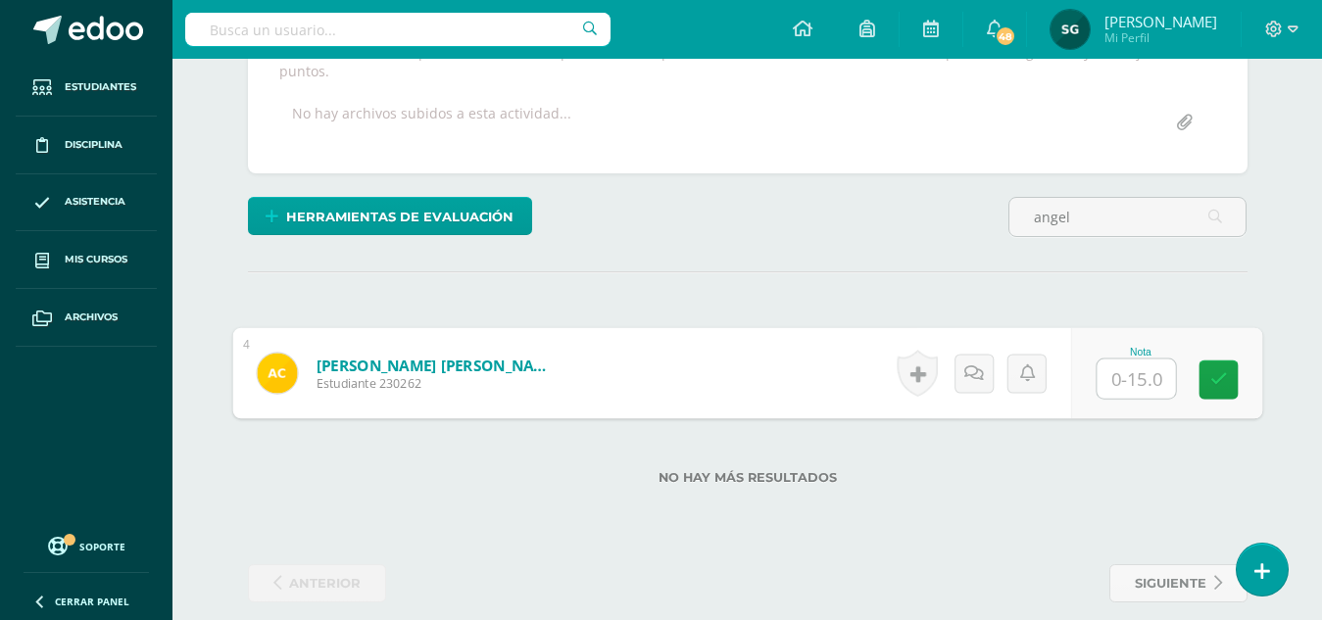
click at [1126, 380] on input "text" at bounding box center [1135, 379] width 78 height 39
type input "14"
click at [975, 370] on icon at bounding box center [973, 372] width 20 height 17
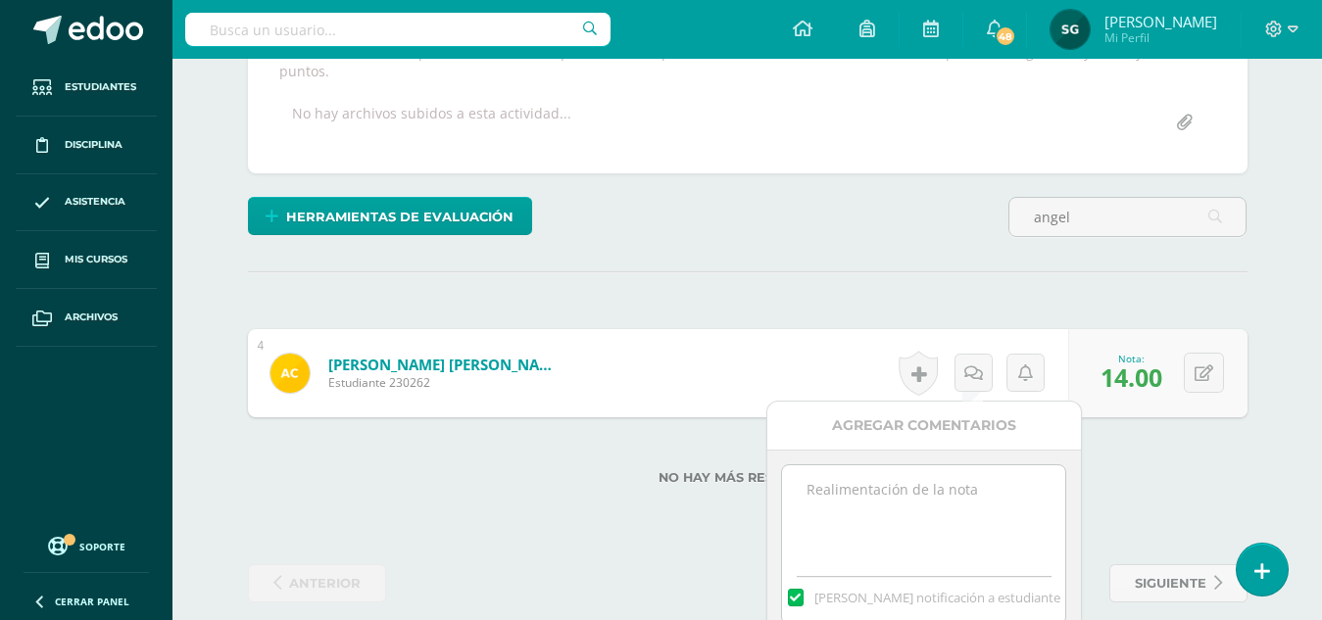
click at [954, 490] on textarea at bounding box center [923, 514] width 283 height 98
type textarea "Observación: Elementos de la comunicación, no seleccionó la viñeta. no entendí …"
click at [975, 427] on div "Agregar Comentarios" at bounding box center [924, 426] width 314 height 48
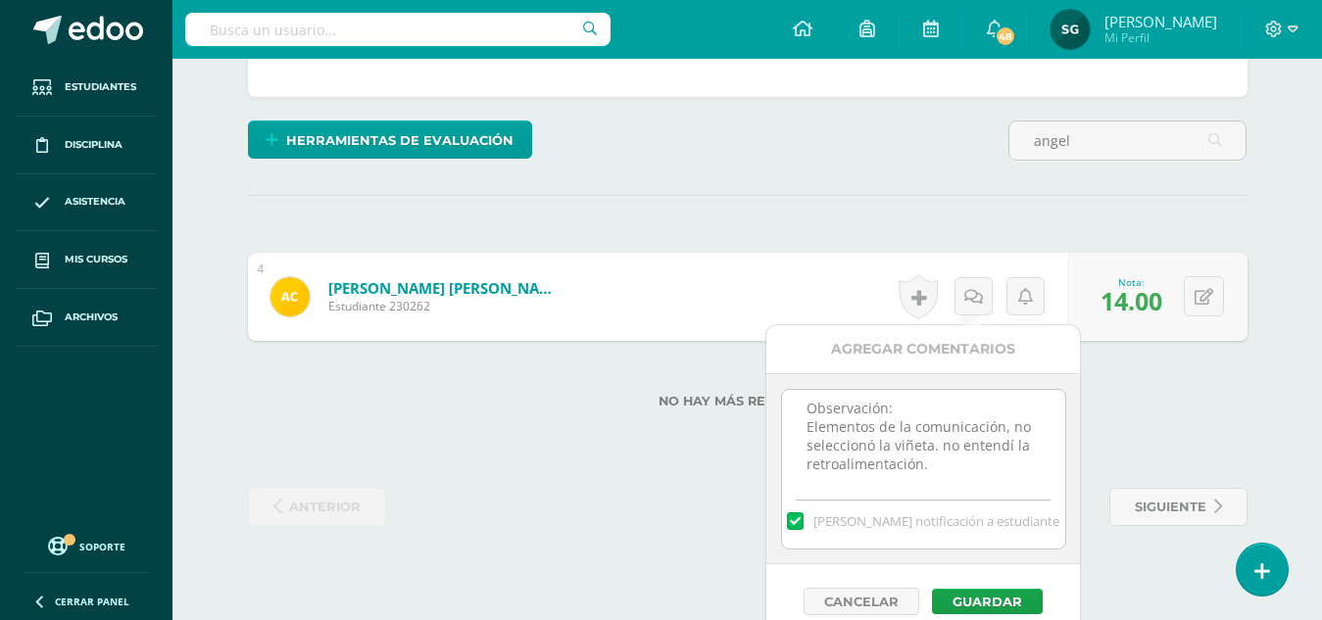
scroll to position [467, 0]
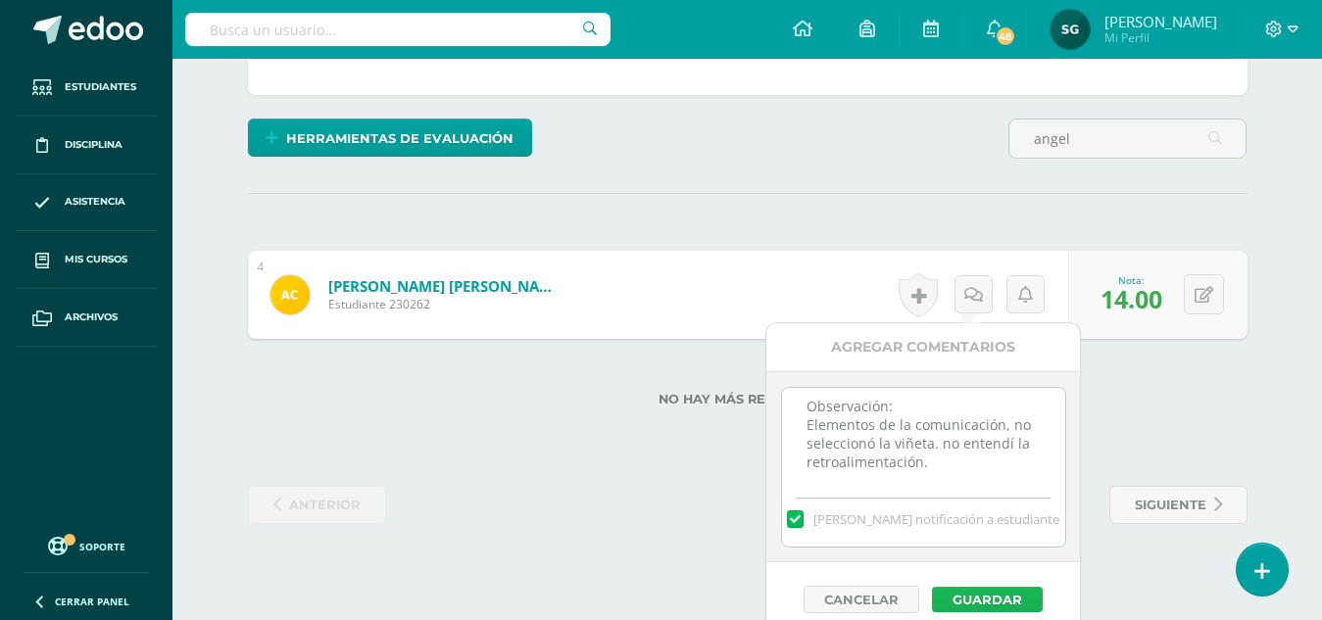
click at [1001, 597] on button "Guardar" at bounding box center [987, 599] width 111 height 25
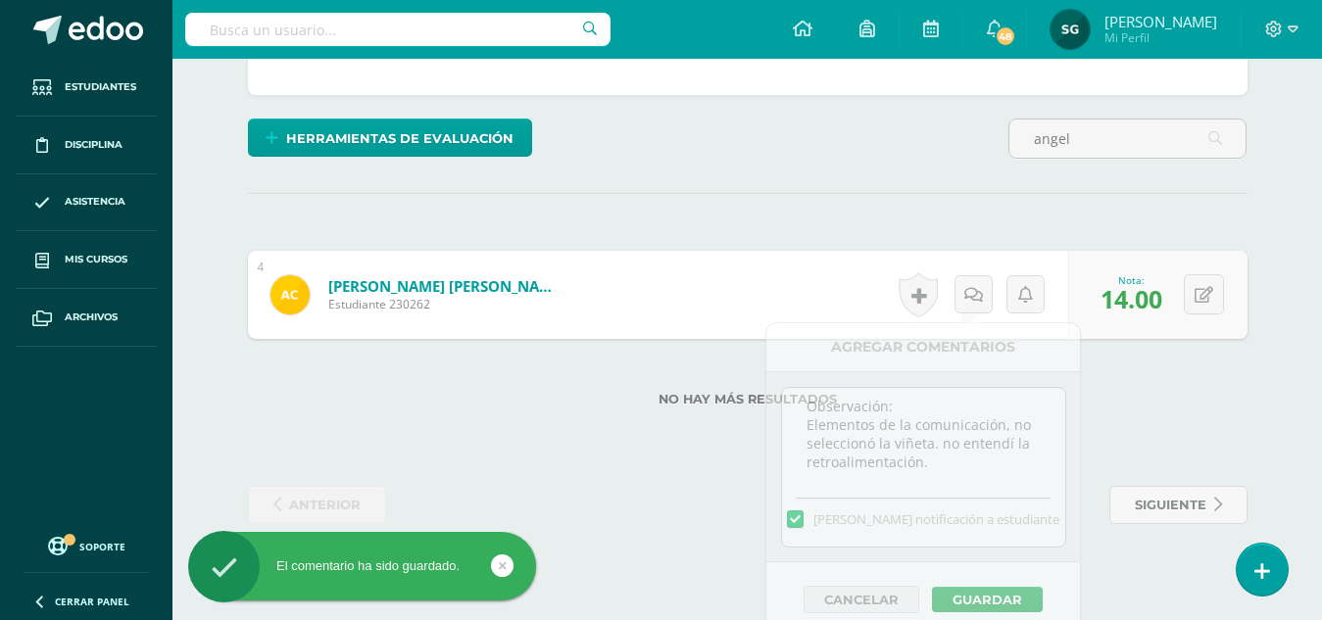
scroll to position [411, 0]
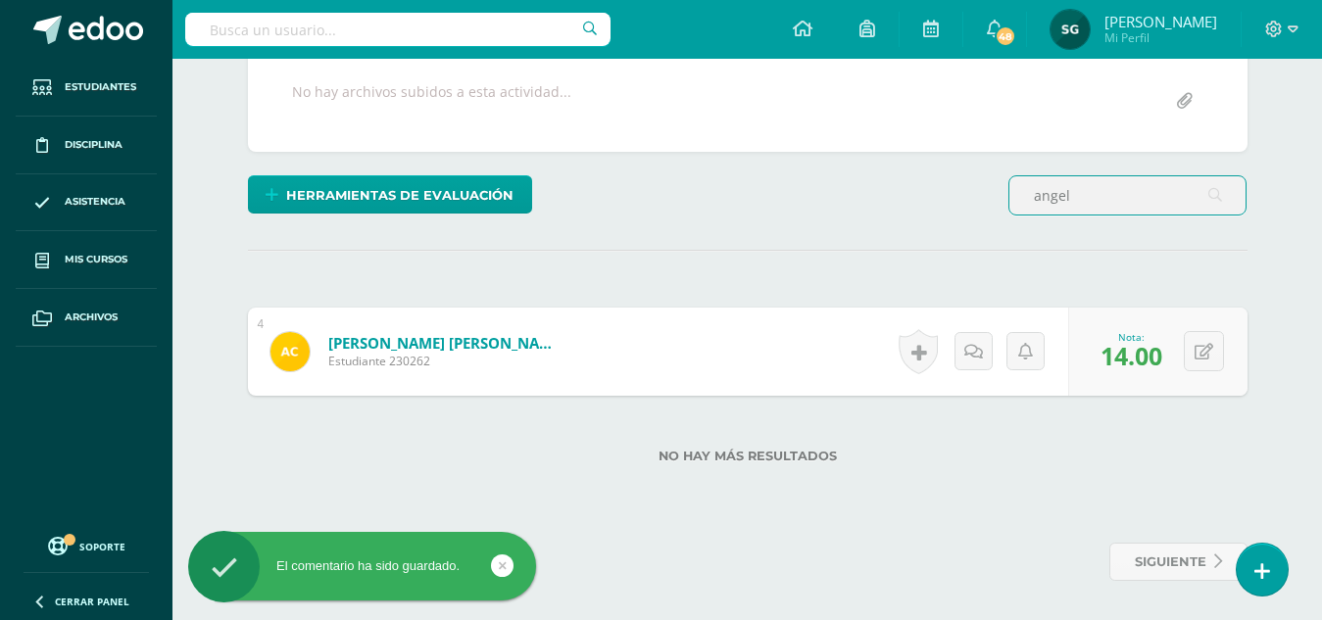
click at [1097, 197] on input "angel" at bounding box center [1127, 195] width 236 height 38
type input "a"
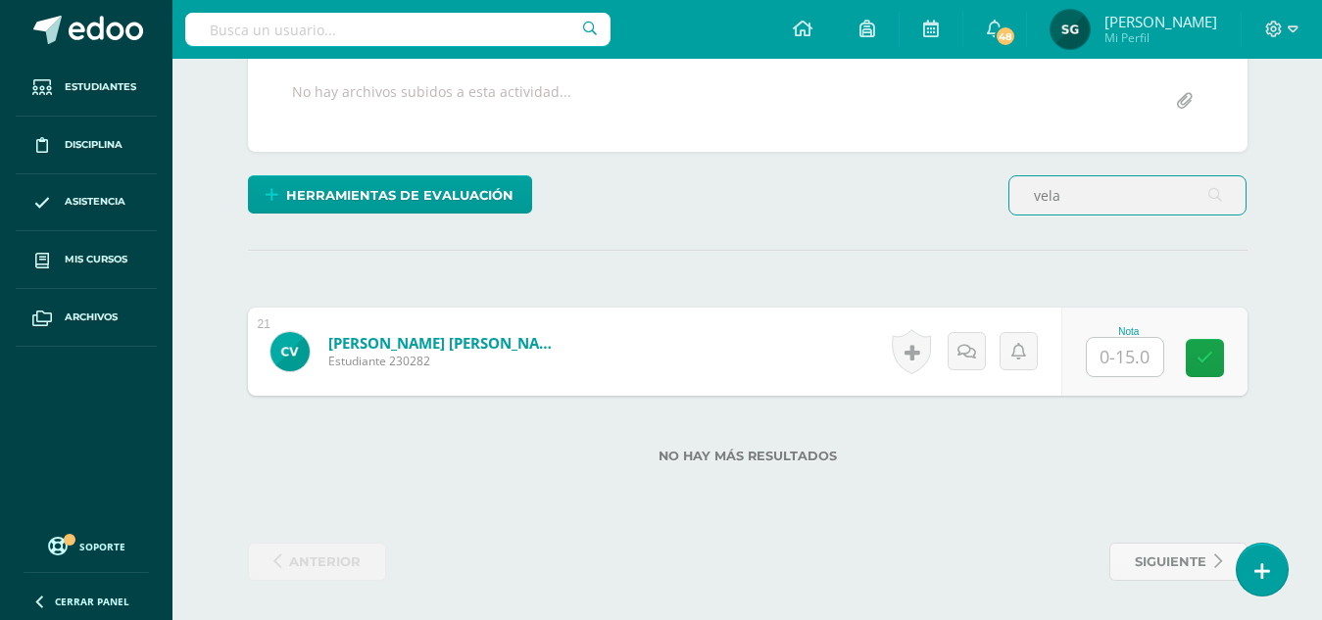
type input "vela"
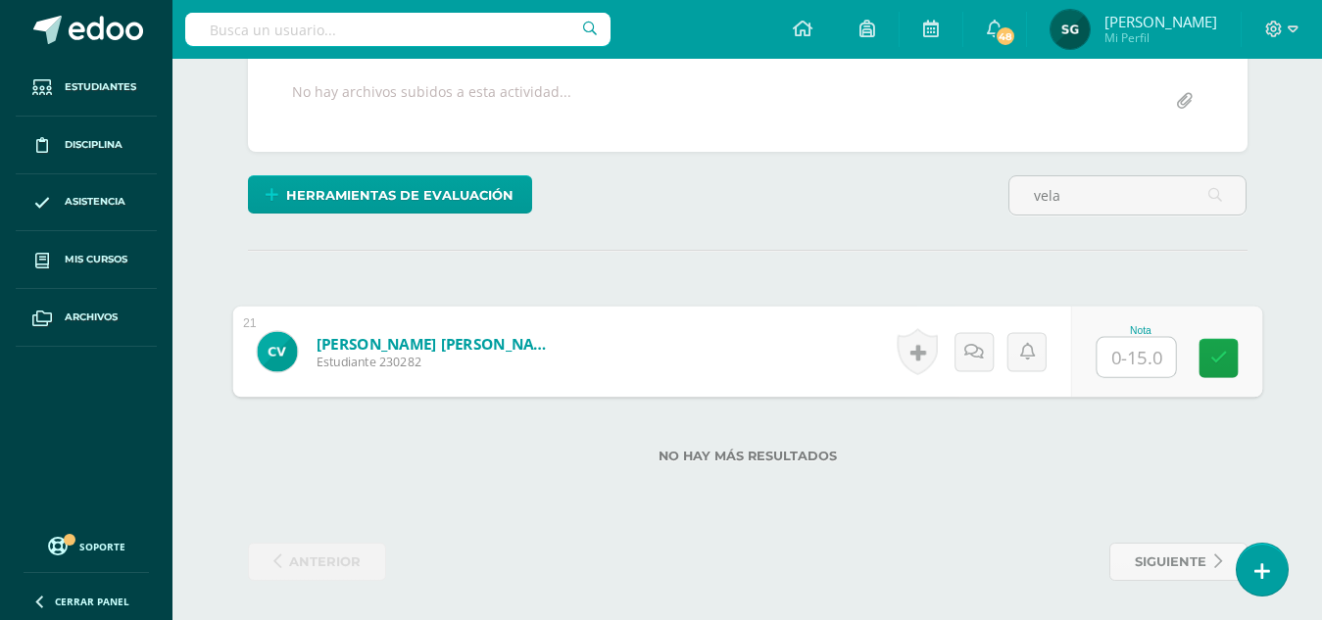
click at [1114, 358] on input "text" at bounding box center [1135, 357] width 78 height 39
type input "15"
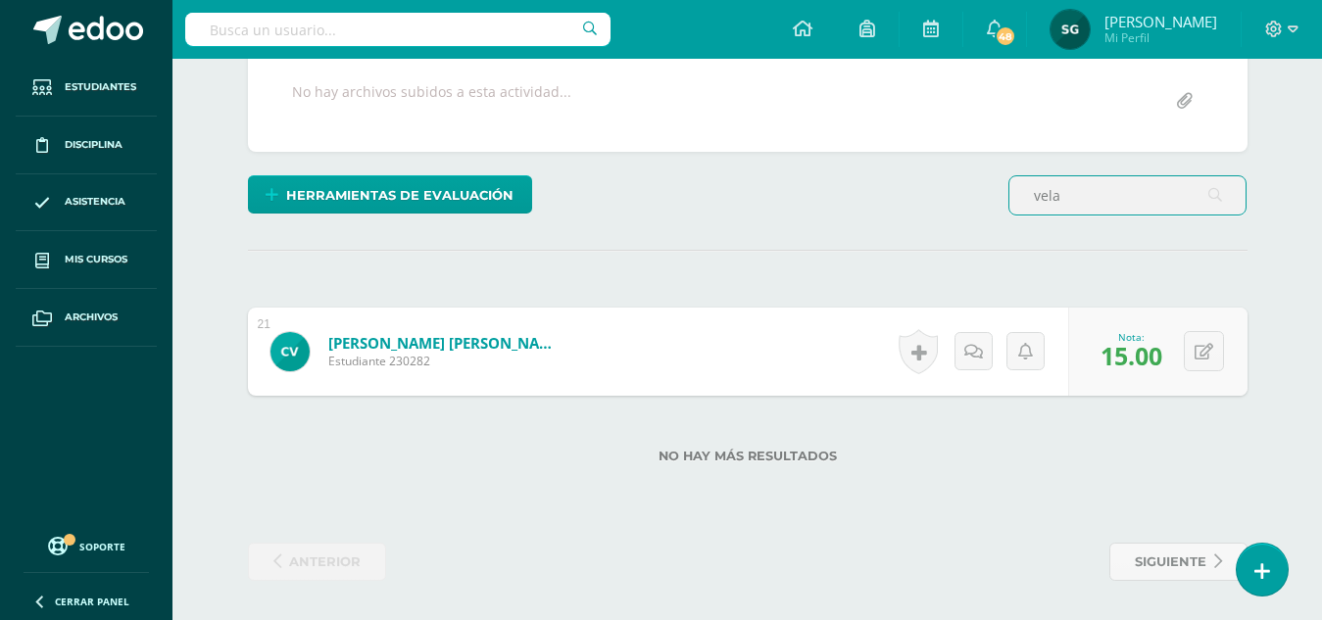
click at [1102, 188] on input "vela" at bounding box center [1127, 195] width 236 height 38
type input "v"
type input "whitn"
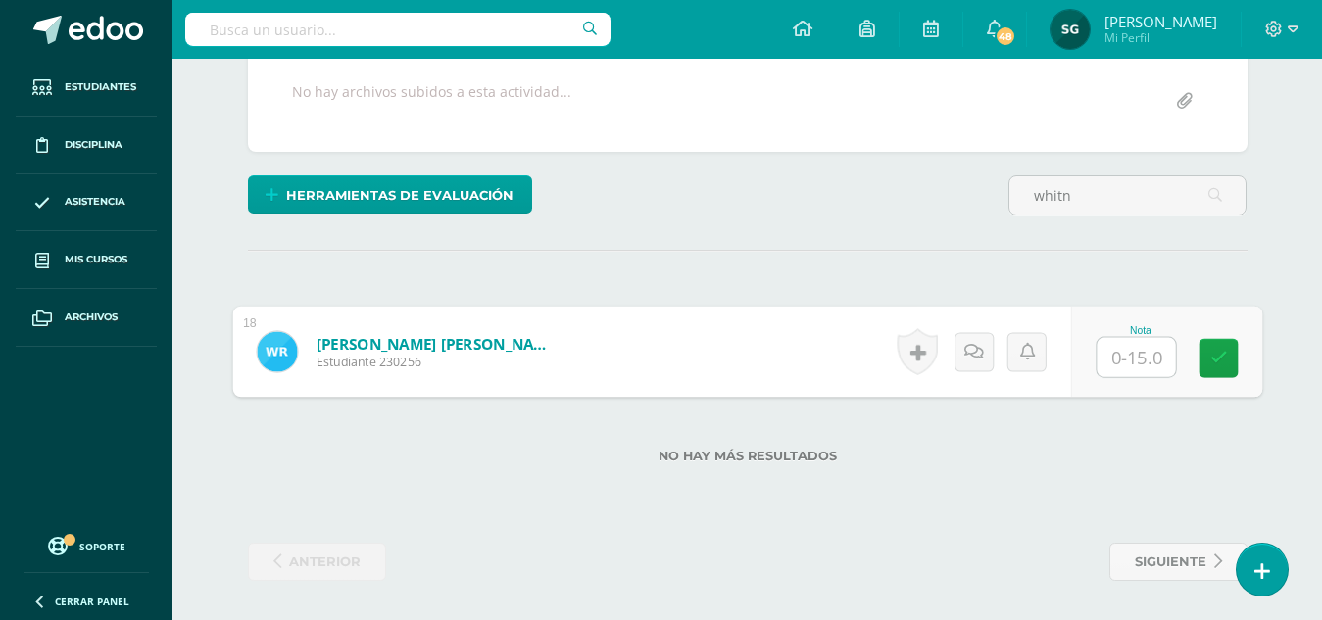
click at [1122, 347] on input "text" at bounding box center [1135, 357] width 78 height 39
type input "11"
click at [974, 354] on icon at bounding box center [973, 351] width 20 height 17
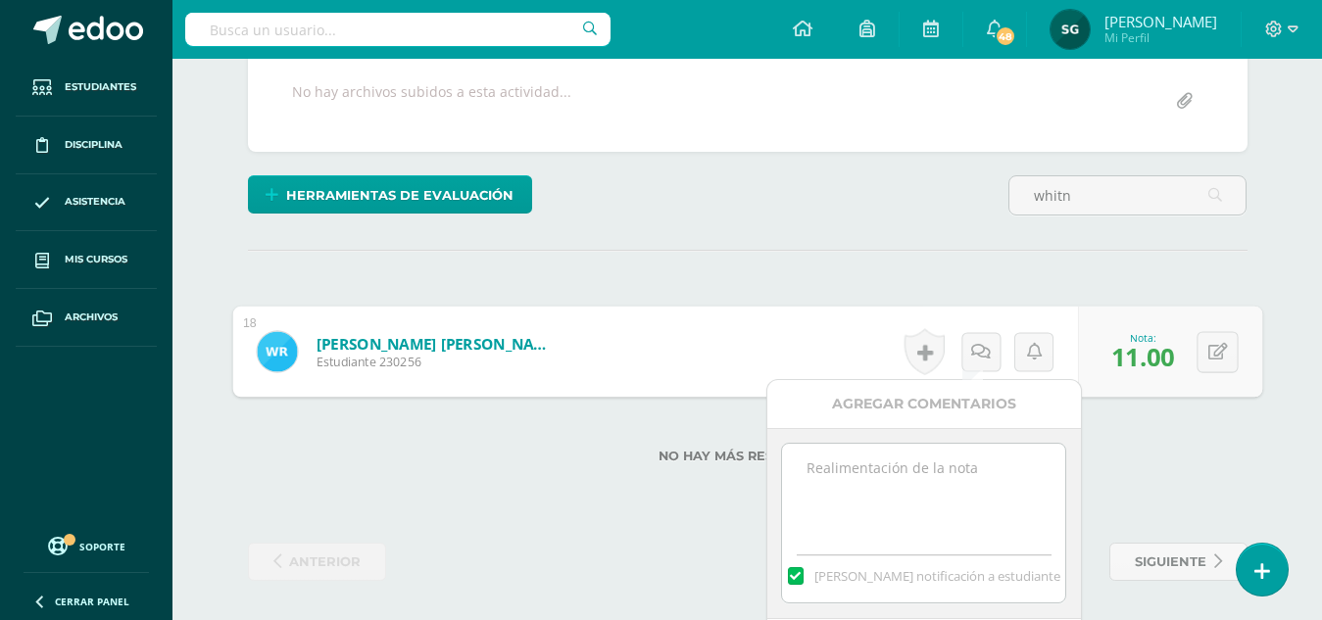
click at [953, 479] on textarea at bounding box center [923, 493] width 283 height 98
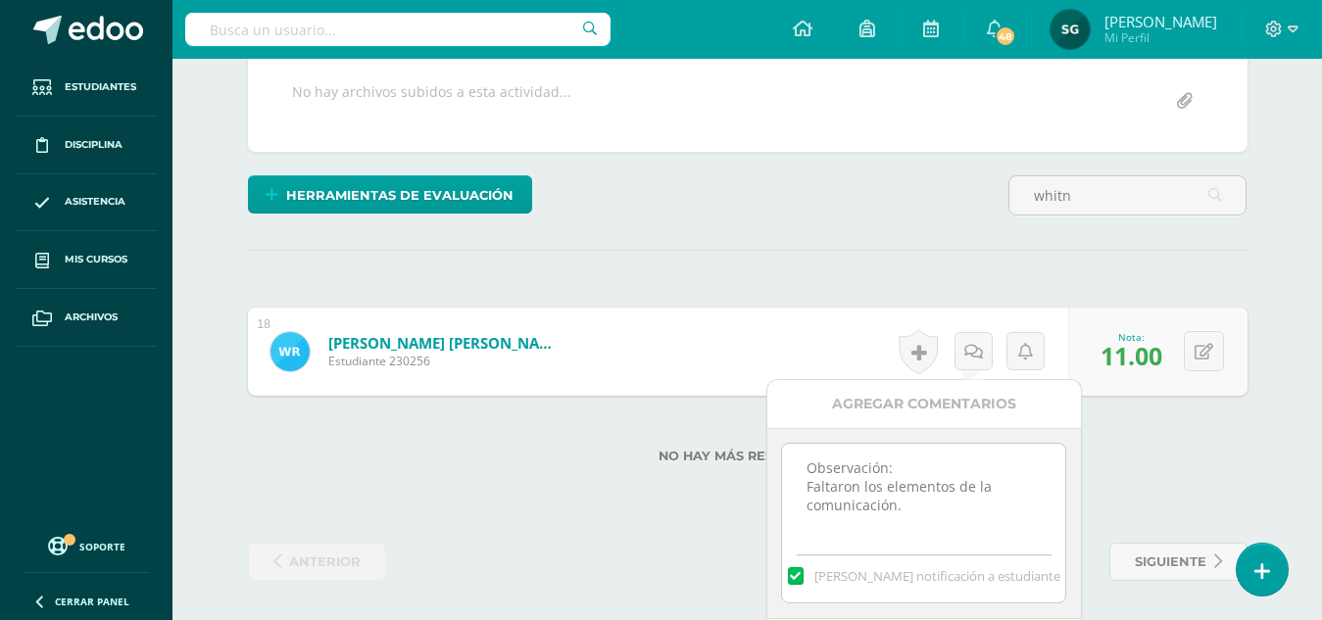
type textarea "Observación: Faltaron los elementos de la comunicación."
click at [933, 404] on div "Agregar Comentarios" at bounding box center [924, 404] width 314 height 48
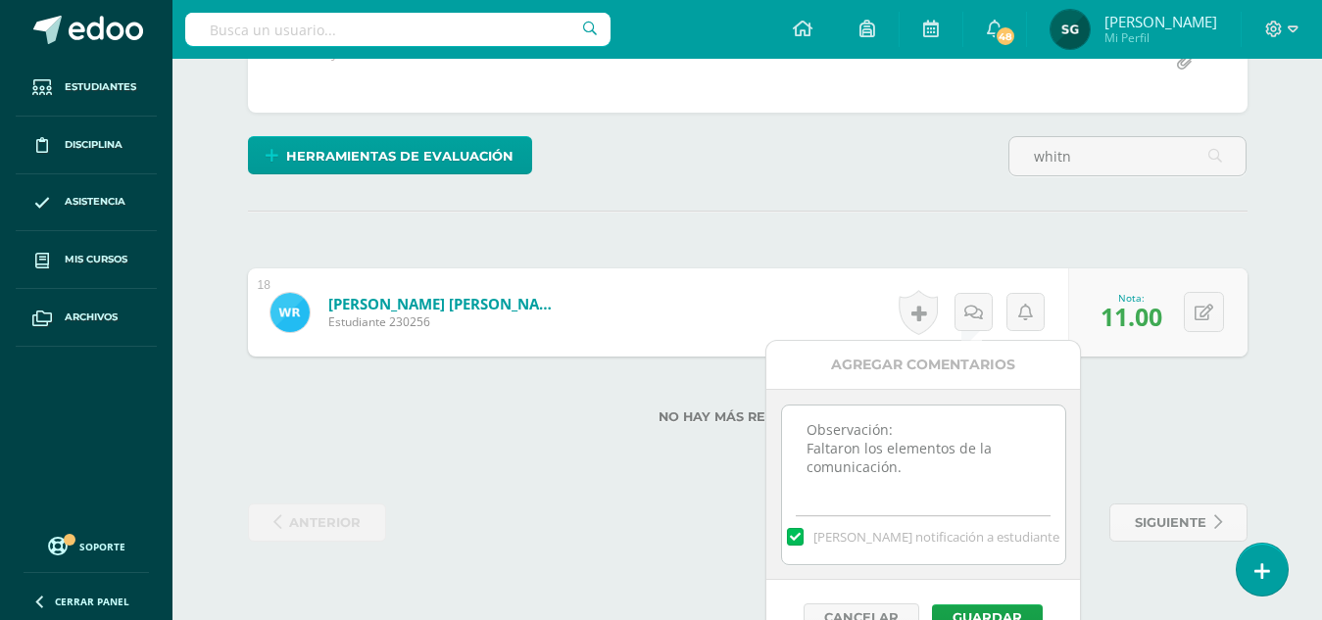
scroll to position [485, 0]
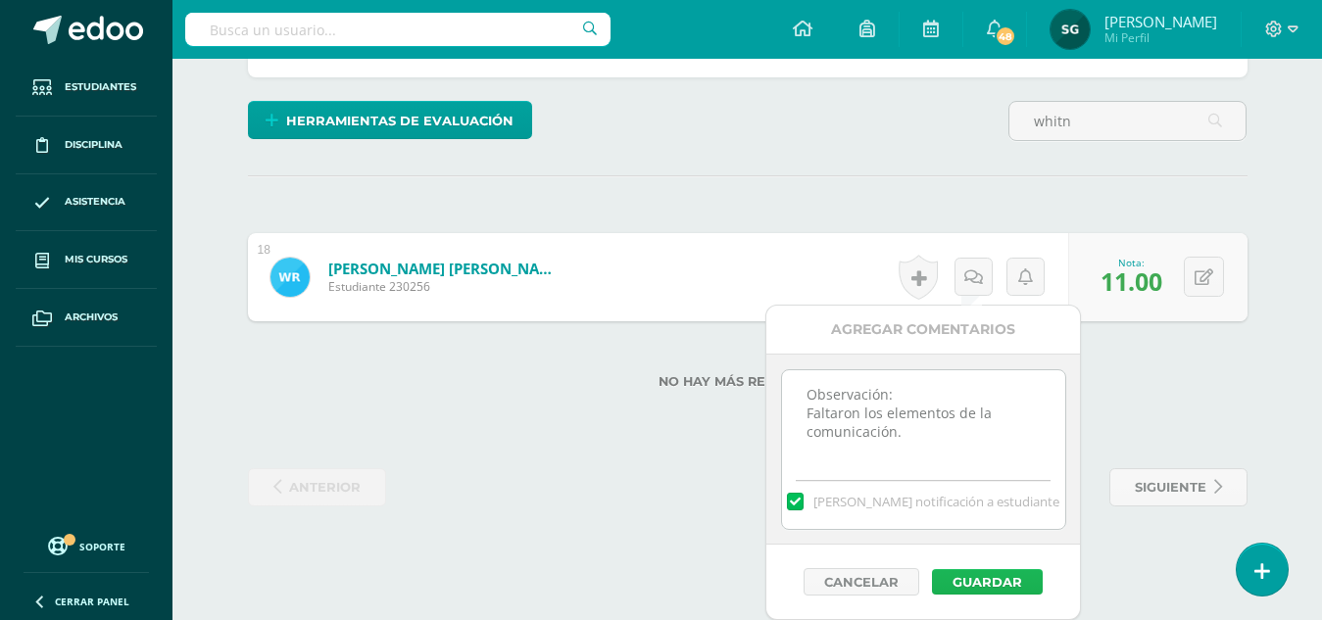
click at [983, 578] on button "Guardar" at bounding box center [987, 581] width 111 height 25
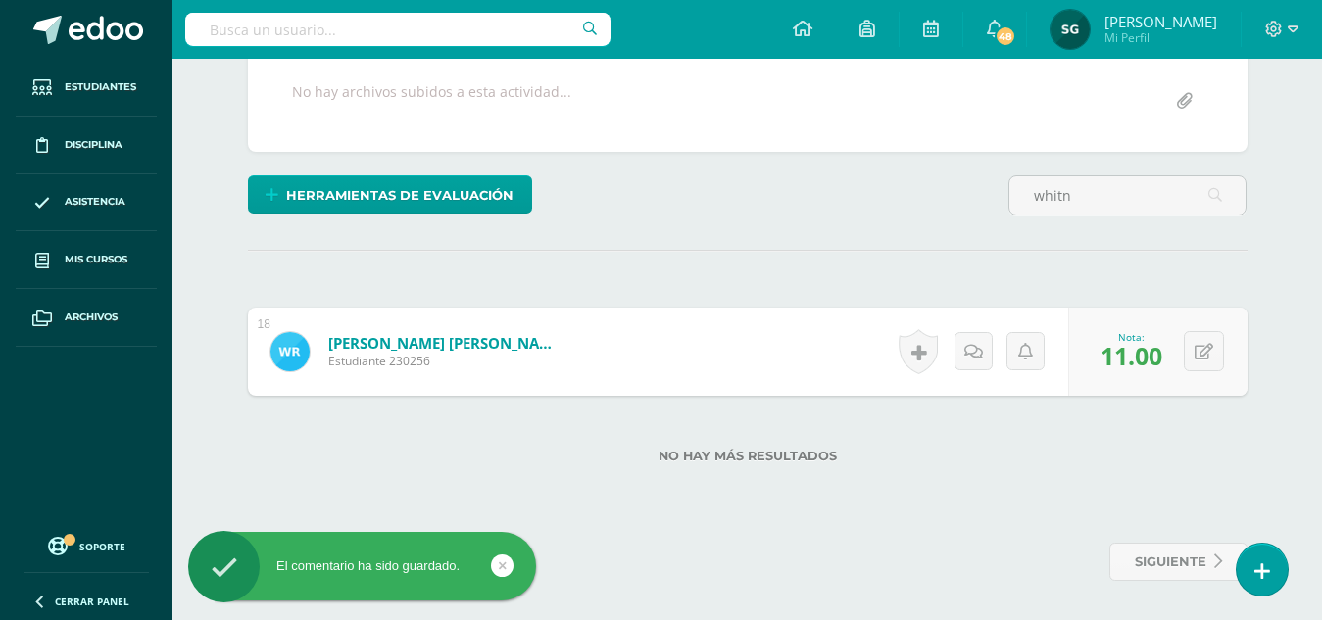
scroll to position [411, 0]
click at [1115, 208] on input "whitn" at bounding box center [1127, 195] width 236 height 38
type input "w"
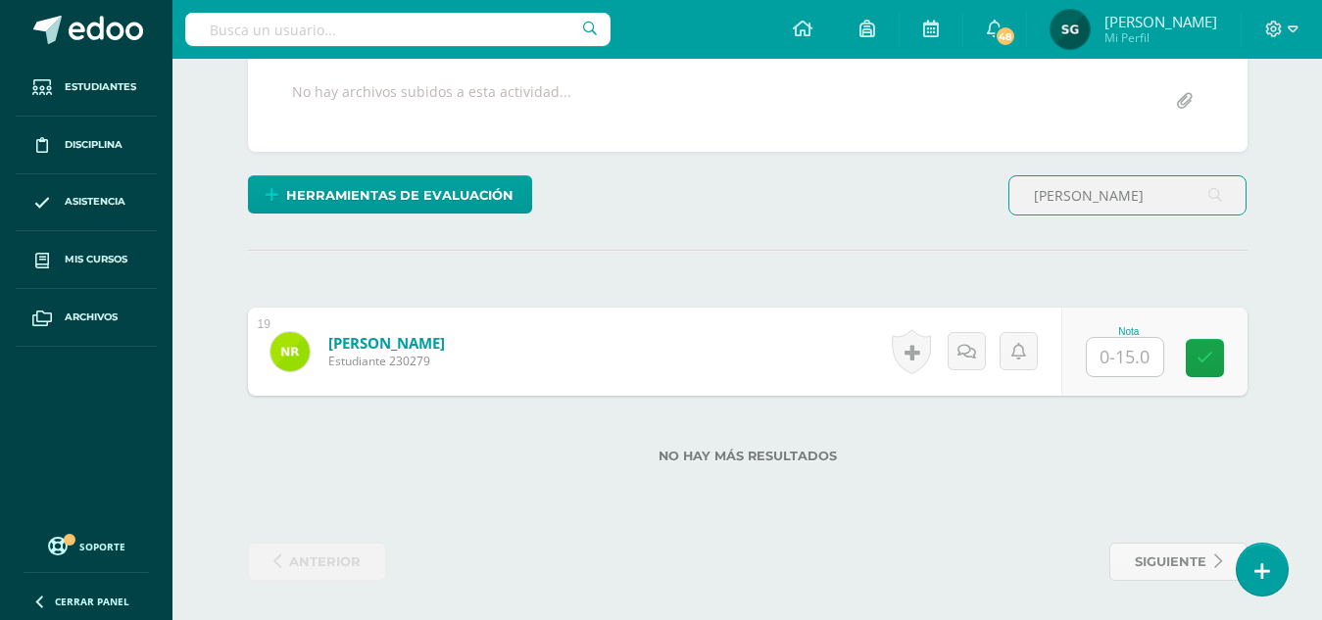
type input "nahomi"
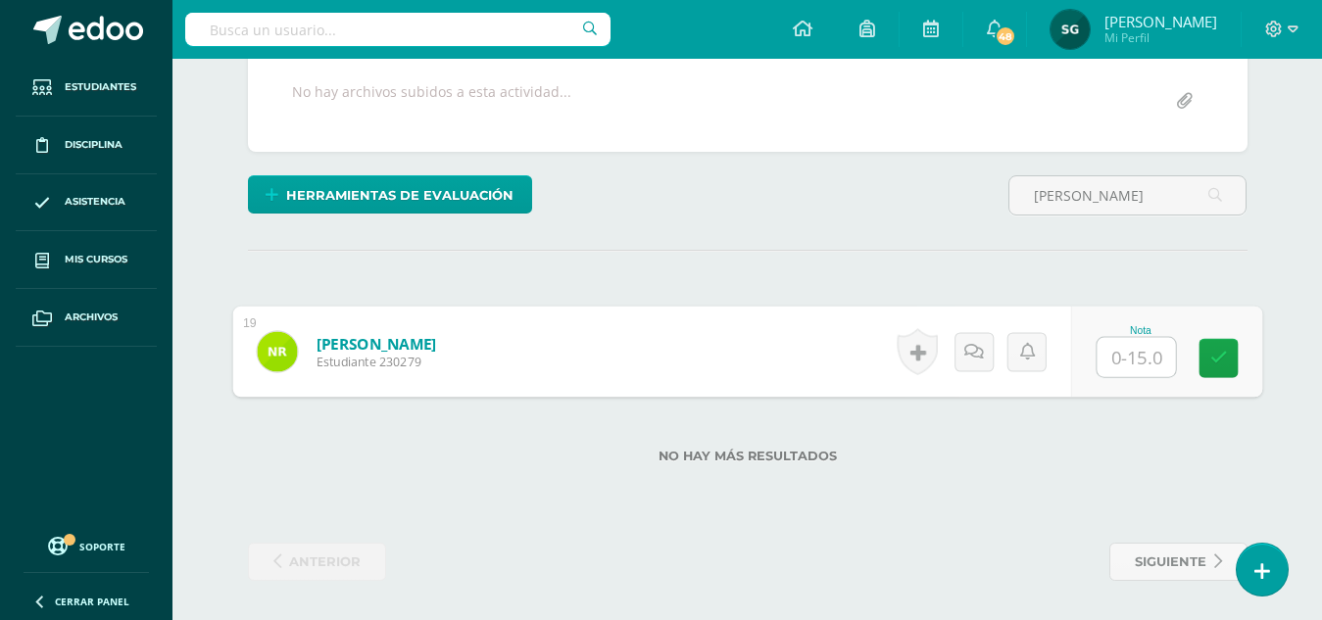
click at [1119, 356] on input "text" at bounding box center [1135, 357] width 78 height 39
type input "14"
click at [976, 345] on icon at bounding box center [973, 351] width 20 height 17
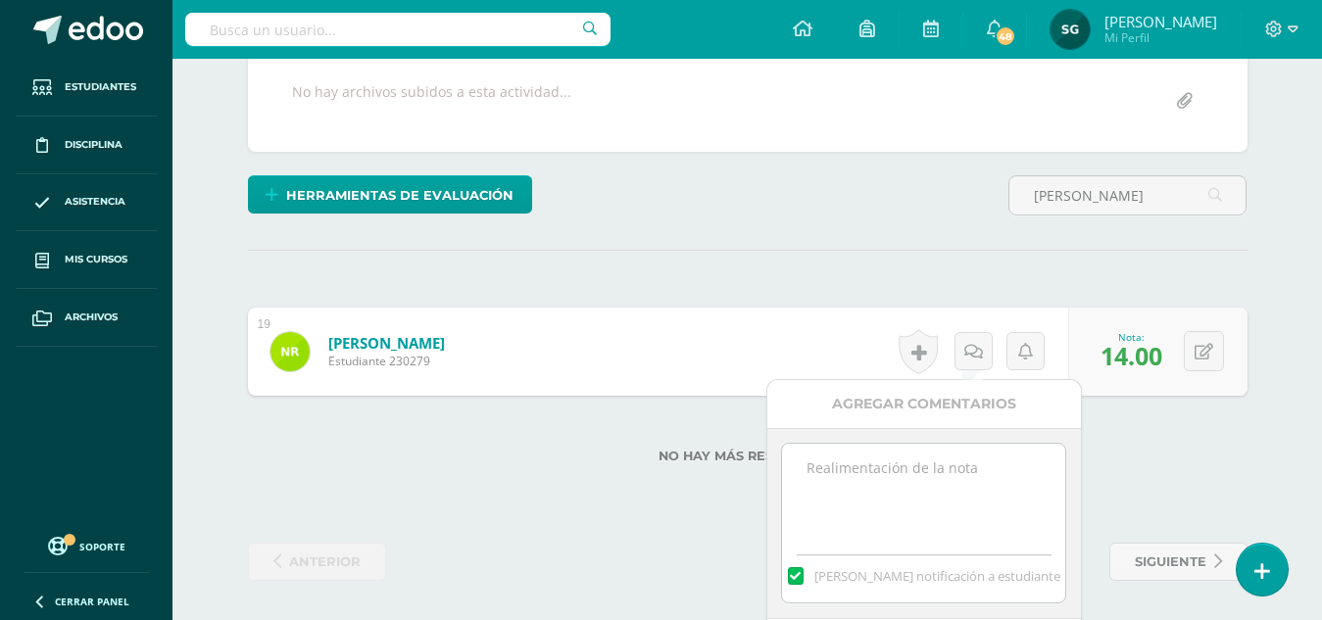
click at [955, 465] on textarea at bounding box center [923, 493] width 283 height 98
type textarea "Observación: Elementos de la comunicación, faltó la retroalimentación."
click at [932, 399] on div "Agregar Comentarios" at bounding box center [924, 404] width 314 height 48
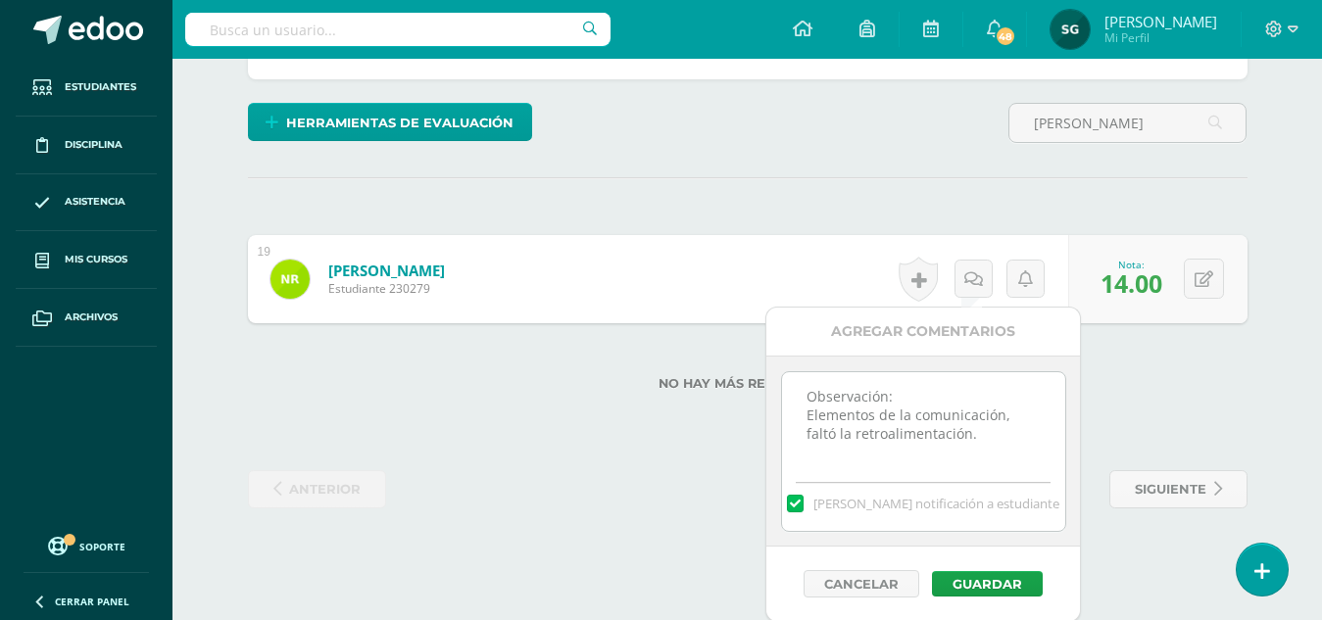
scroll to position [485, 0]
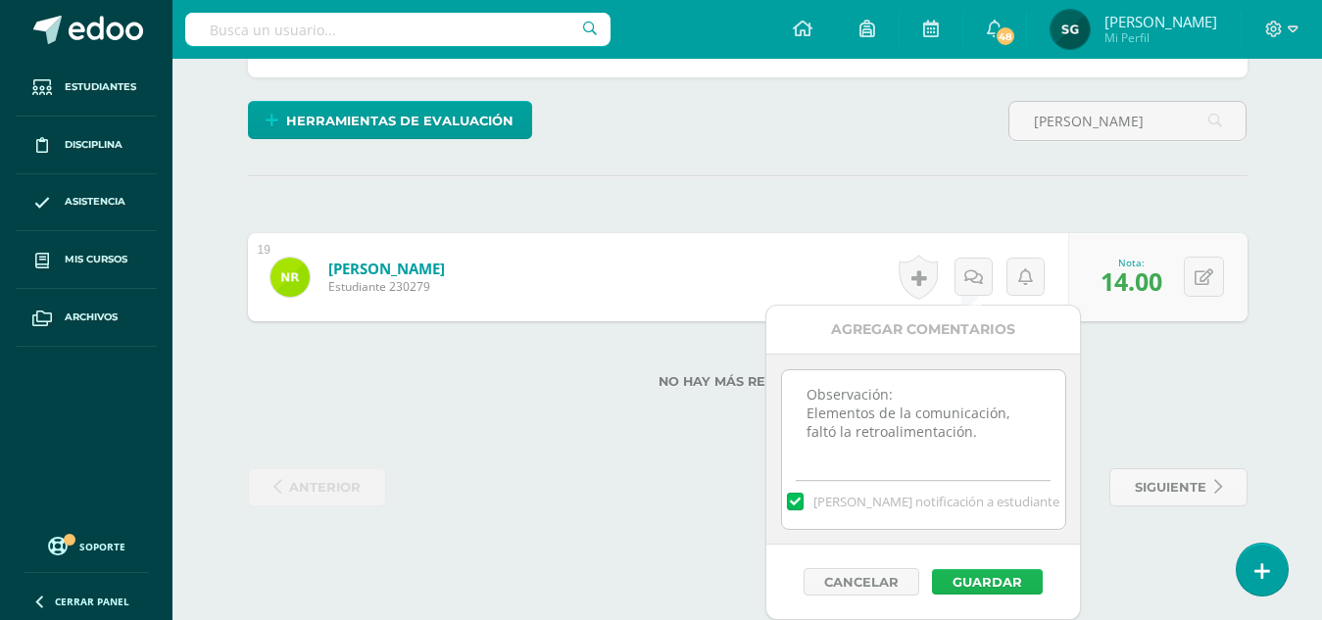
click at [983, 582] on button "Guardar" at bounding box center [987, 581] width 111 height 25
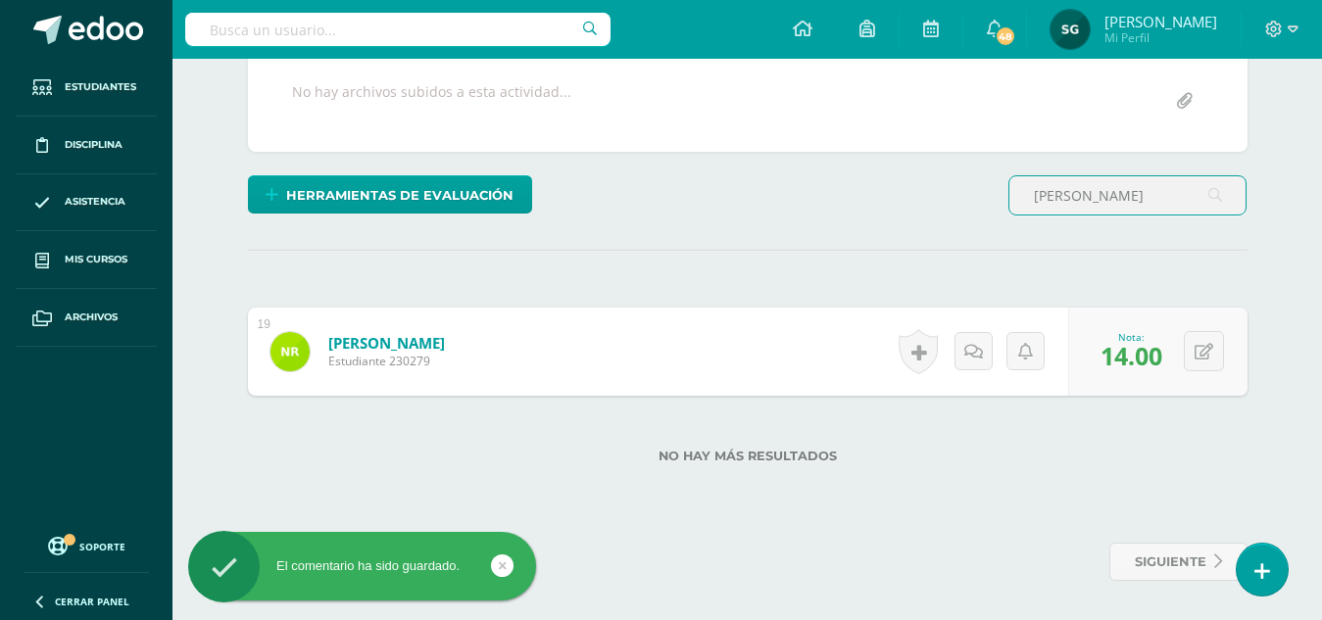
click at [1112, 187] on input "nahomi" at bounding box center [1127, 195] width 236 height 38
type input "n"
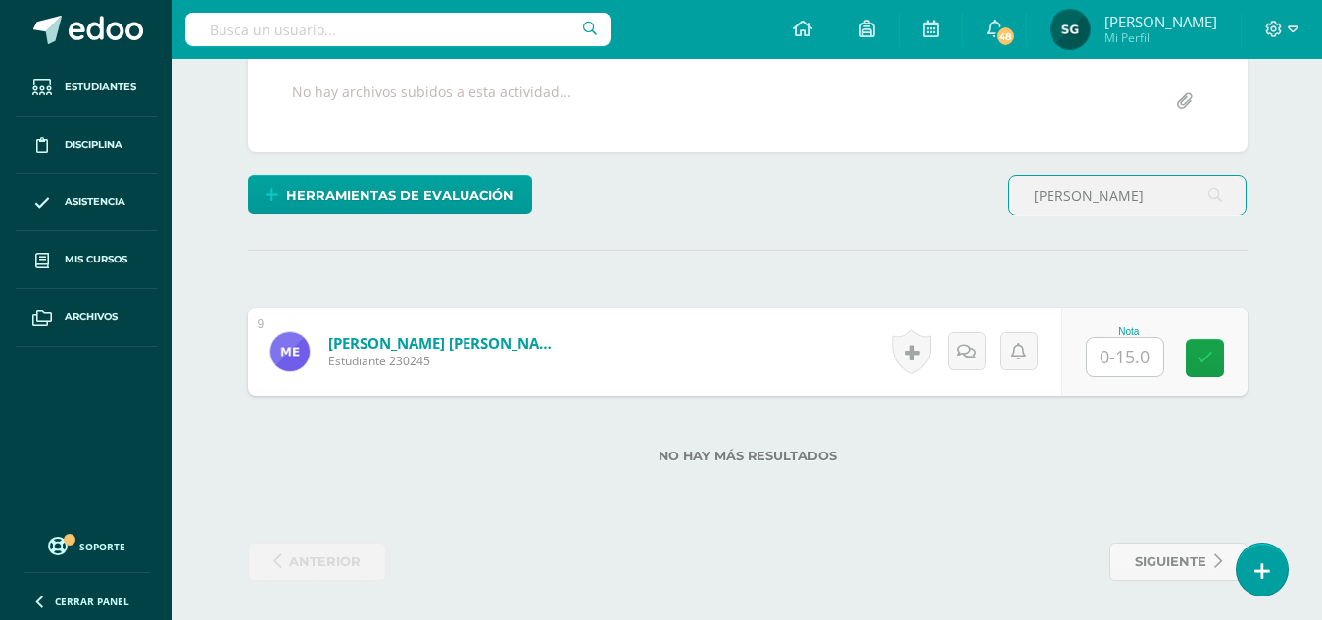
type input "maria alejandra"
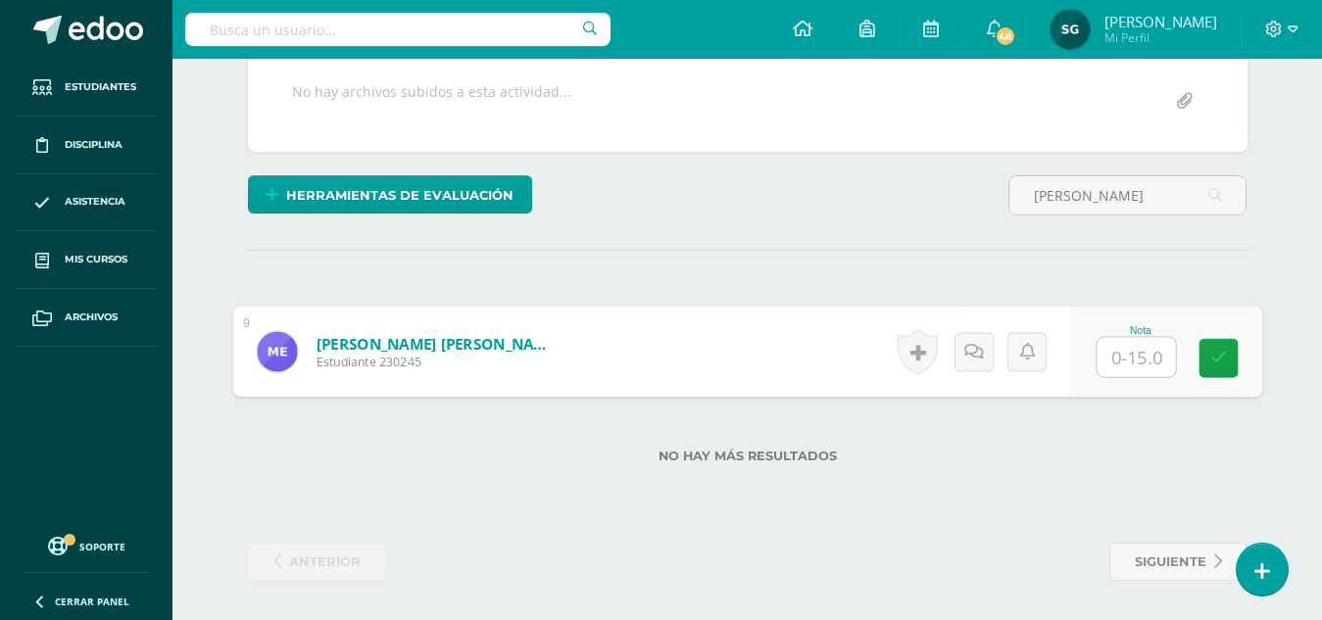
click at [1132, 351] on input "text" at bounding box center [1135, 357] width 78 height 39
type input "13.5"
click at [965, 358] on icon at bounding box center [973, 351] width 20 height 17
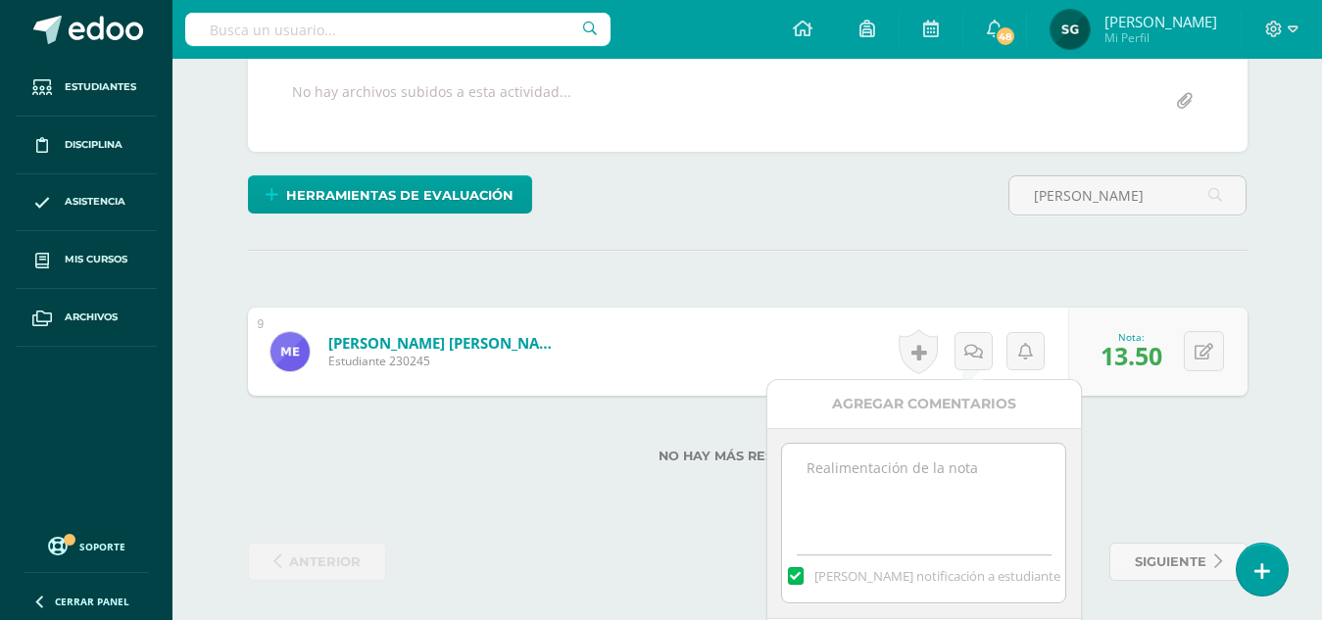
click at [910, 453] on textarea at bounding box center [923, 493] width 283 height 98
type textarea "Observación: Elementos de la comunicación, faltó la retroalimentación. Cuidar l…"
click at [895, 403] on div "Agregar Comentarios" at bounding box center [924, 404] width 314 height 48
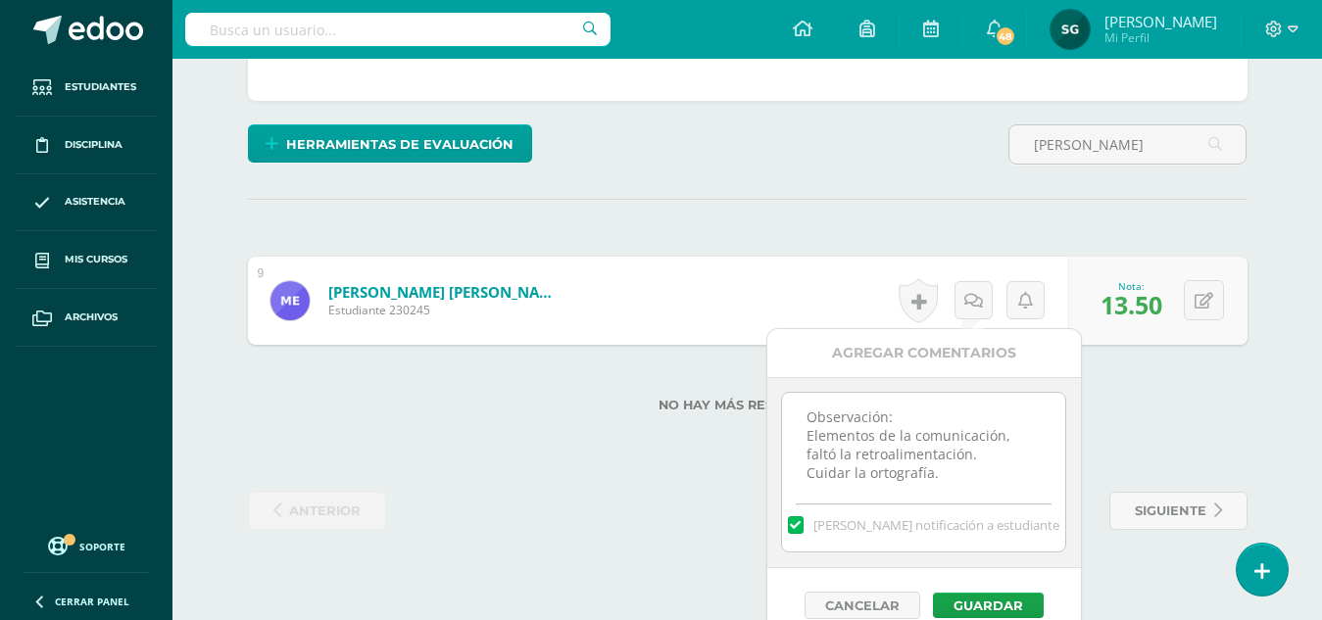
scroll to position [485, 0]
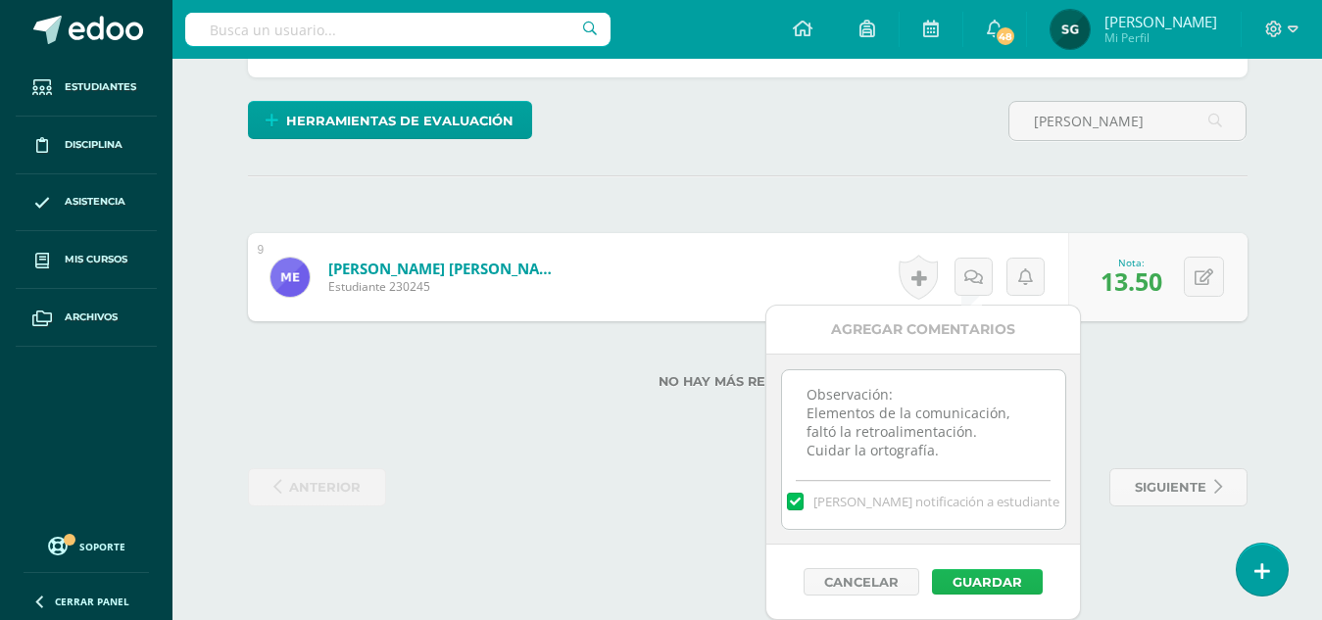
click at [980, 574] on button "Guardar" at bounding box center [987, 581] width 111 height 25
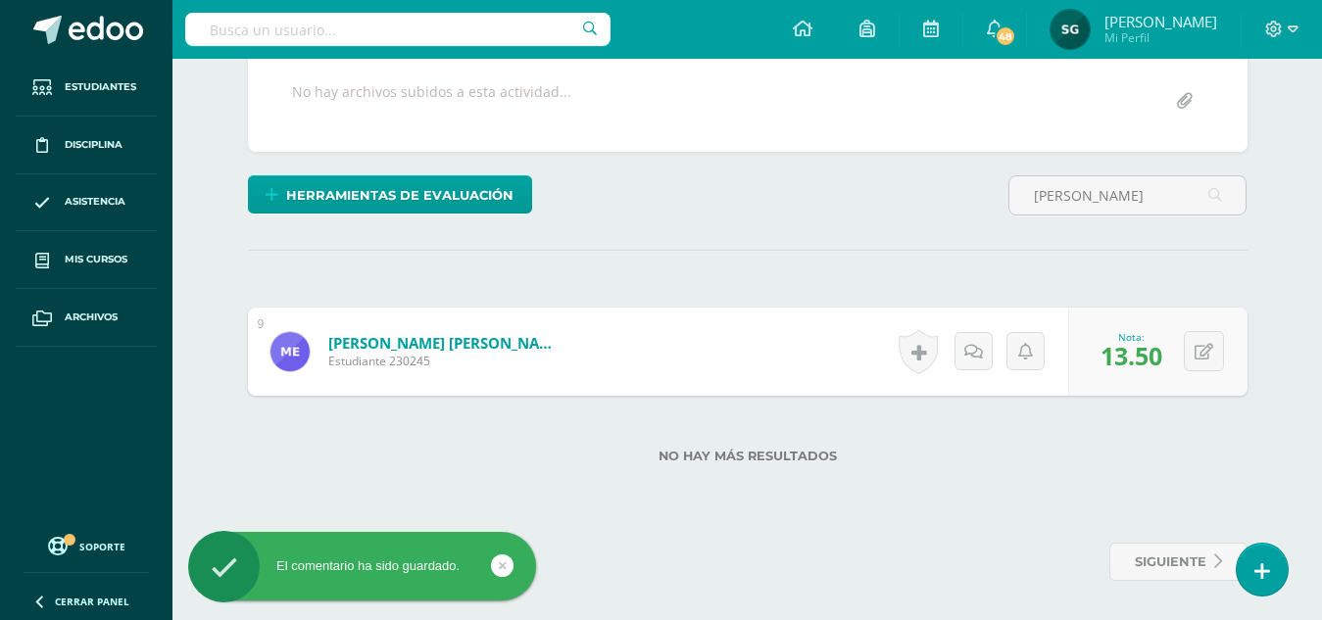
scroll to position [411, 0]
click at [1150, 191] on input "maria alejandra" at bounding box center [1127, 195] width 236 height 38
type input "m"
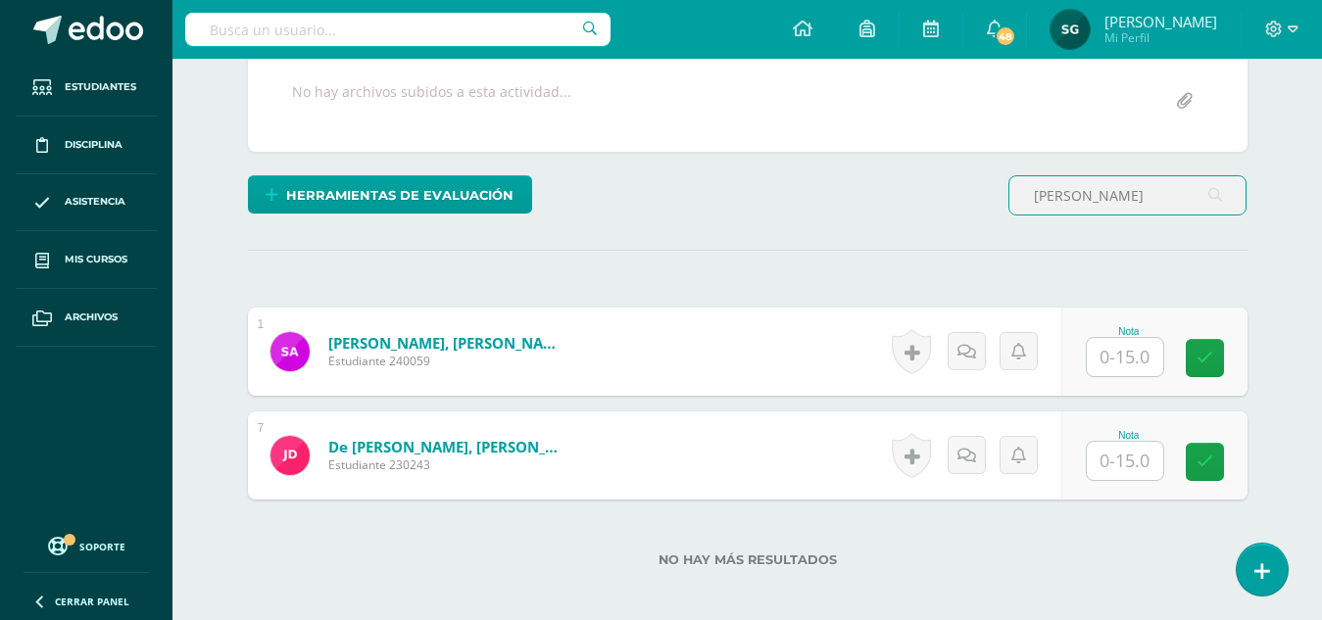
scroll to position [411, 0]
type input "juan andres"
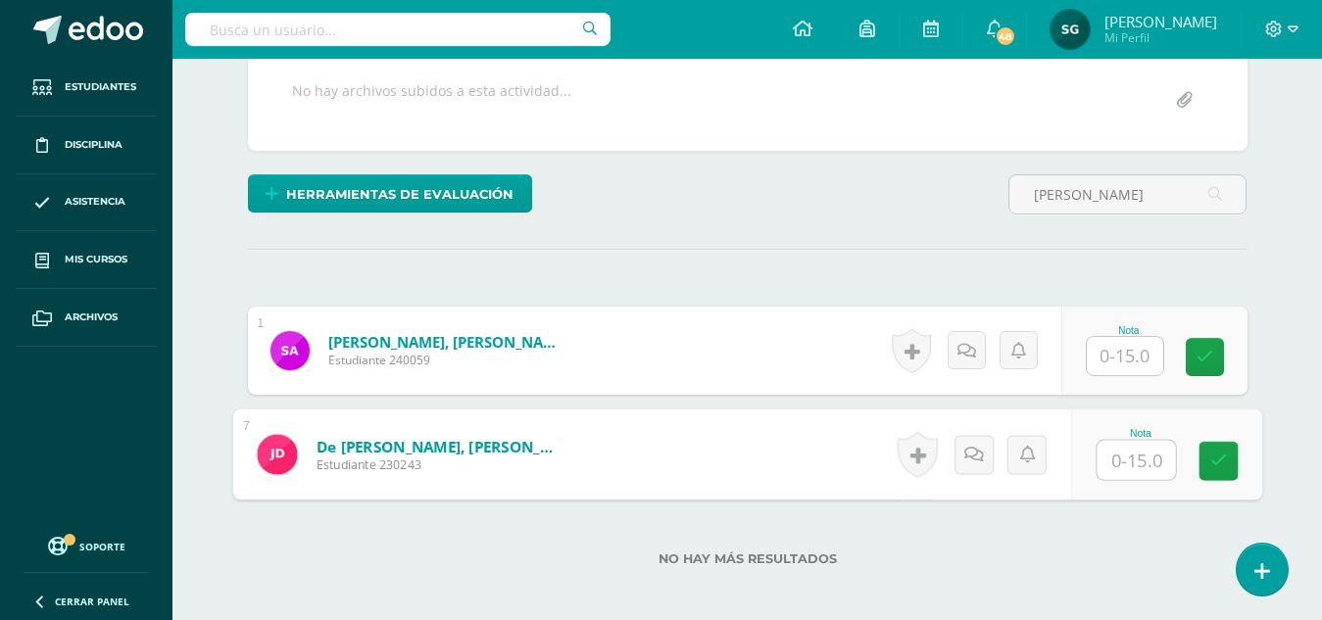
click at [1128, 454] on input "text" at bounding box center [1135, 460] width 78 height 39
type input "15"
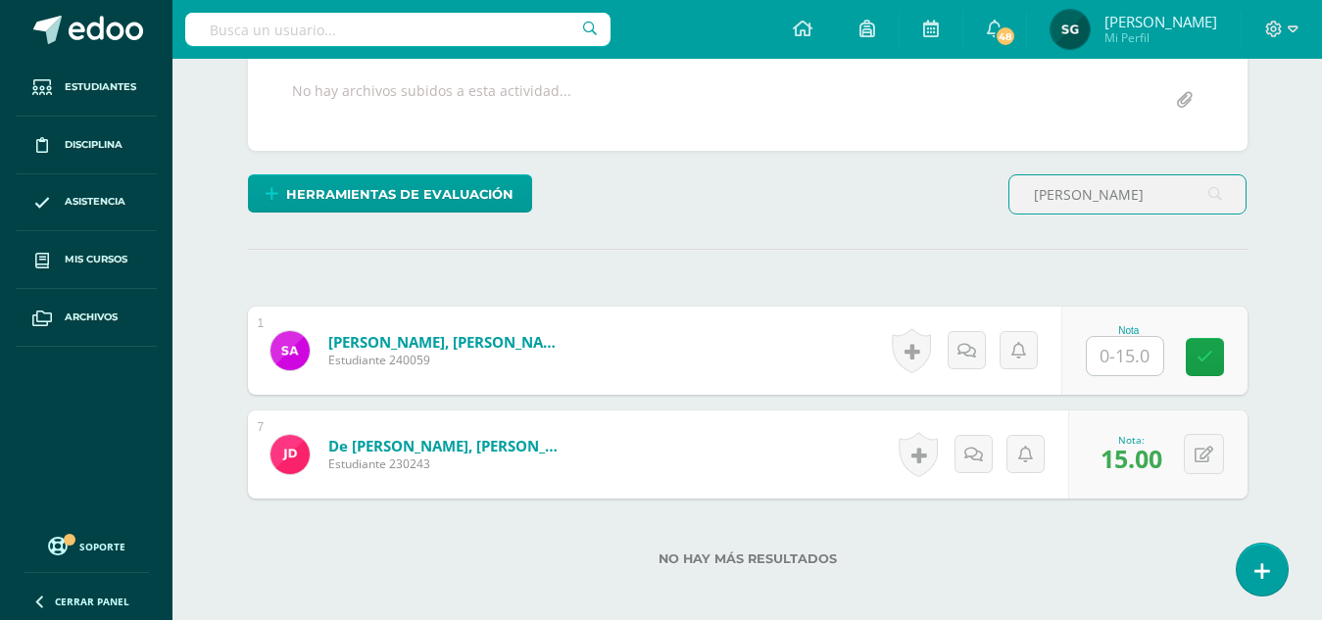
click at [1132, 195] on input "juan andres" at bounding box center [1127, 194] width 236 height 38
type input "j"
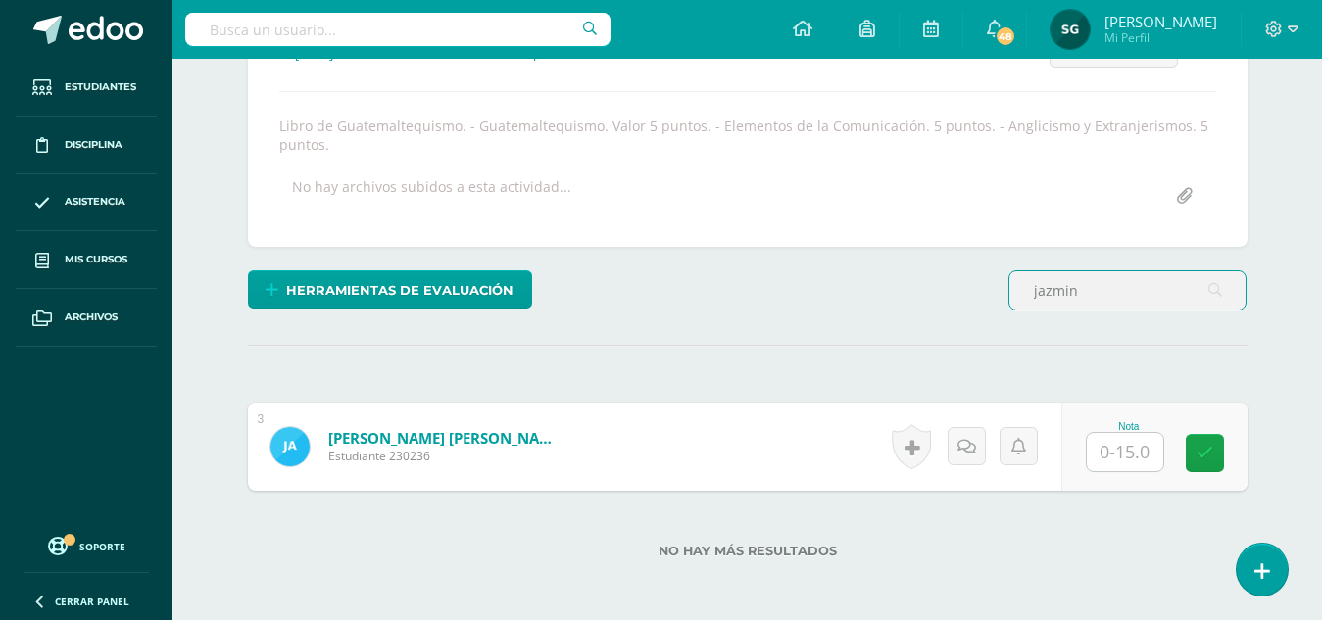
scroll to position [411, 0]
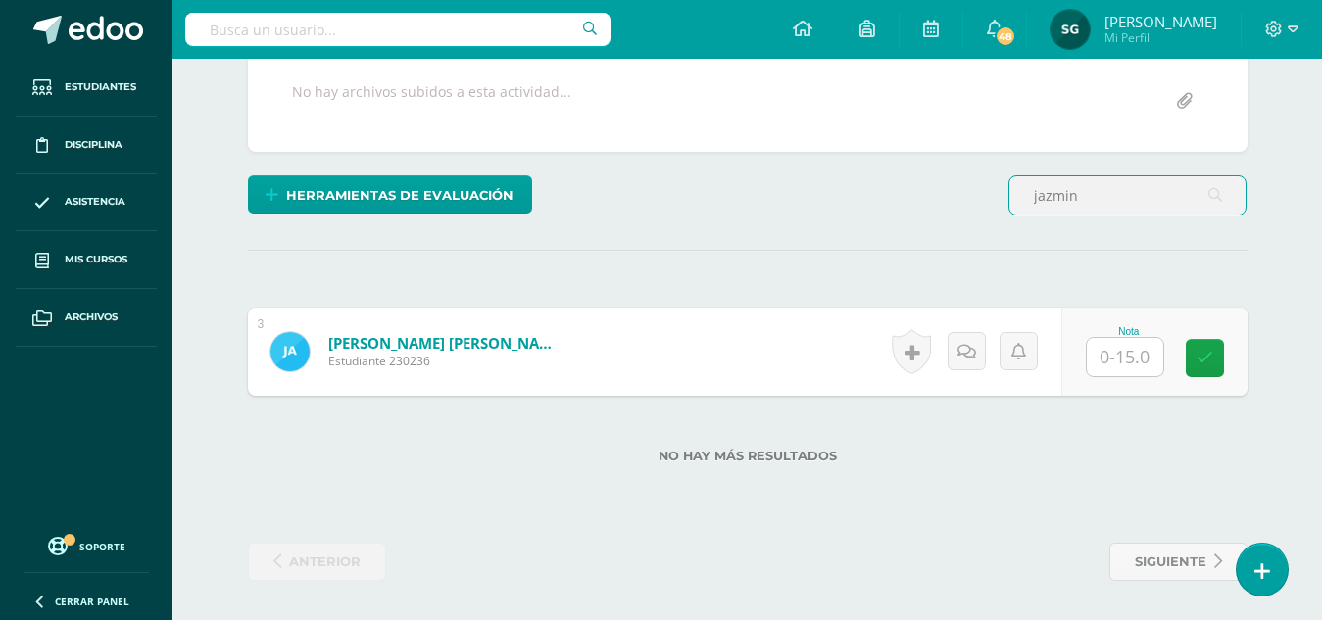
type input "jazmin"
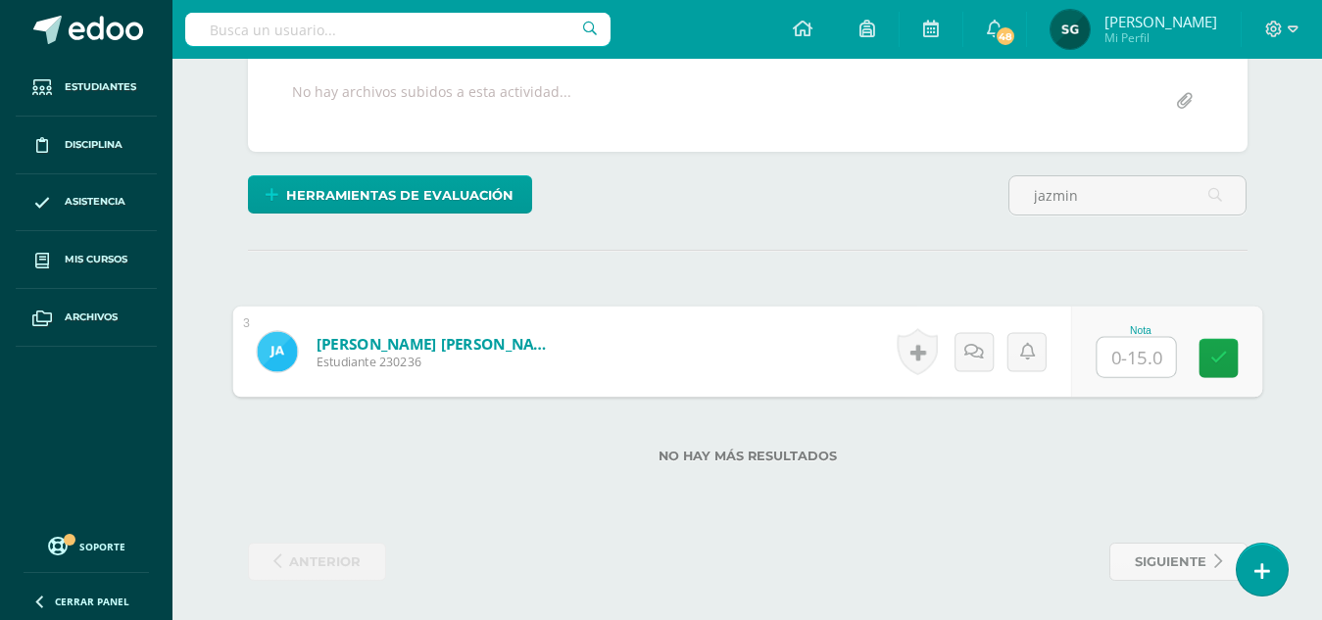
click at [1123, 352] on input "text" at bounding box center [1135, 357] width 78 height 39
type input "15"
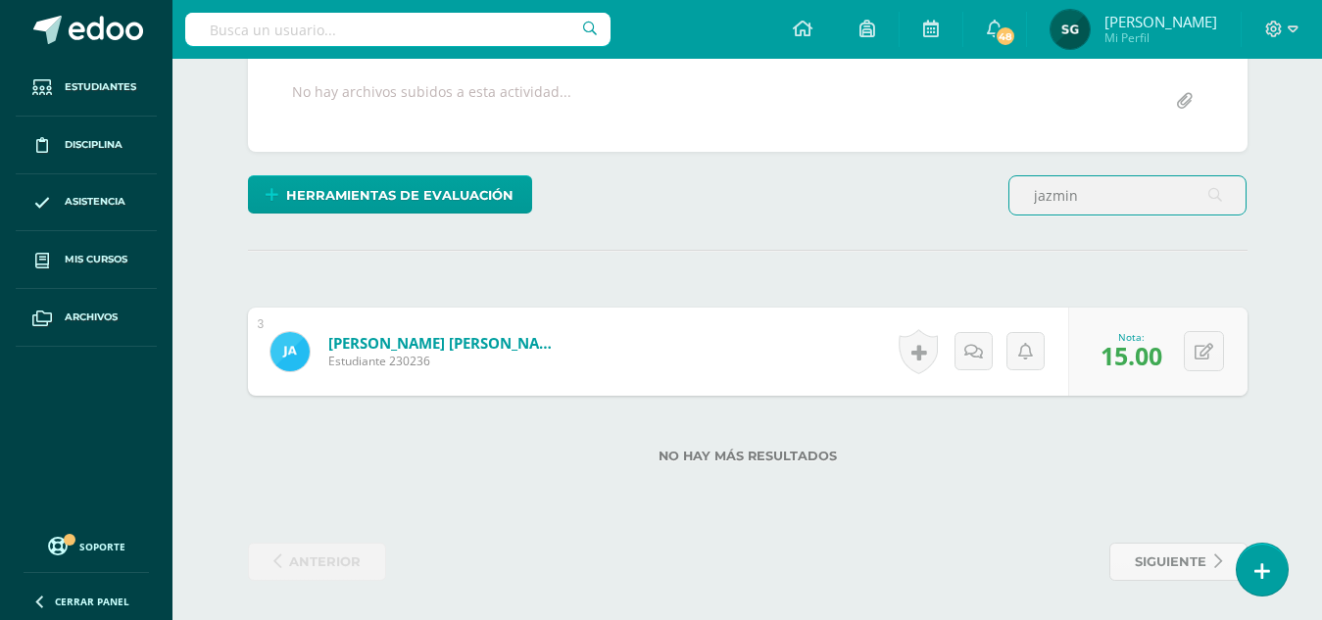
click at [1097, 192] on input "jazmin" at bounding box center [1127, 195] width 236 height 38
type input "j"
type input "santiago al"
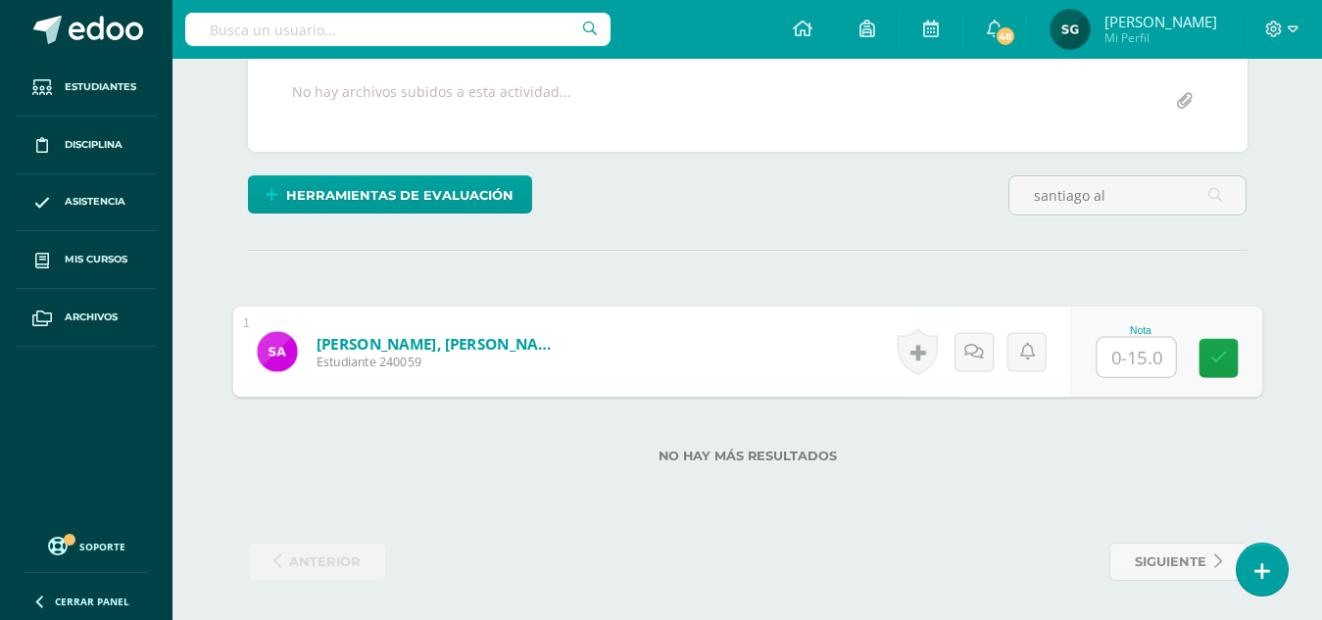
click at [1120, 355] on input "text" at bounding box center [1135, 357] width 78 height 39
type input "11"
click at [970, 348] on icon at bounding box center [973, 351] width 20 height 17
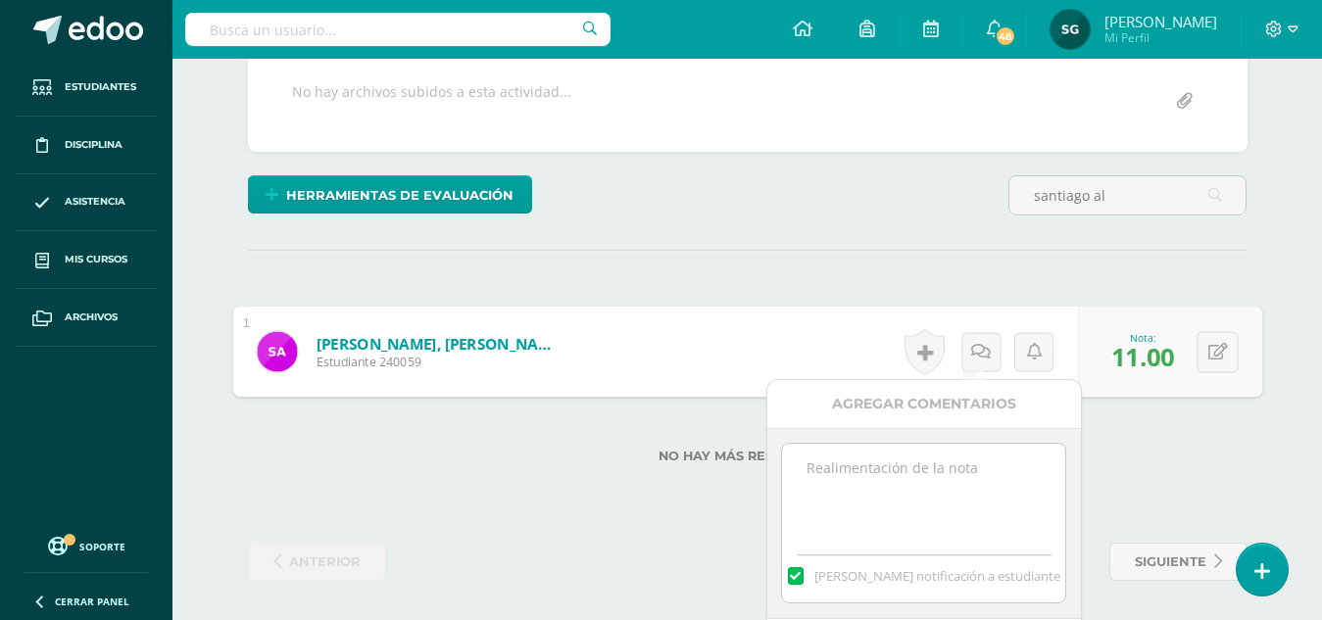
click at [939, 461] on textarea at bounding box center [923, 493] width 283 height 98
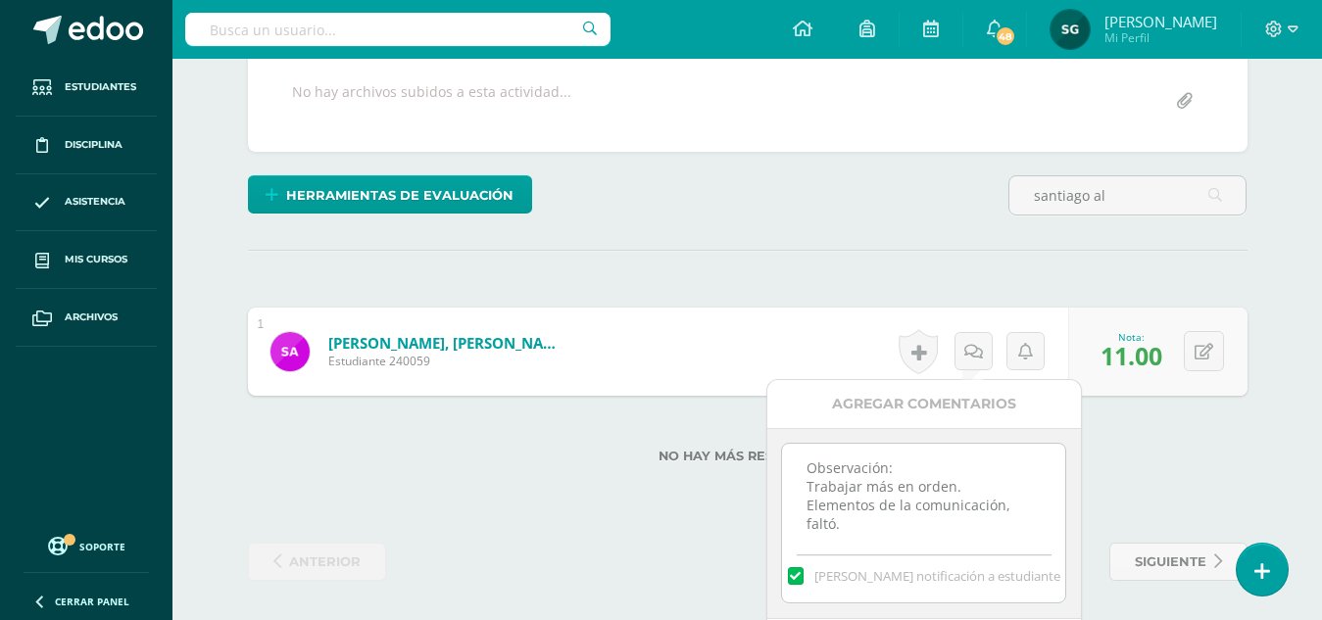
scroll to position [11, 0]
type textarea "Observación: Trabajar más en orden. Elementos de la comunicación, faltó. Los ex…"
click at [922, 400] on div "Agregar Comentarios" at bounding box center [924, 404] width 314 height 48
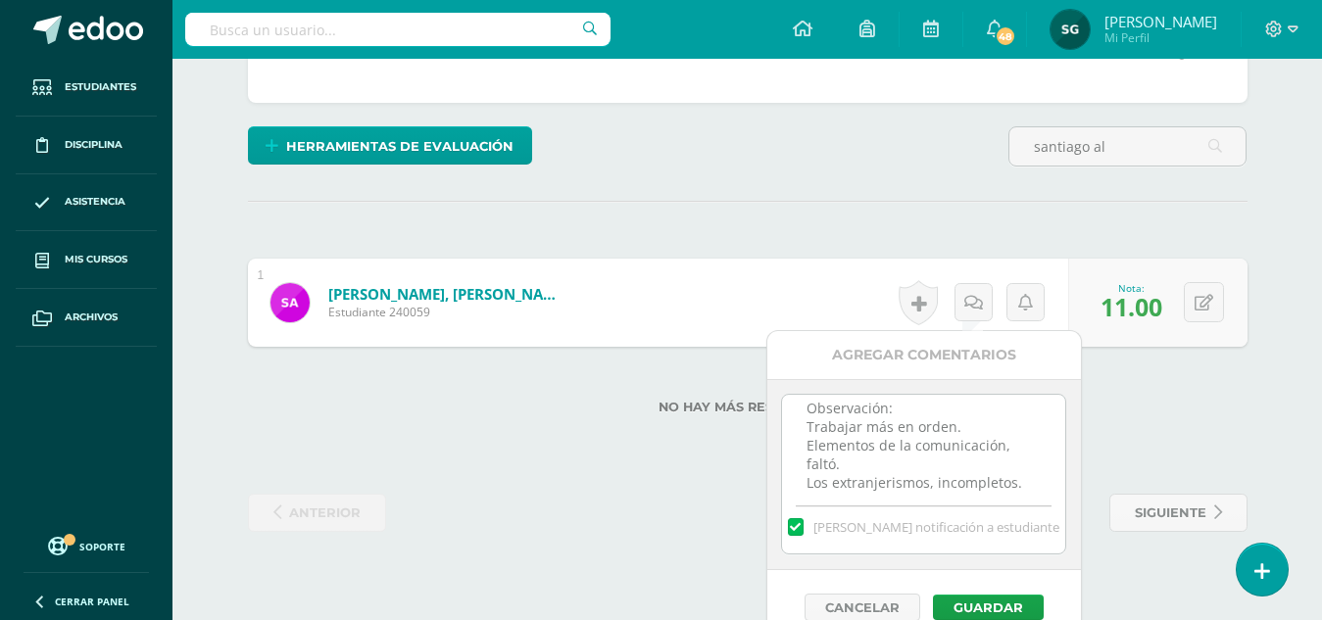
scroll to position [485, 0]
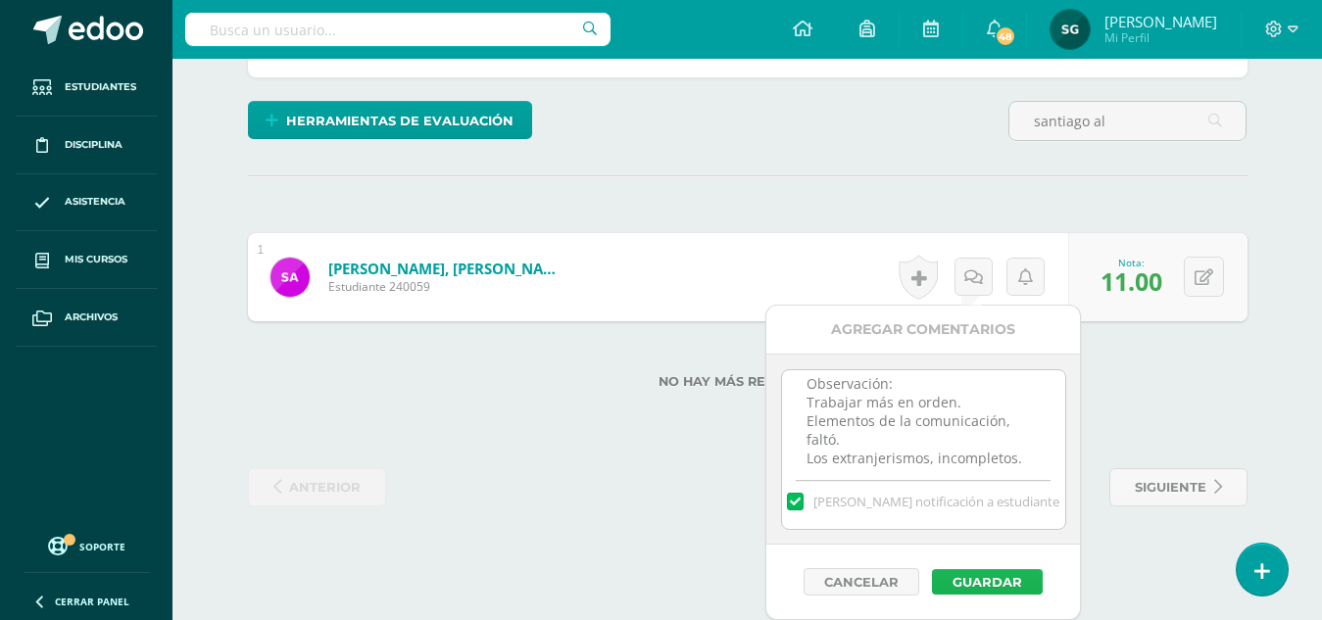
click at [983, 577] on button "Guardar" at bounding box center [987, 581] width 111 height 25
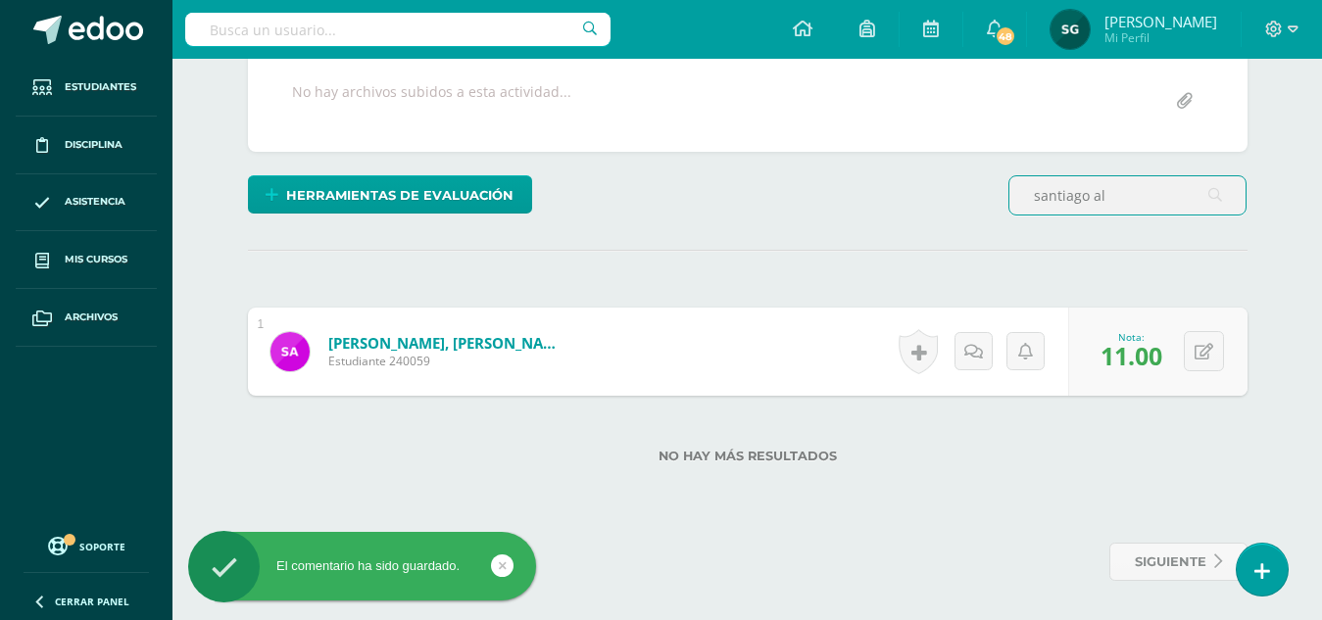
click at [1134, 201] on input "santiago al" at bounding box center [1127, 195] width 236 height 38
type input "s"
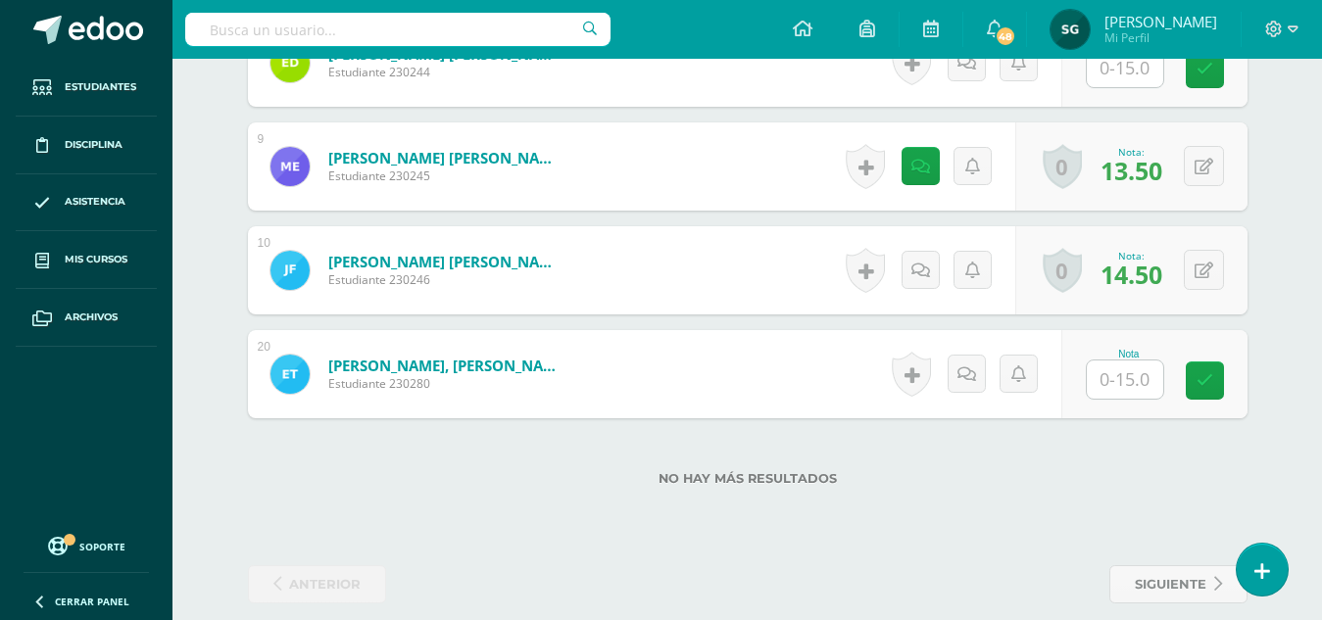
scroll to position [1449, 0]
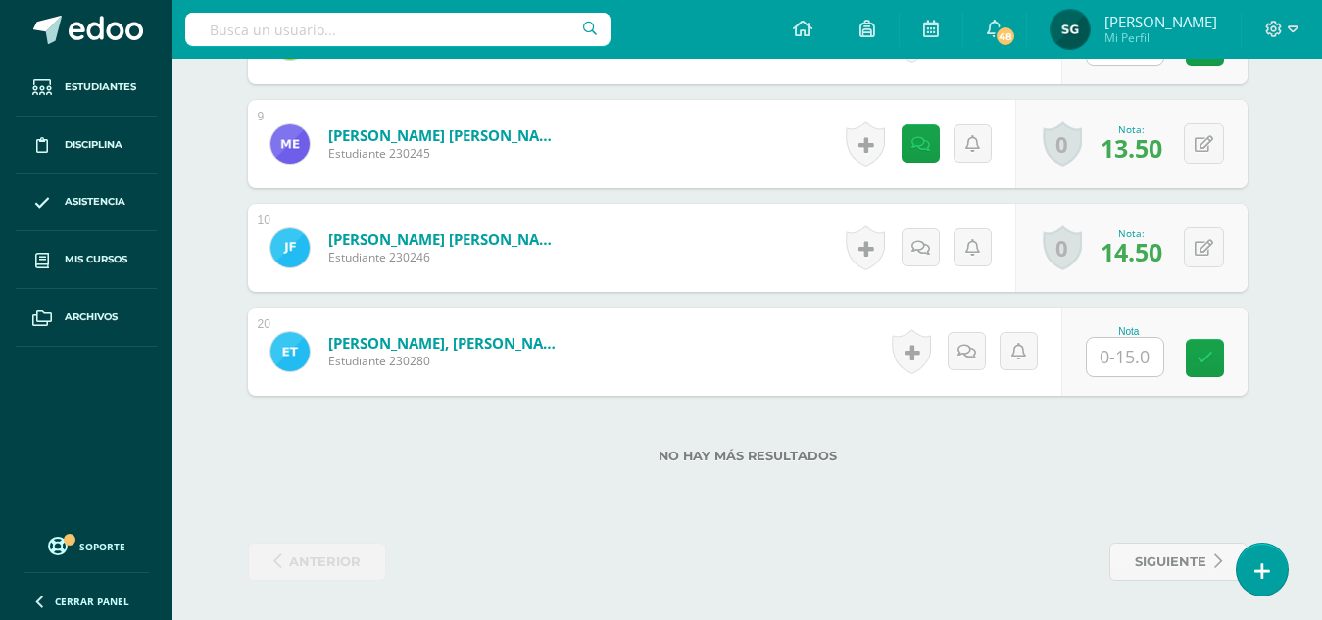
type input "edwin"
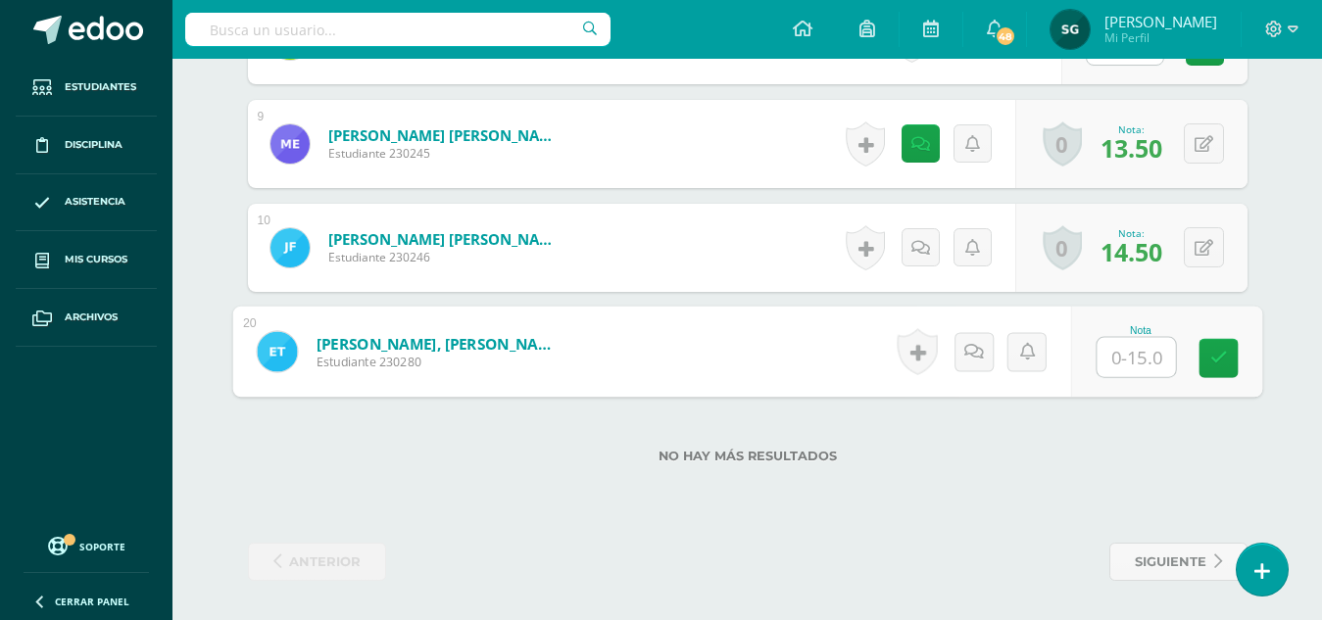
click at [1128, 358] on input "text" at bounding box center [1135, 357] width 78 height 39
type input "10"
click at [975, 355] on icon at bounding box center [973, 351] width 20 height 17
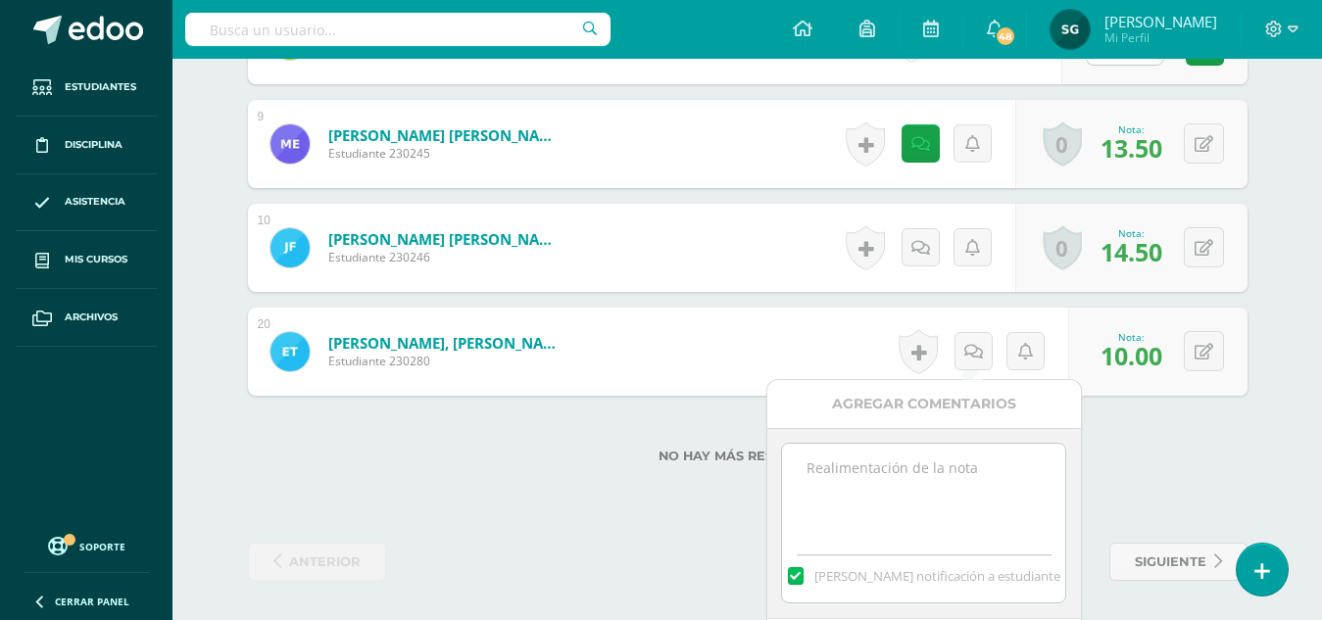
click at [948, 460] on textarea at bounding box center [923, 493] width 283 height 98
type textarea "Observación: Elementos de la comunicación, no realizado."
click at [960, 424] on div "Agregar Comentarios" at bounding box center [924, 404] width 314 height 48
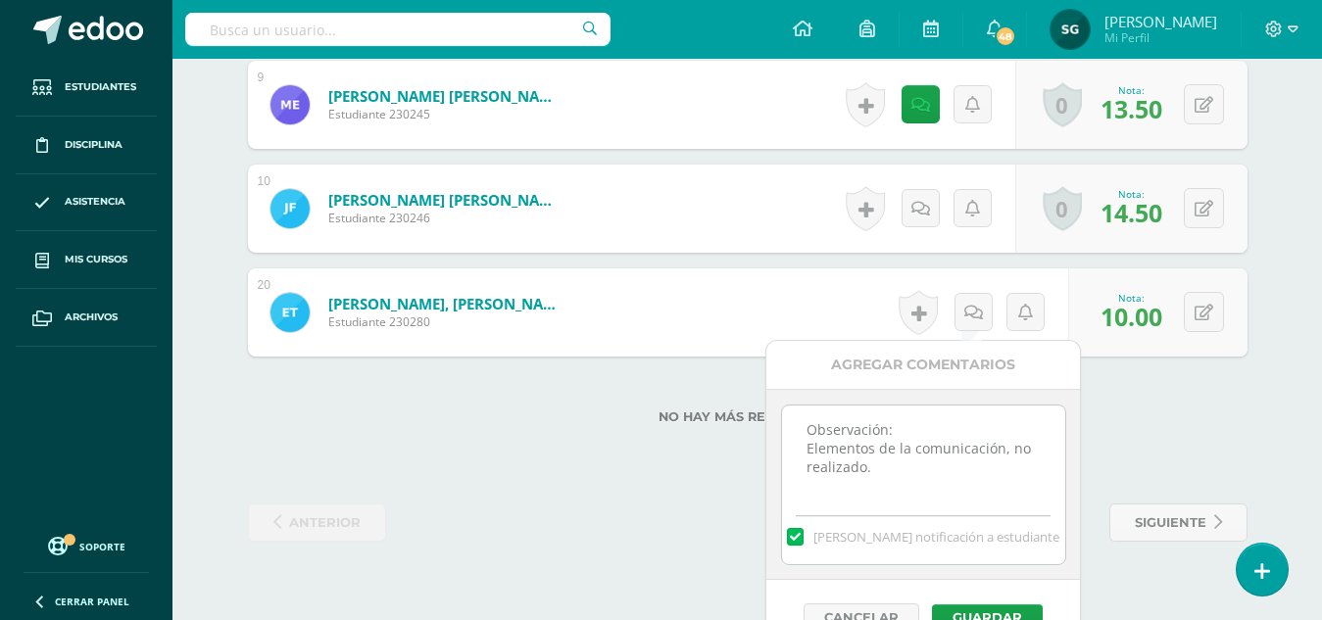
scroll to position [1523, 0]
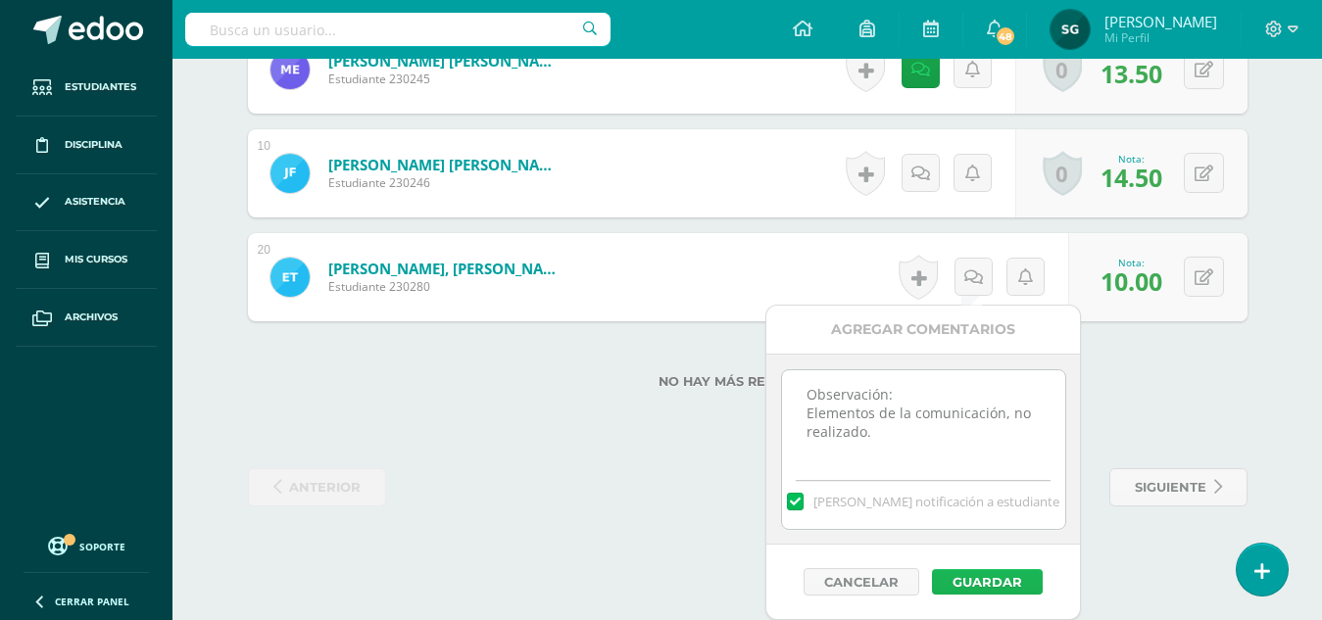
click at [993, 575] on button "Guardar" at bounding box center [987, 581] width 111 height 25
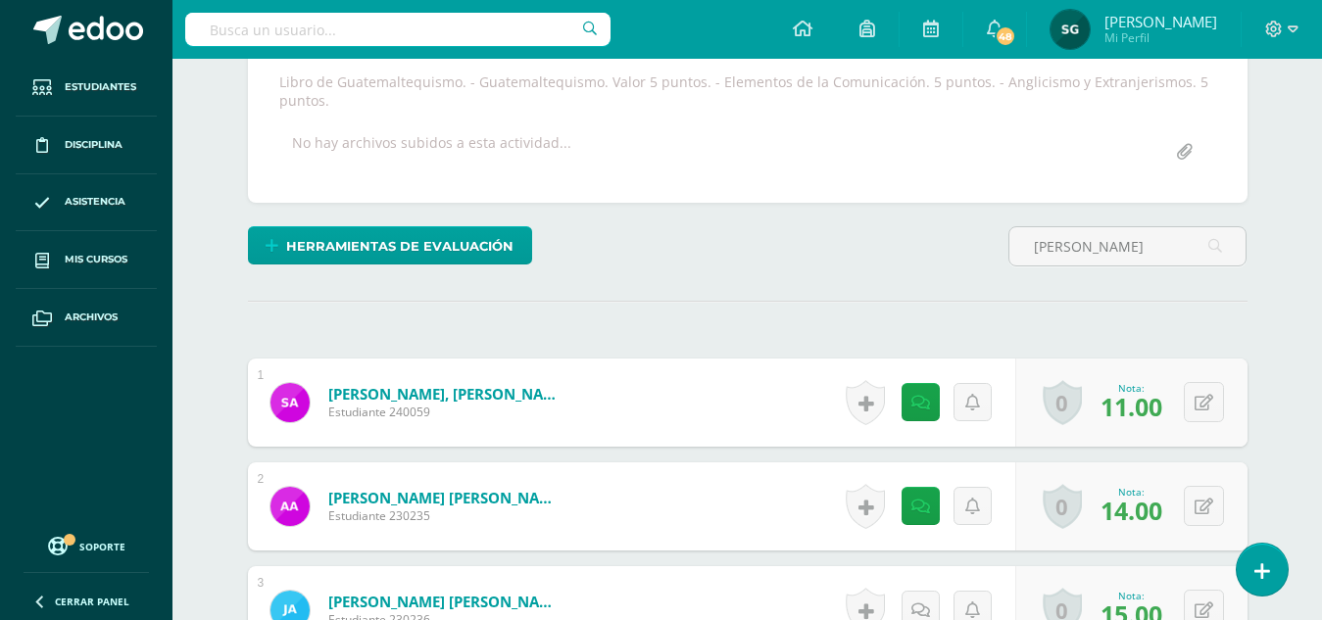
scroll to position [308, 0]
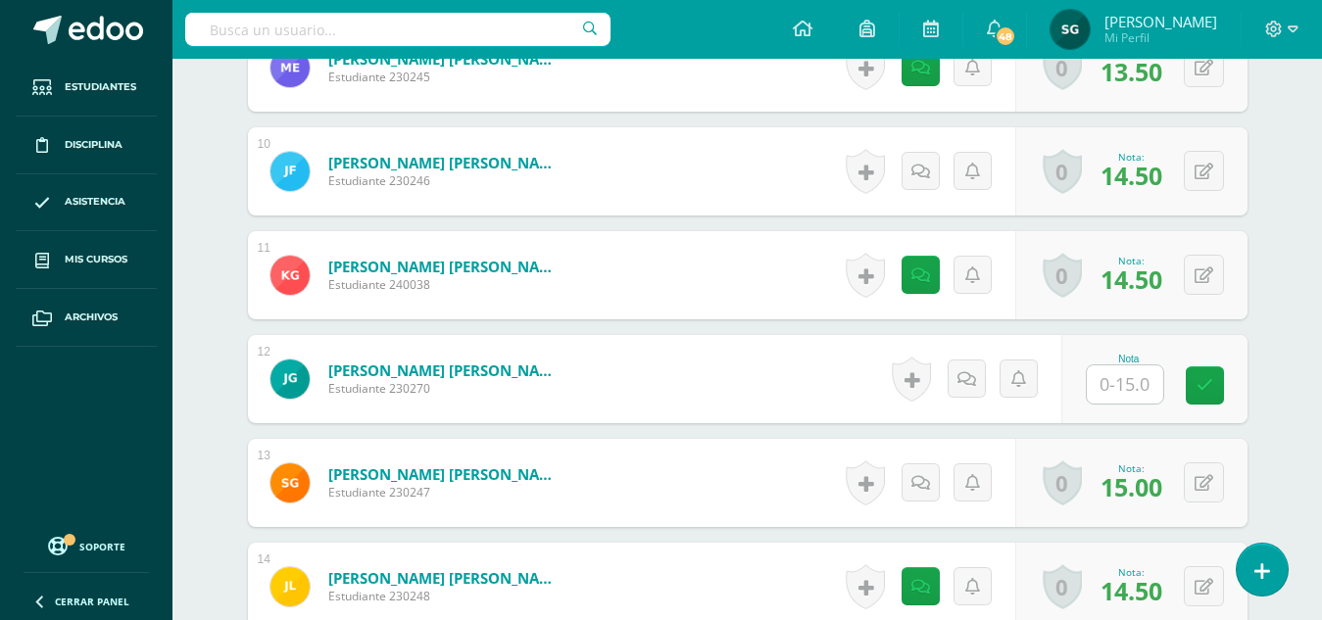
scroll to position [1609, 0]
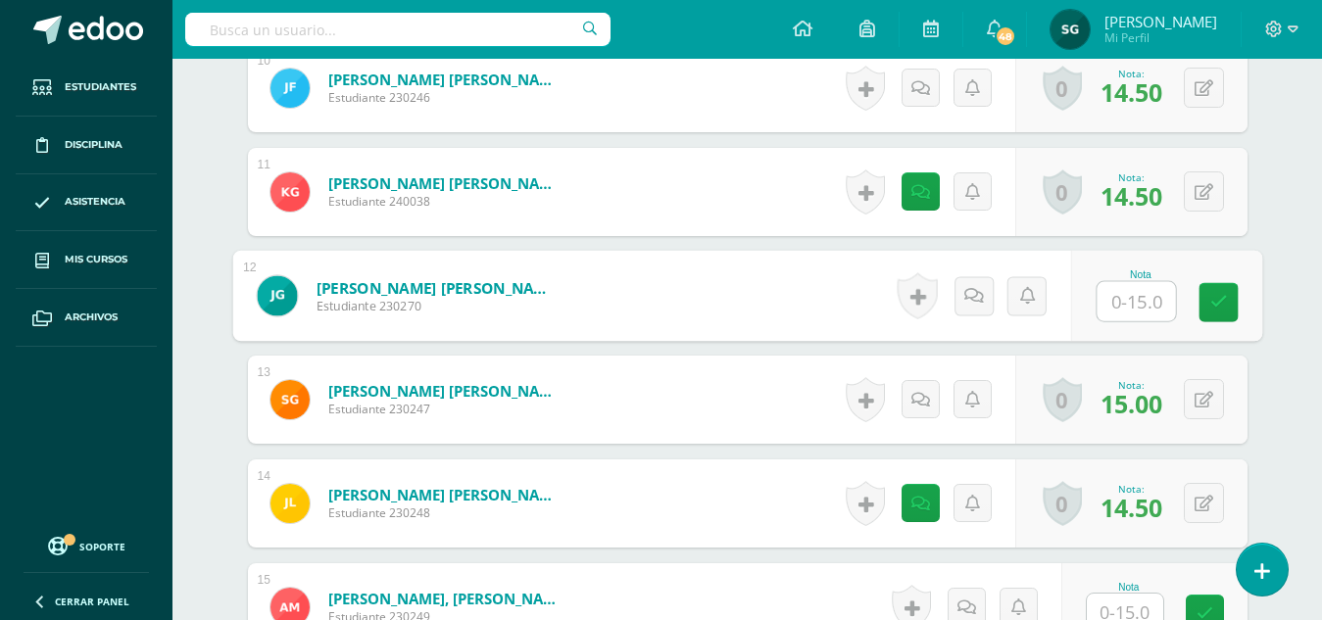
click at [1125, 314] on input "text" at bounding box center [1135, 301] width 78 height 39
type input "9"
click at [972, 292] on icon at bounding box center [973, 295] width 20 height 17
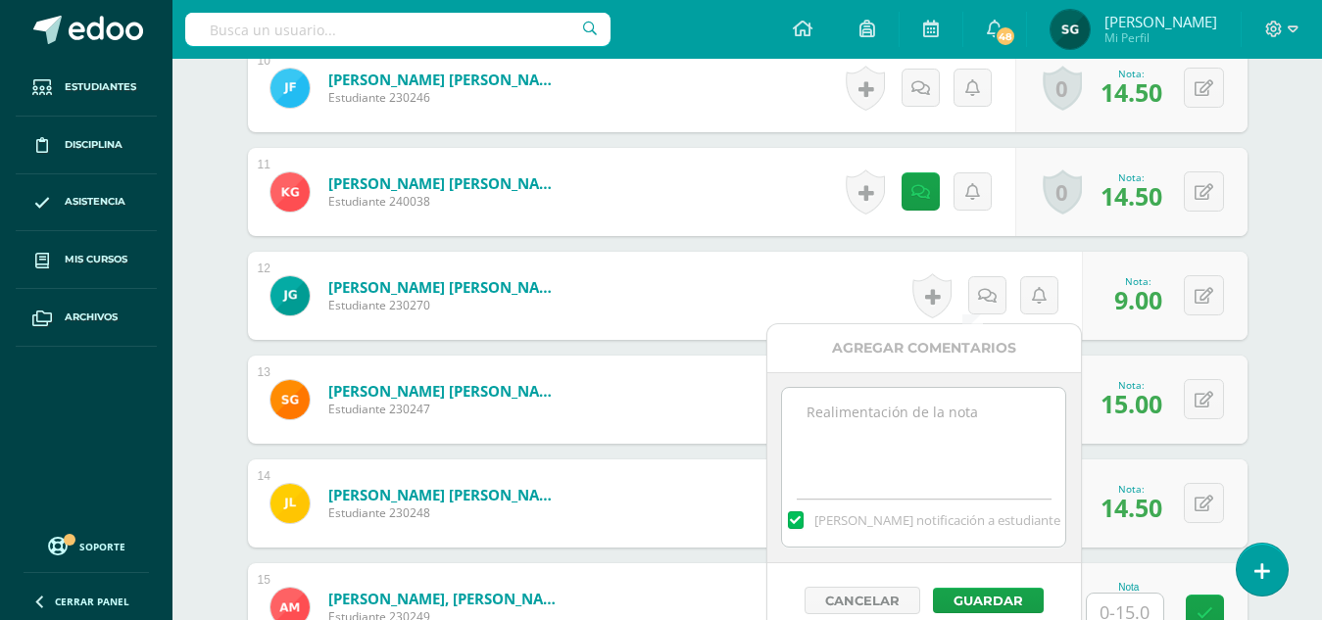
click at [965, 415] on textarea at bounding box center [923, 437] width 283 height 98
type textarea "Observación: Elementos de la comunicación, no realizado. Extranjerismos, ortogr…"
click at [975, 604] on button "Guardar" at bounding box center [988, 600] width 111 height 25
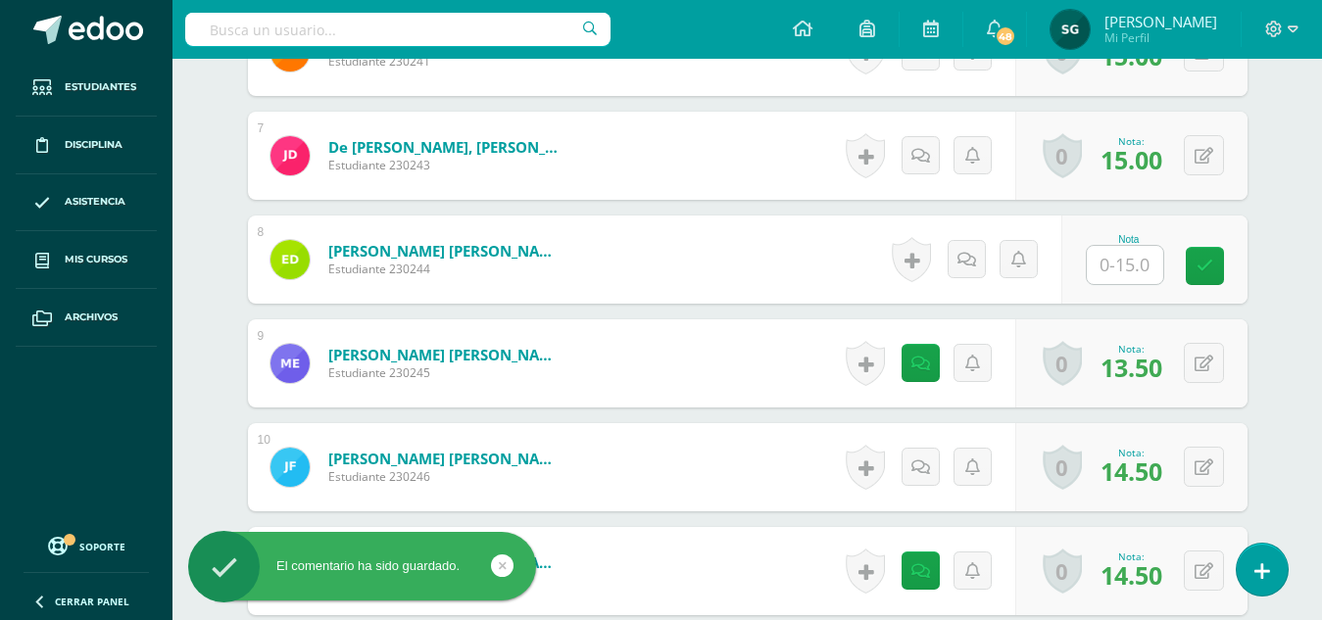
scroll to position [1209, 0]
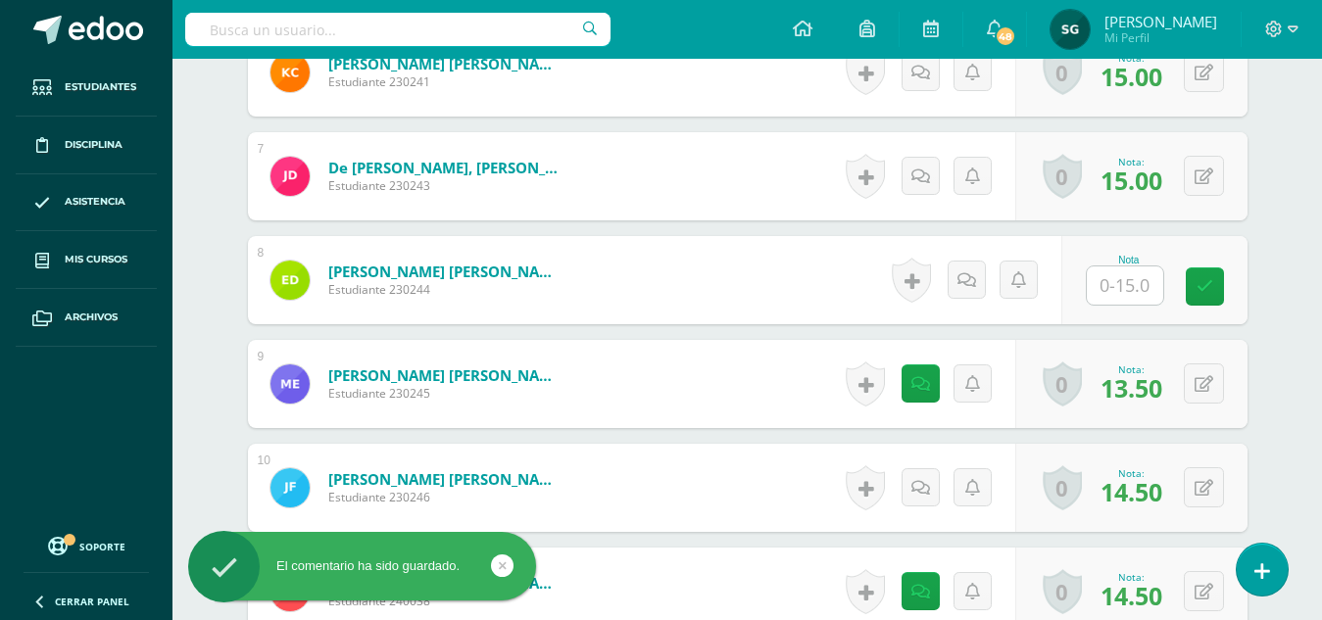
click at [1132, 282] on input "text" at bounding box center [1125, 285] width 76 height 38
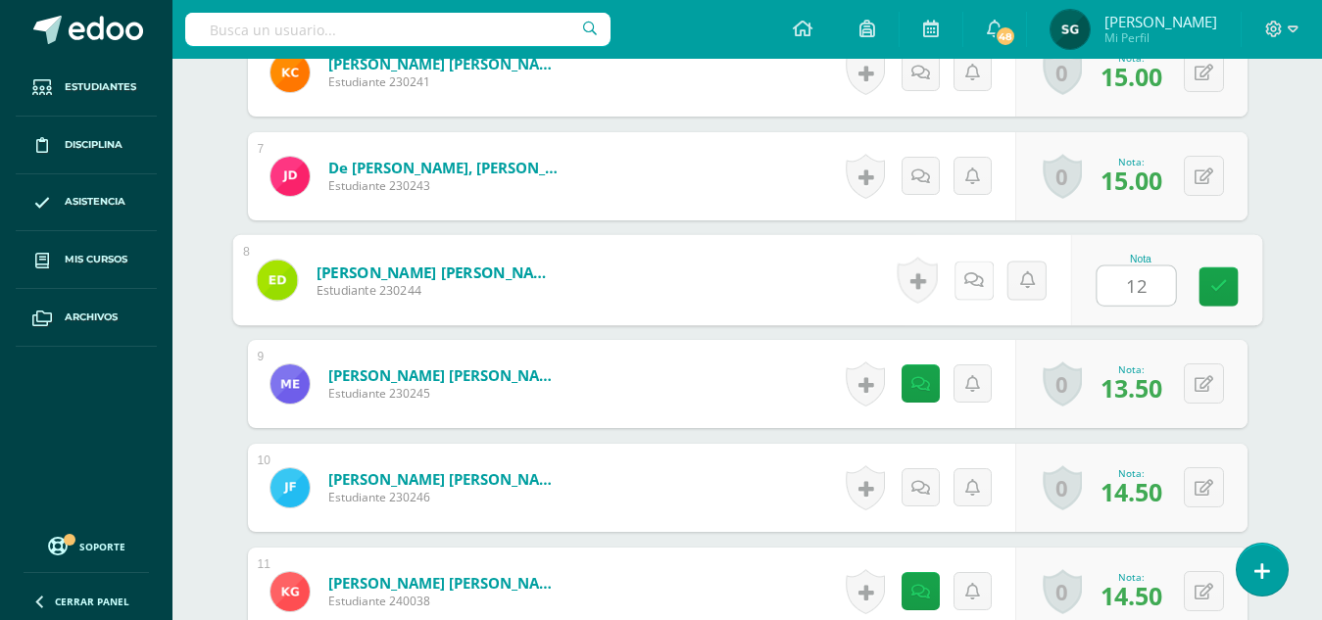
type input "12"
click at [981, 275] on icon at bounding box center [973, 279] width 20 height 17
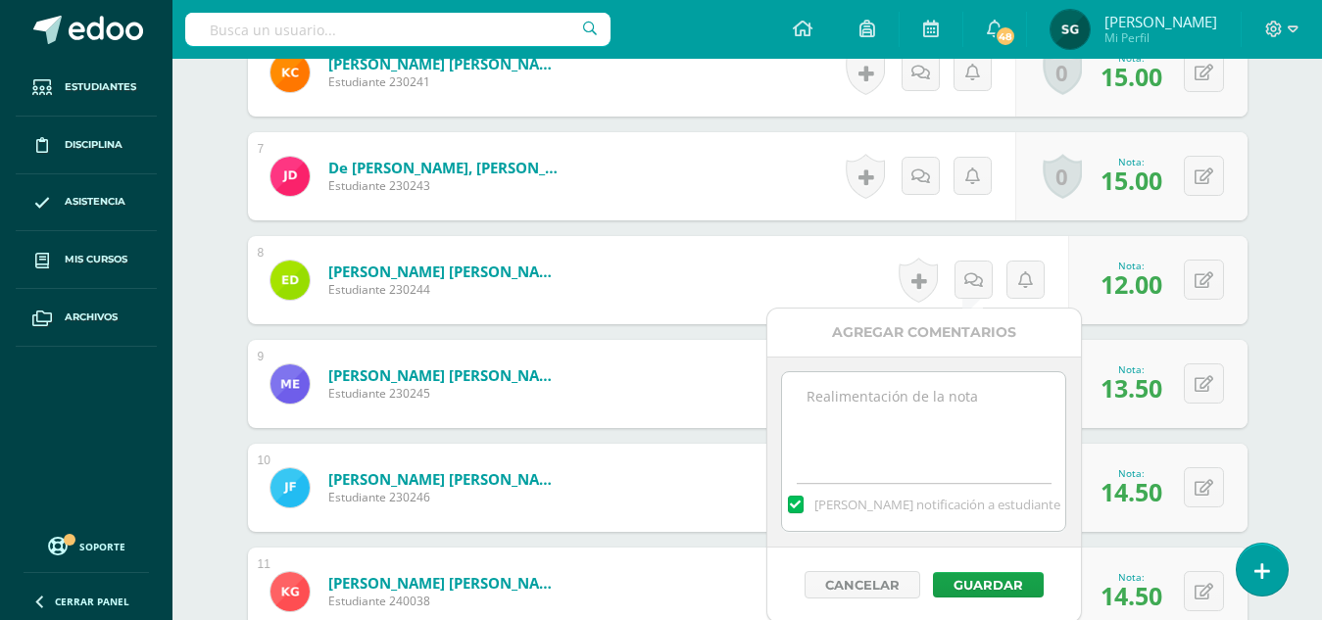
click at [930, 401] on textarea at bounding box center [923, 421] width 283 height 98
type textarea "Observación: Guatemaltequismos, ortografía. Elementos de la comunicación, faltó."
click at [984, 585] on button "Guardar" at bounding box center [988, 584] width 111 height 25
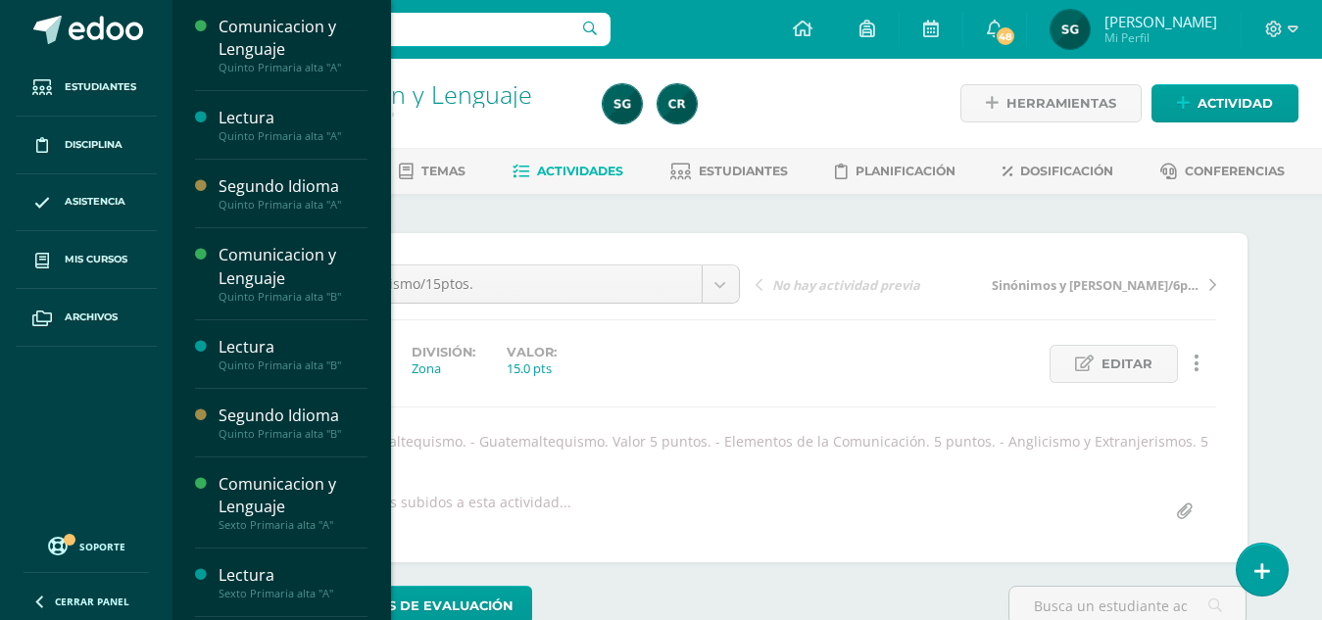
scroll to position [295, 0]
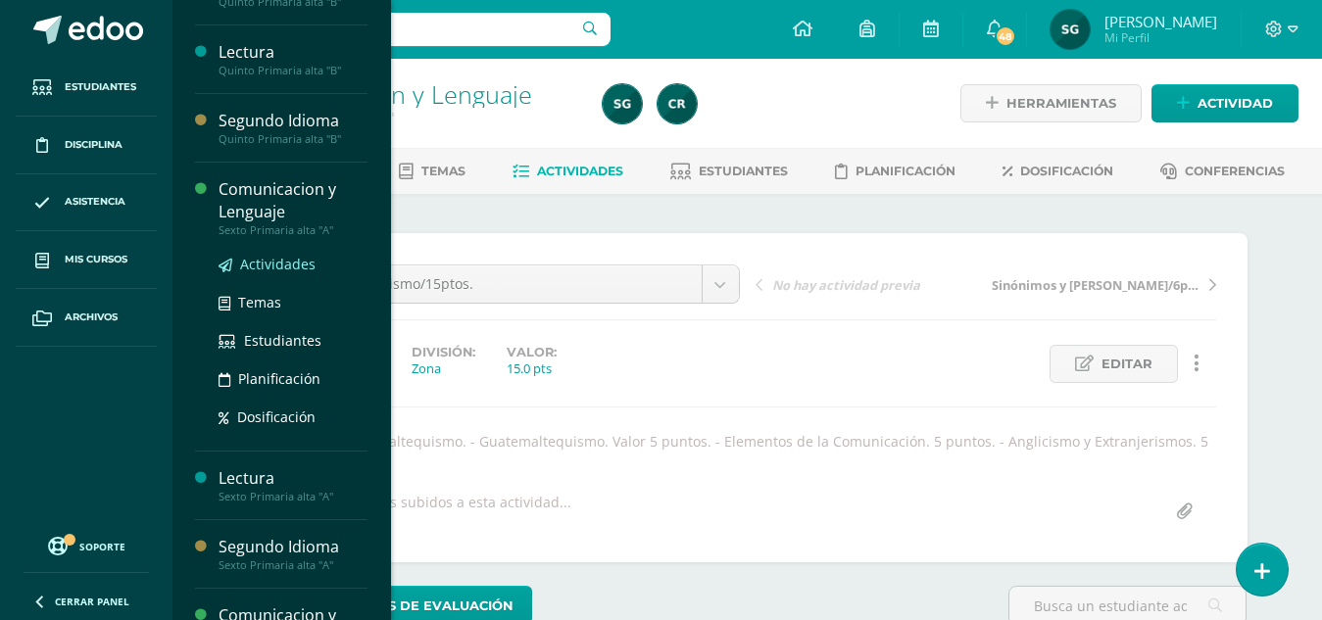
click at [282, 261] on span "Actividades" at bounding box center [277, 264] width 75 height 19
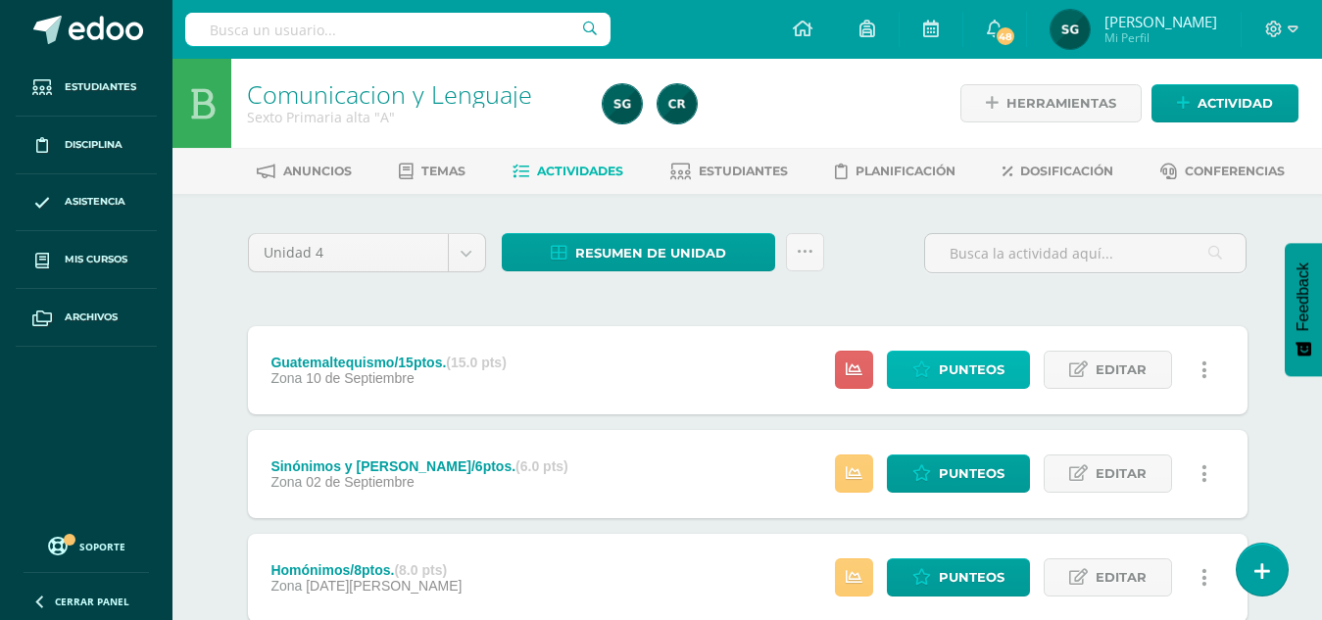
click at [979, 362] on span "Punteos" at bounding box center [972, 370] width 66 height 36
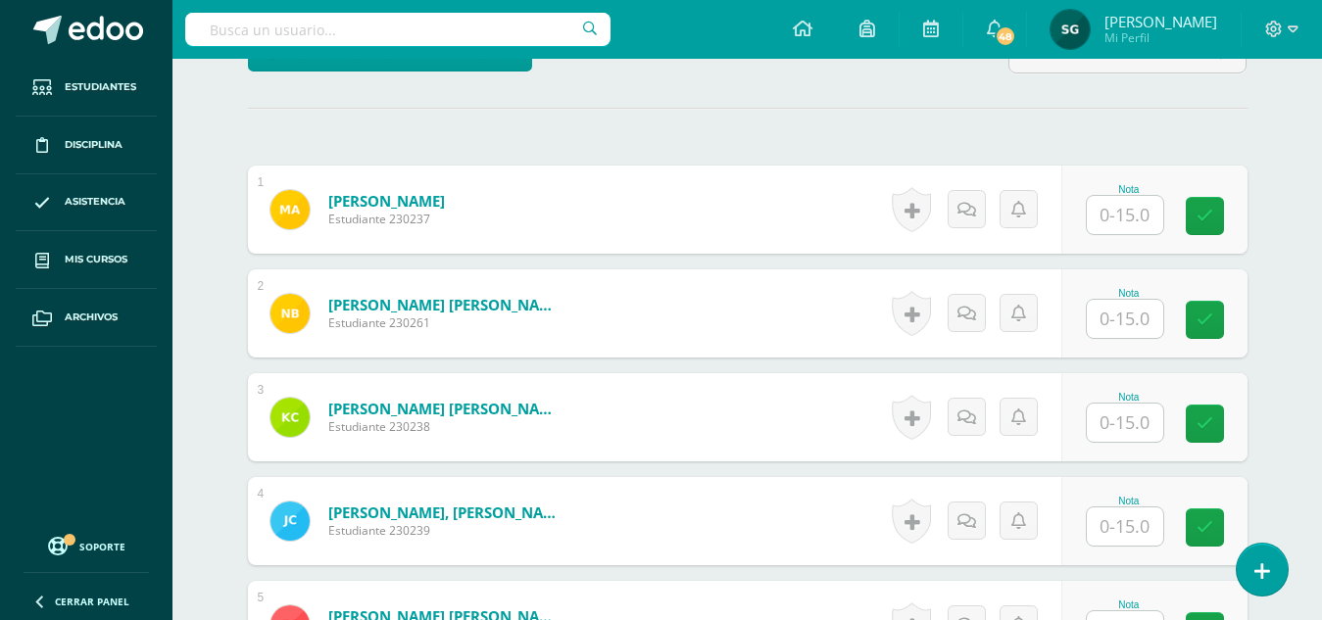
scroll to position [616, 0]
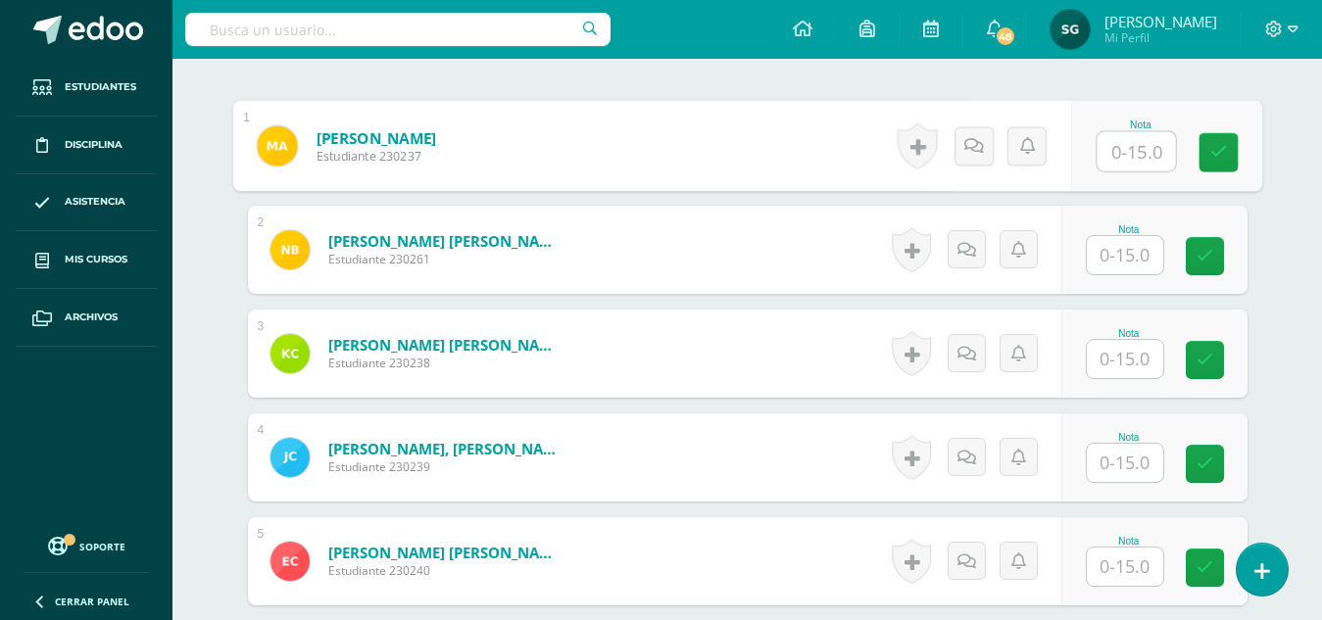
click at [1125, 147] on input "text" at bounding box center [1135, 151] width 78 height 39
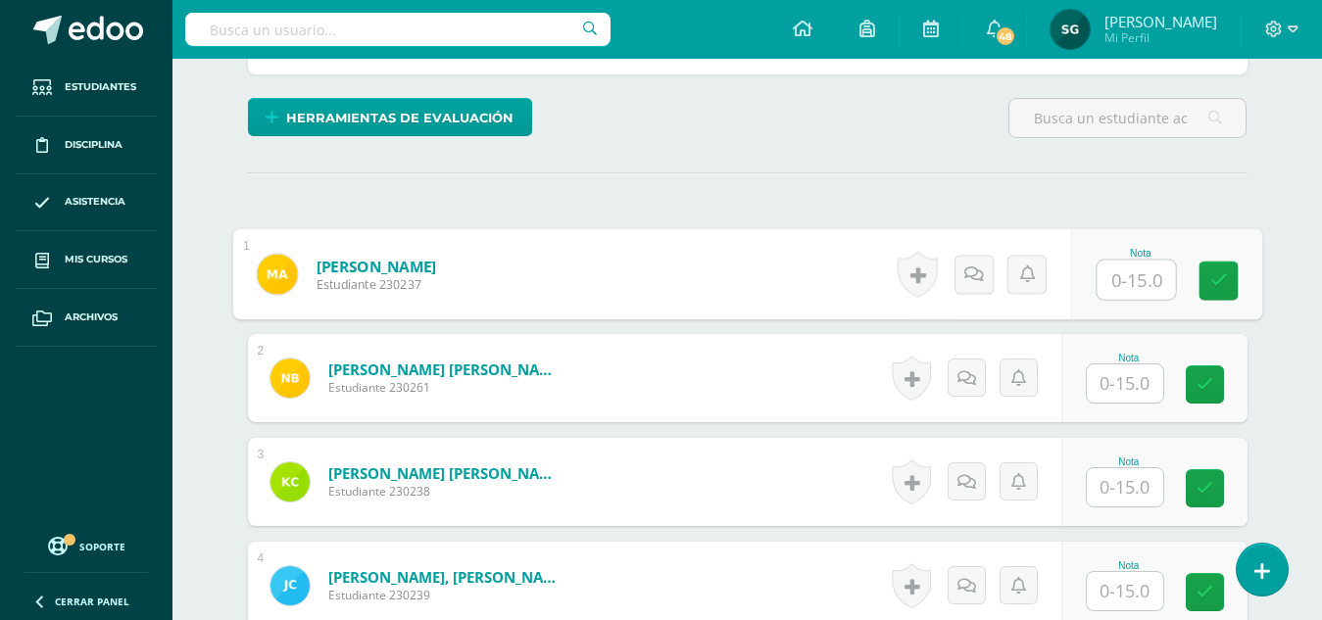
scroll to position [471, 0]
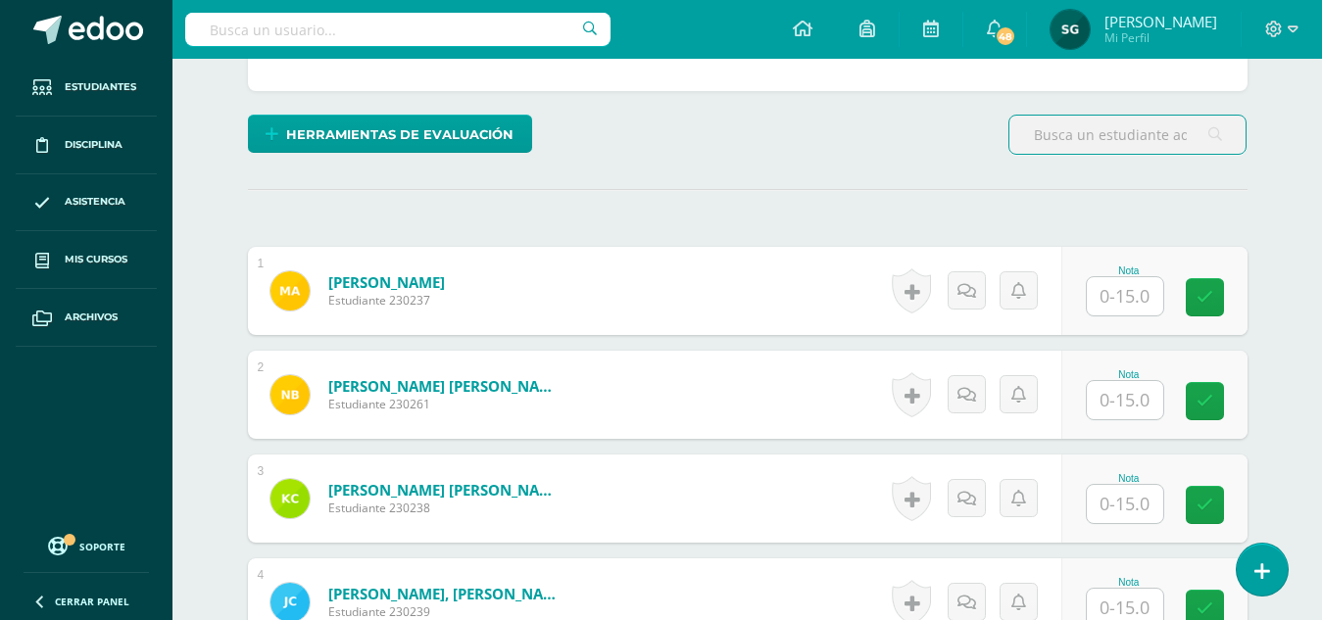
click at [1104, 116] on input "text" at bounding box center [1127, 135] width 236 height 38
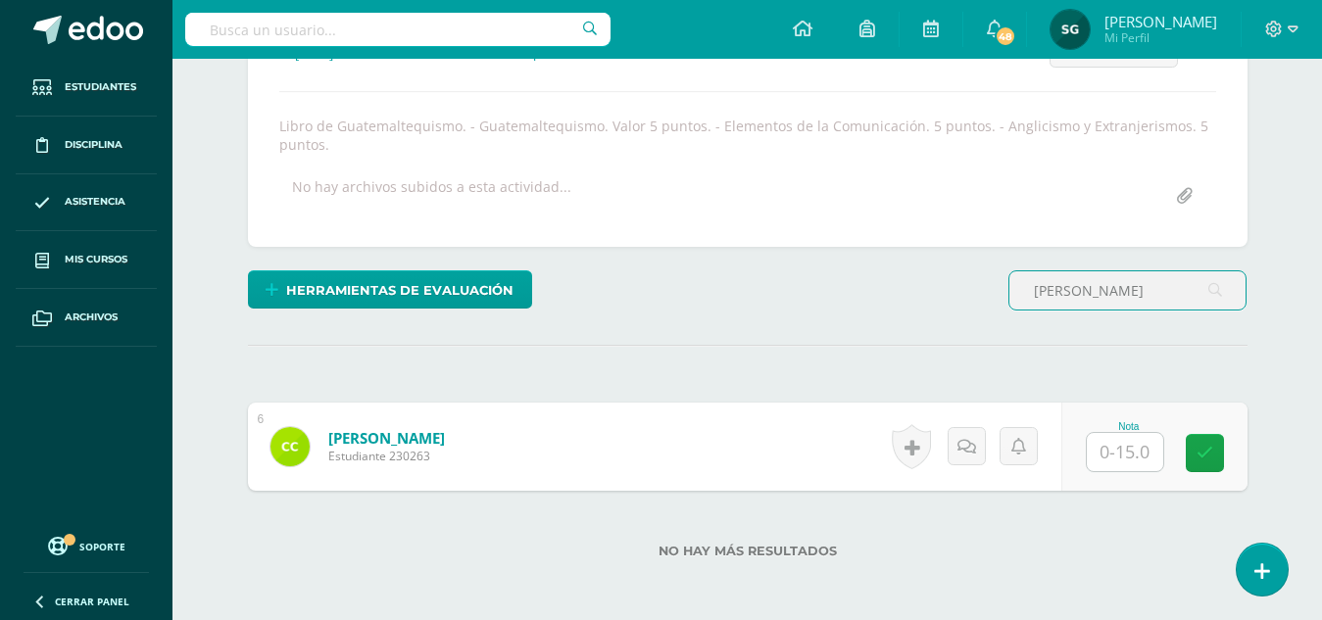
scroll to position [411, 0]
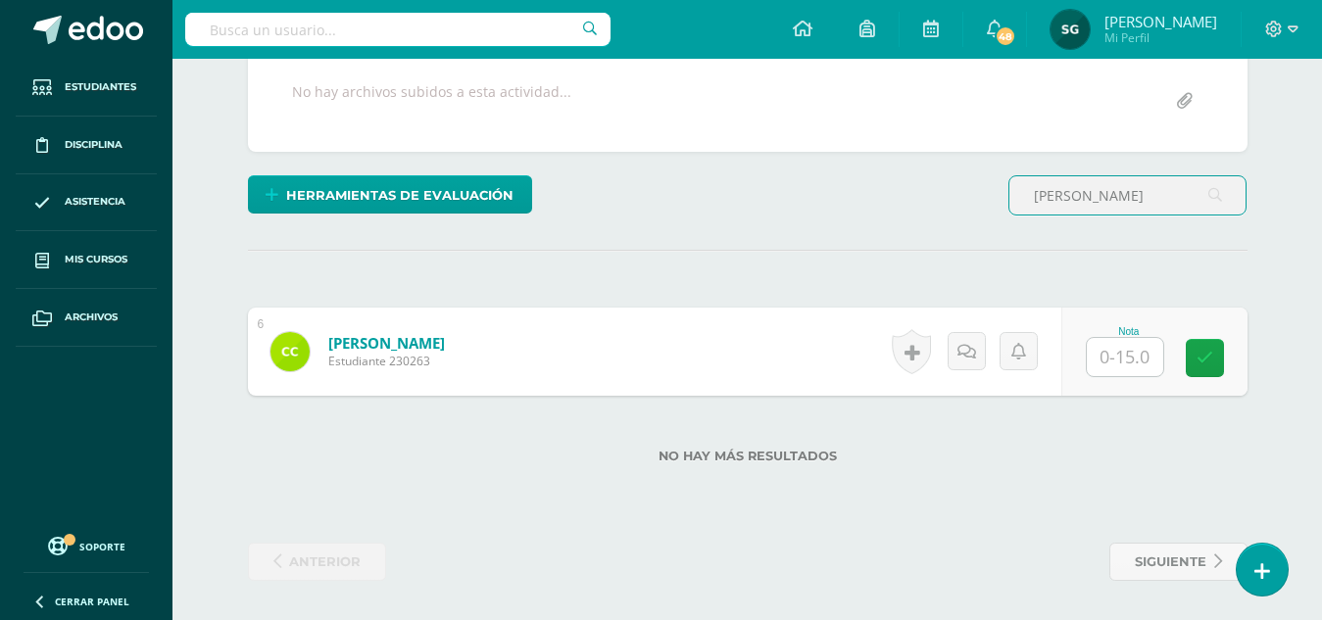
type input "[PERSON_NAME]"
click at [1126, 353] on input "text" at bounding box center [1125, 357] width 76 height 38
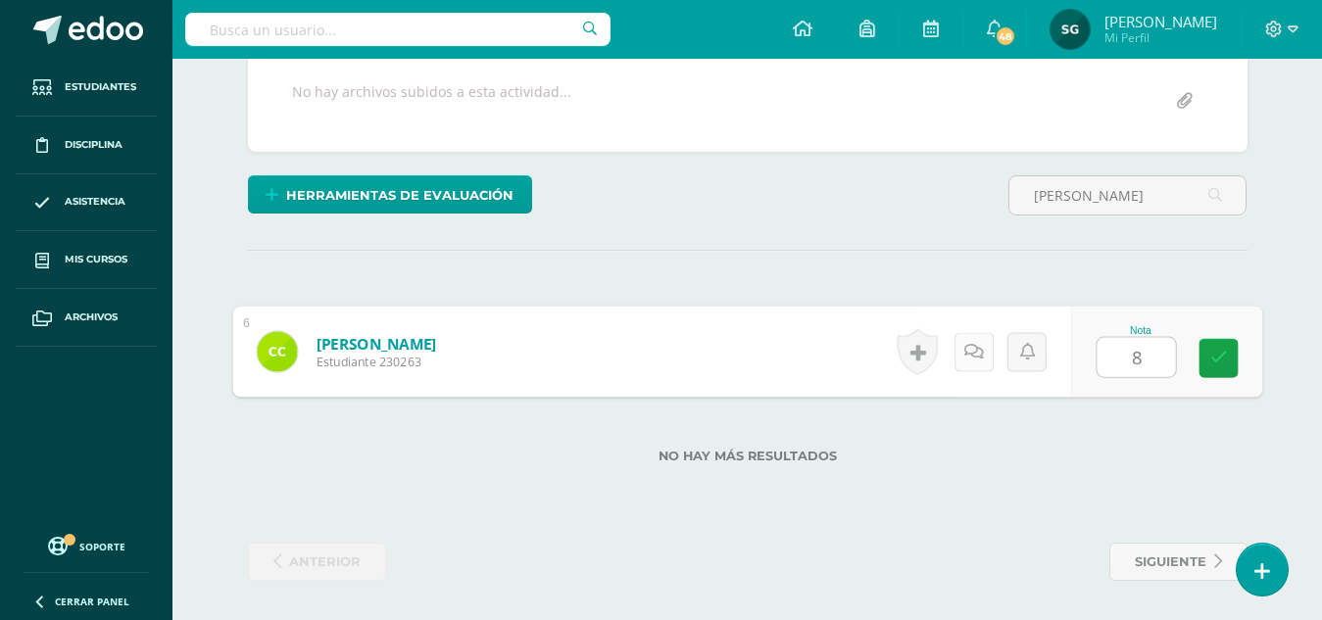
type input "8"
click at [986, 359] on link at bounding box center [972, 351] width 39 height 39
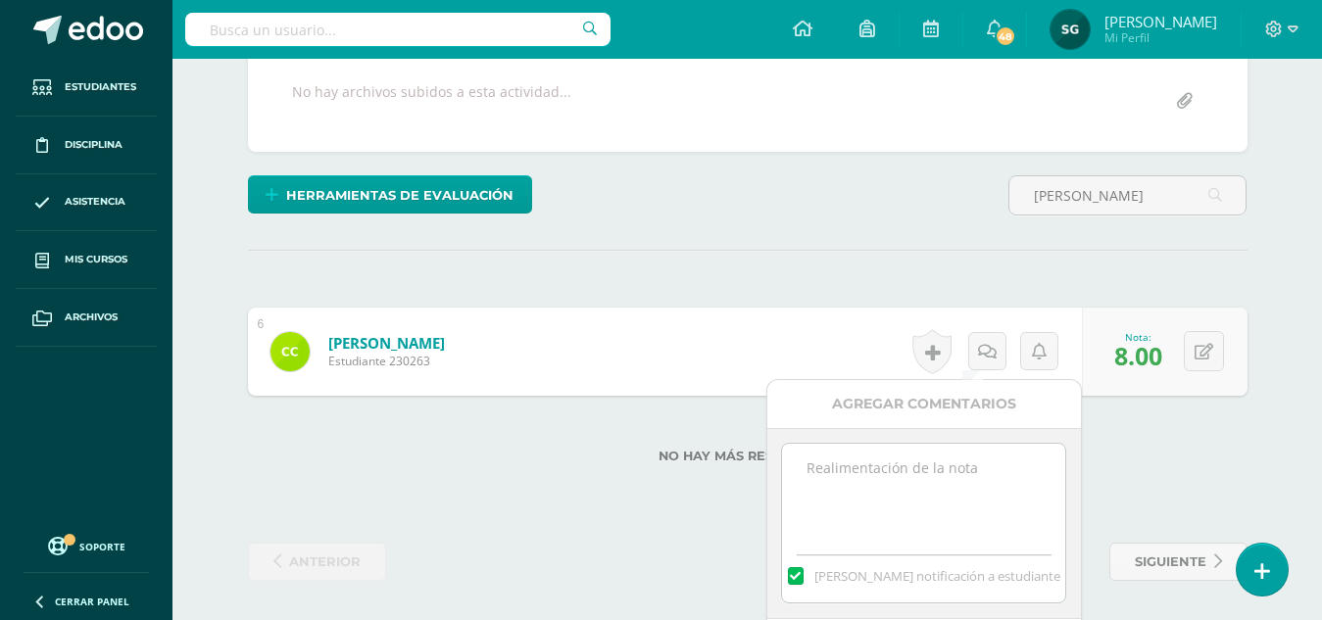
click at [951, 464] on textarea at bounding box center [923, 493] width 283 height 98
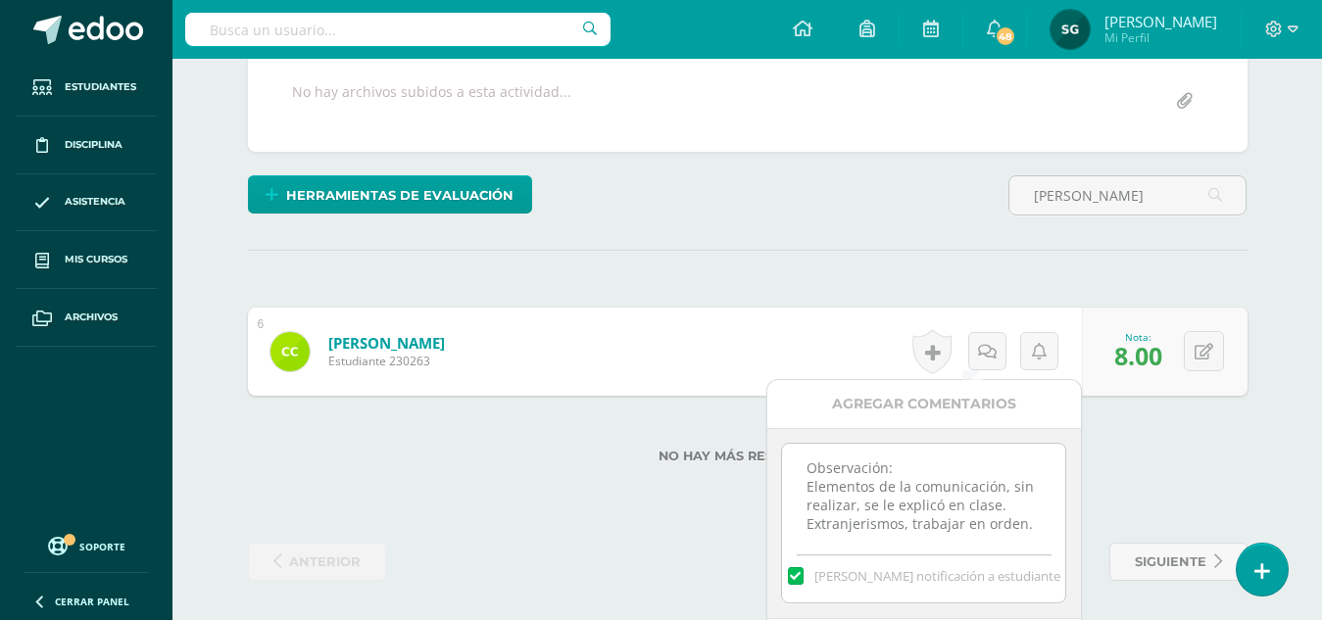
scroll to position [11, 0]
type textarea "Observación: Elementos de la comunicación, sin realizar, se le explicó en clase…"
click at [932, 409] on div "Agregar Comentarios" at bounding box center [924, 404] width 314 height 48
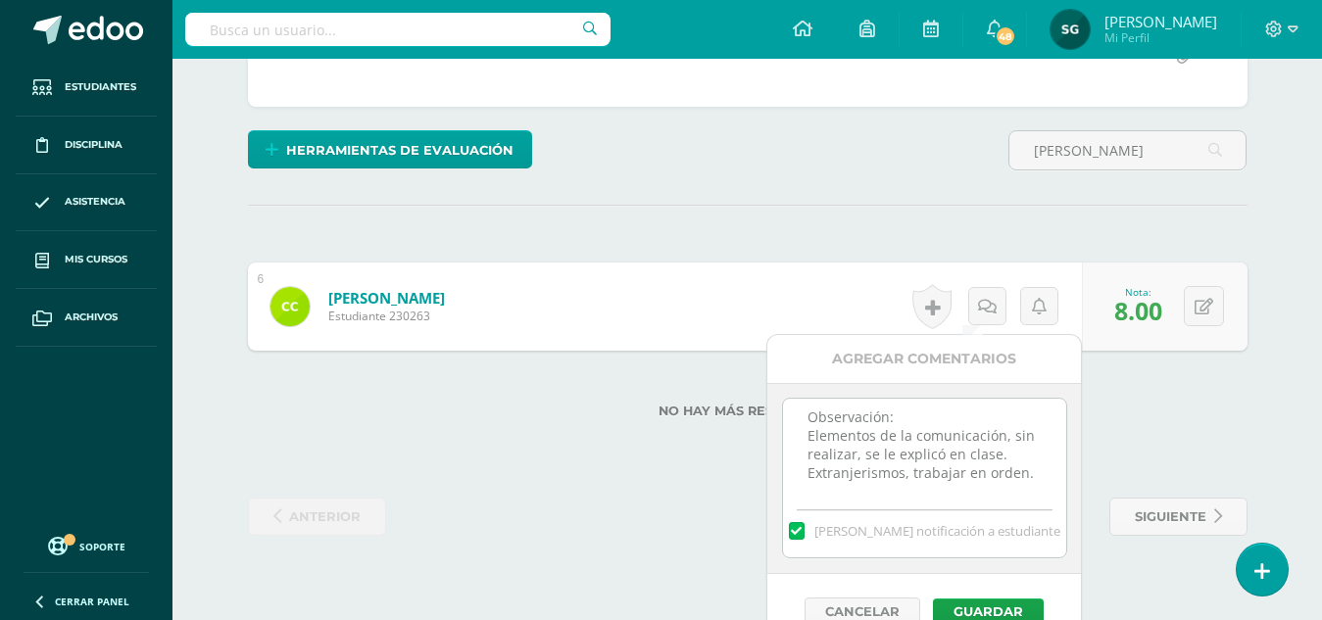
scroll to position [485, 0]
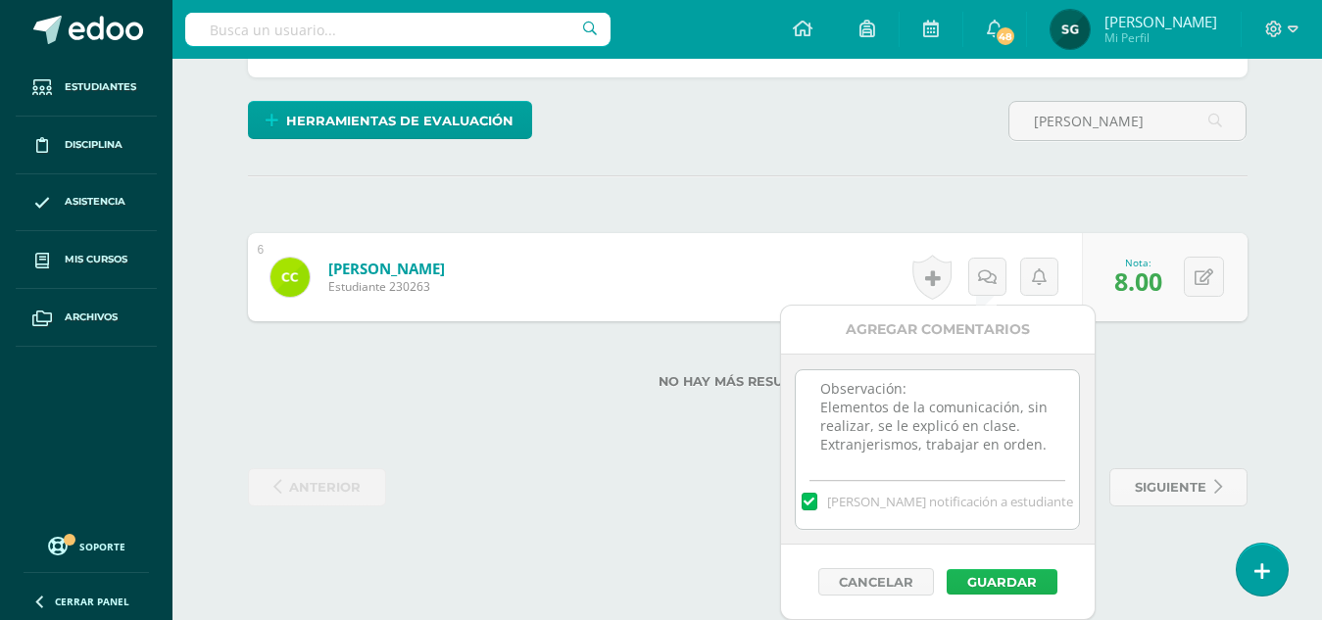
click at [1000, 577] on button "Guardar" at bounding box center [1001, 581] width 111 height 25
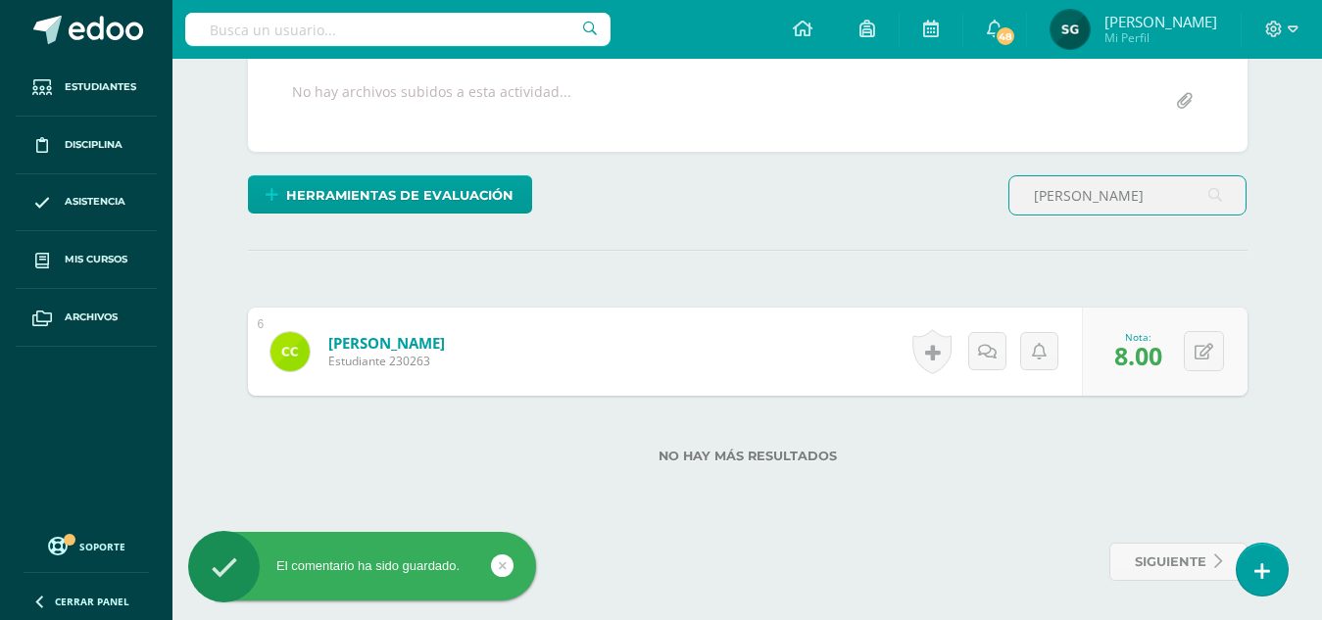
click at [1149, 189] on input "[PERSON_NAME]" at bounding box center [1127, 195] width 236 height 38
type input "c"
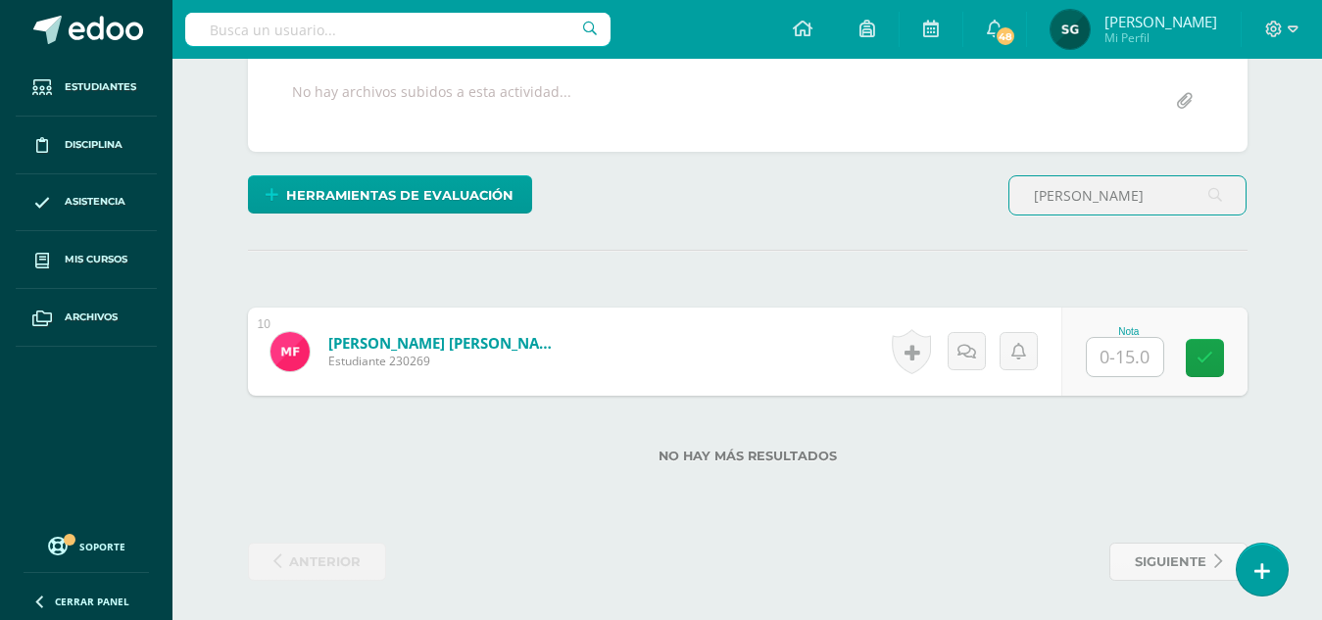
type input "[PERSON_NAME]"
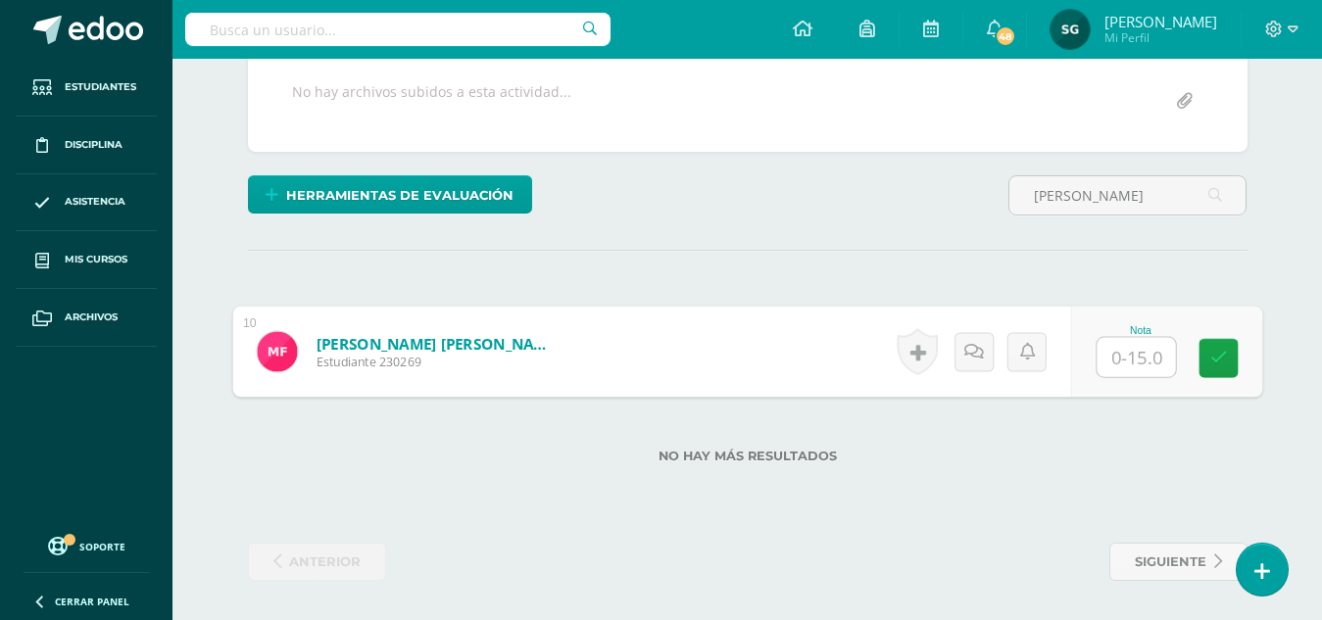
click at [1127, 357] on input "text" at bounding box center [1135, 357] width 78 height 39
type input "12"
click at [971, 352] on icon at bounding box center [973, 351] width 20 height 17
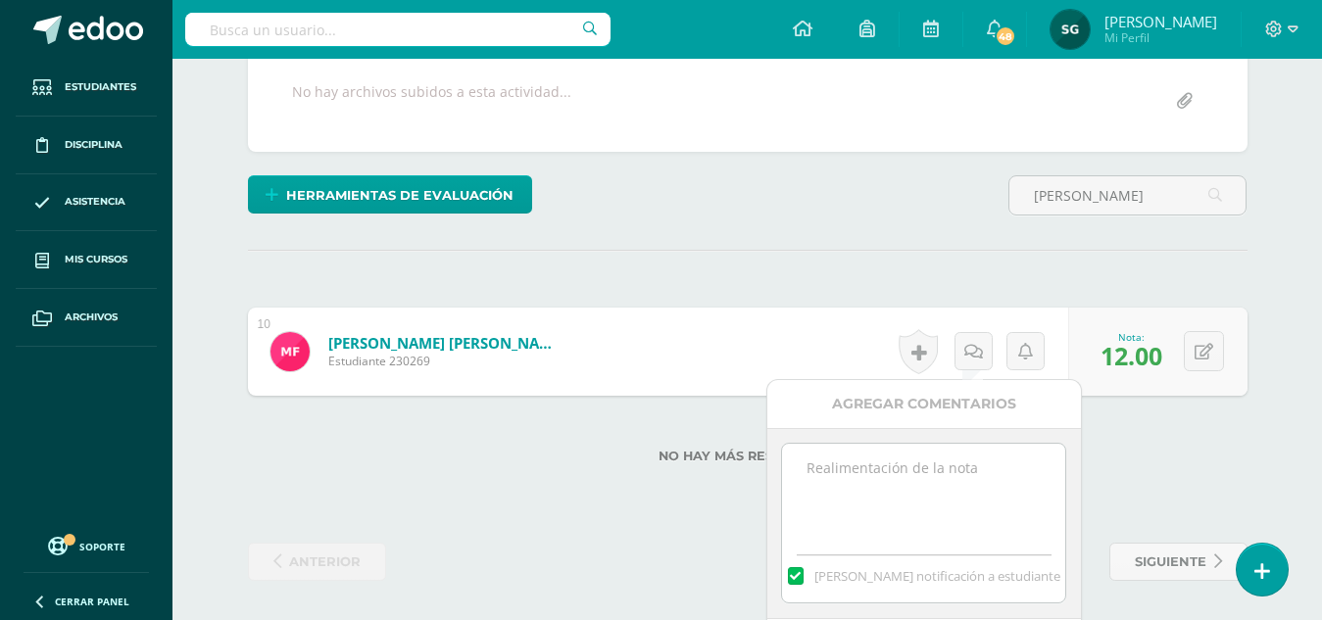
click at [963, 459] on textarea at bounding box center [923, 493] width 283 height 98
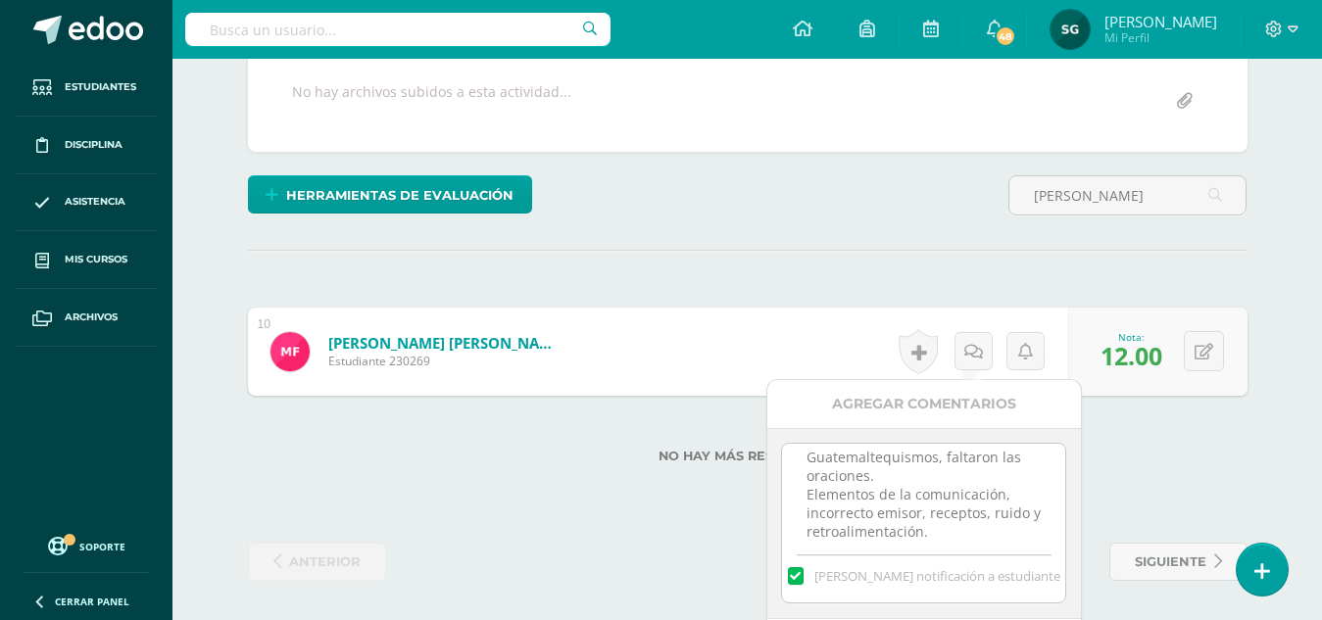
scroll to position [48, 0]
type textarea "Observación: Guatemaltequismos, faltaron las oraciones. Elementos de la comunic…"
click at [940, 400] on div "Agregar Comentarios" at bounding box center [924, 404] width 314 height 48
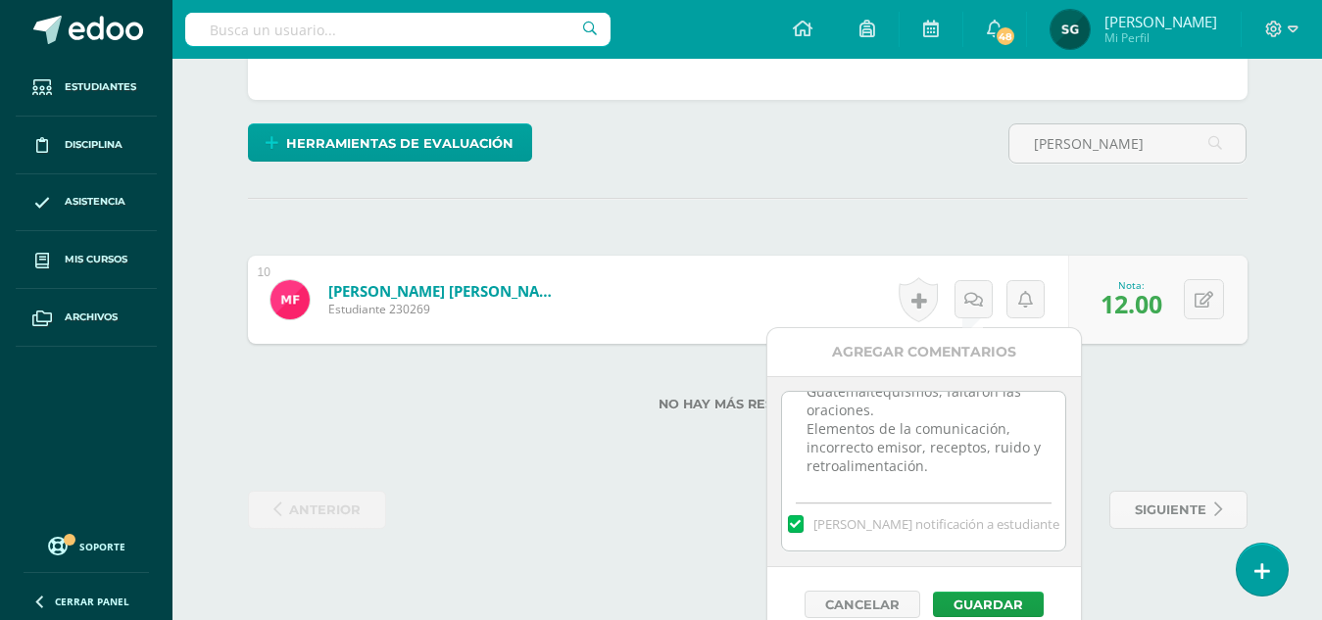
scroll to position [485, 0]
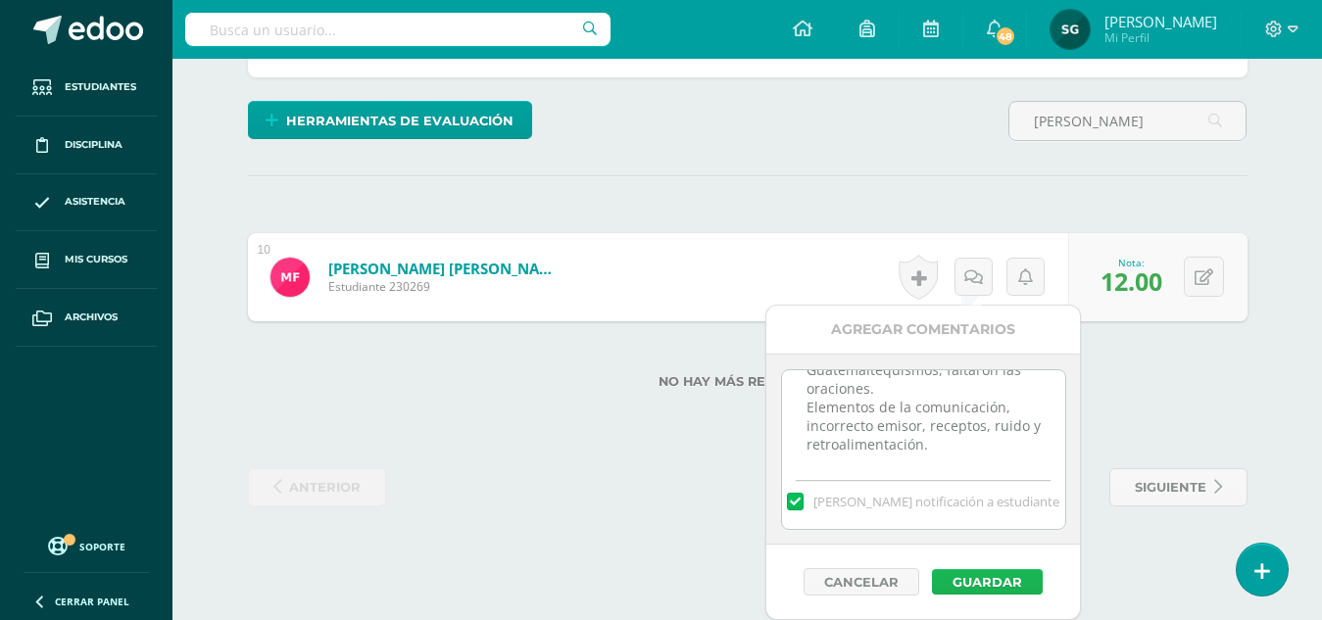
click at [969, 577] on button "Guardar" at bounding box center [987, 581] width 111 height 25
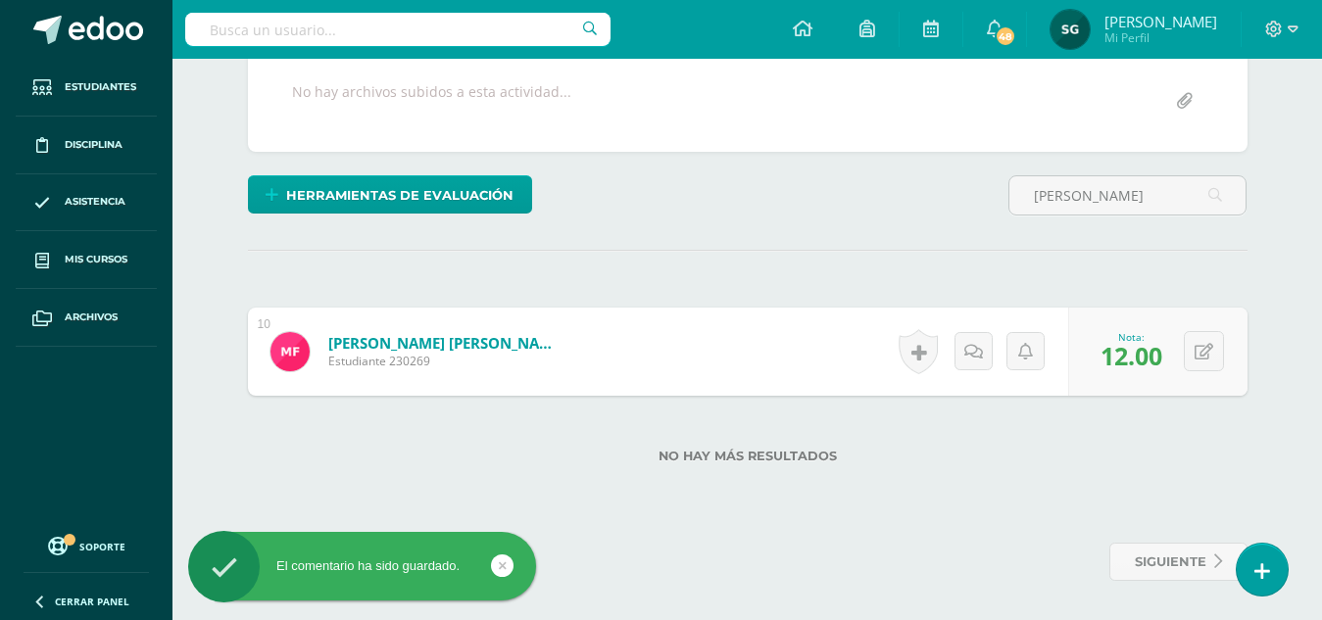
scroll to position [411, 0]
